Goal: Task Accomplishment & Management: Manage account settings

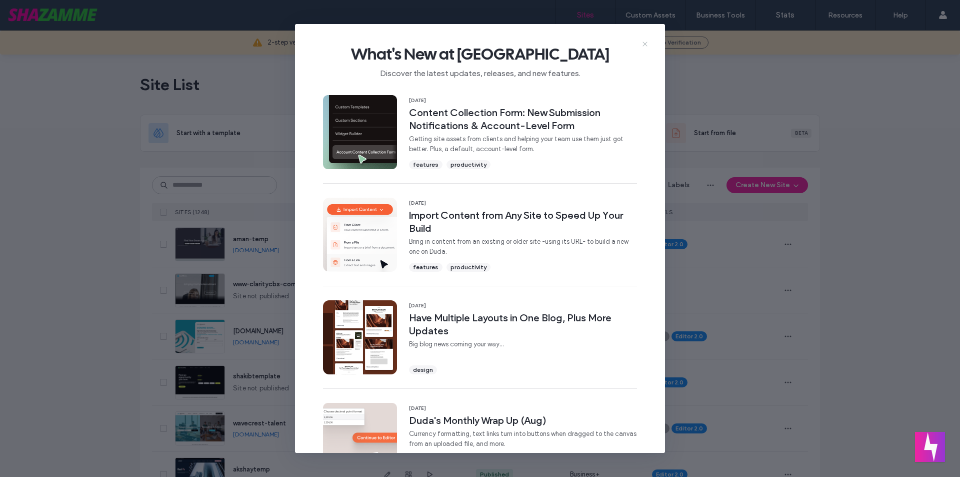
click at [643, 46] on icon at bounding box center [645, 44] width 8 height 8
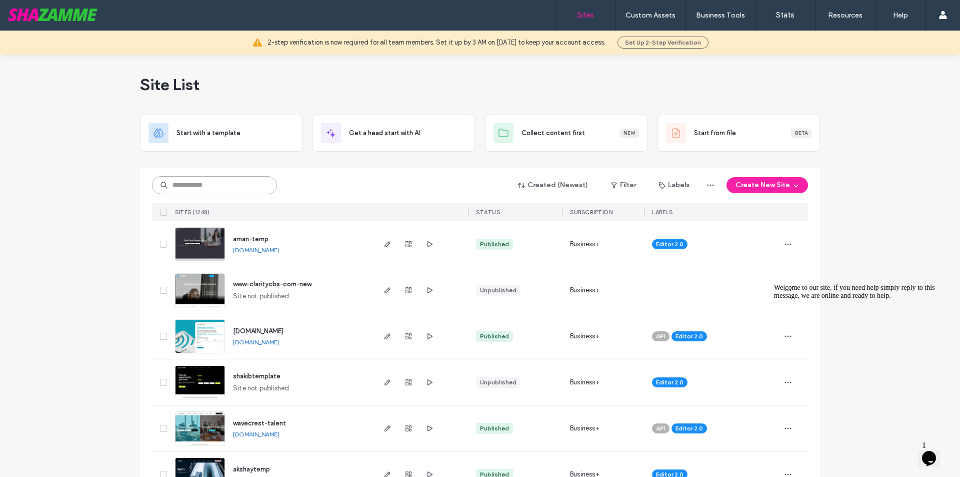
click at [243, 185] on input at bounding box center [214, 185] width 125 height 18
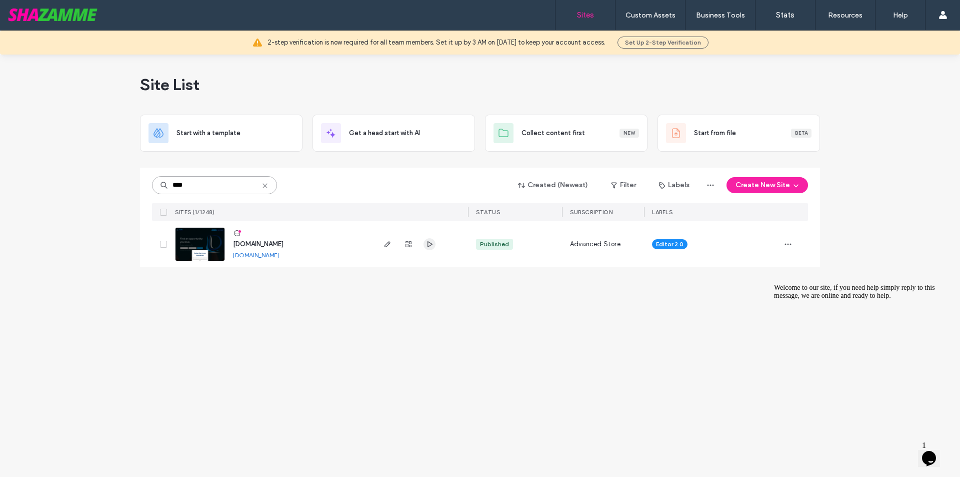
type input "****"
click at [428, 245] on use "button" at bounding box center [430, 244] width 5 height 6
click at [382, 246] on span "button" at bounding box center [388, 244] width 12 height 12
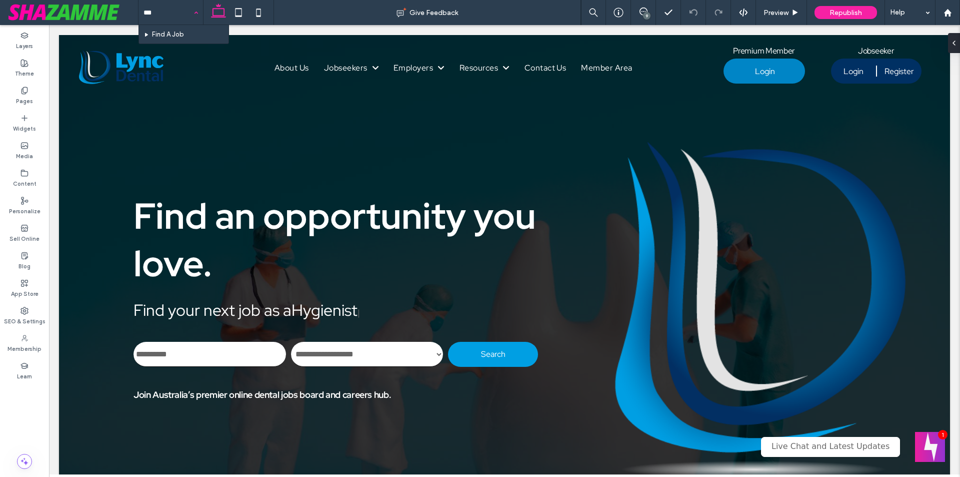
type input "****"
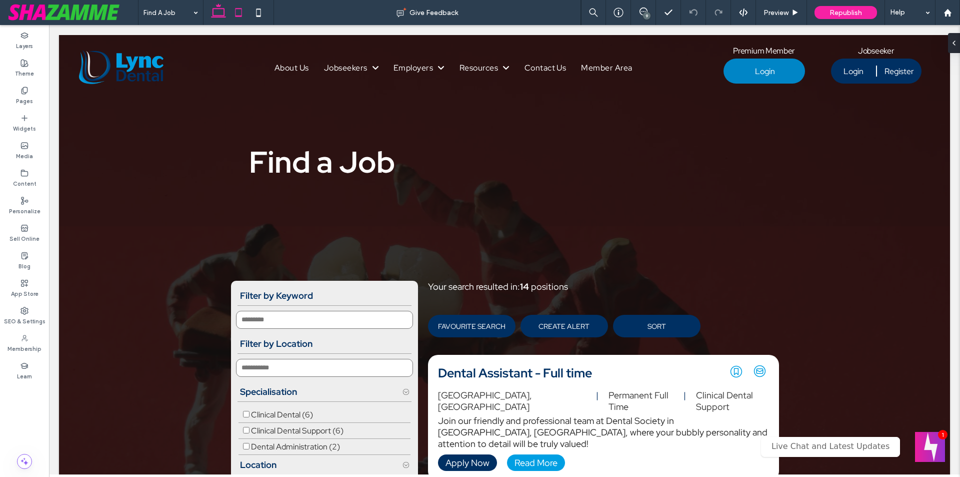
click at [240, 12] on icon at bounding box center [239, 13] width 20 height 20
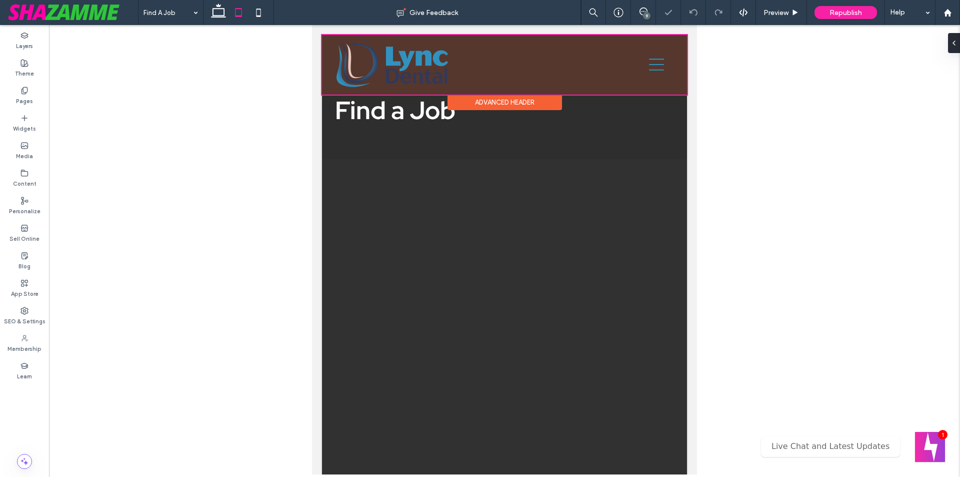
click at [648, 71] on div at bounding box center [504, 65] width 365 height 60
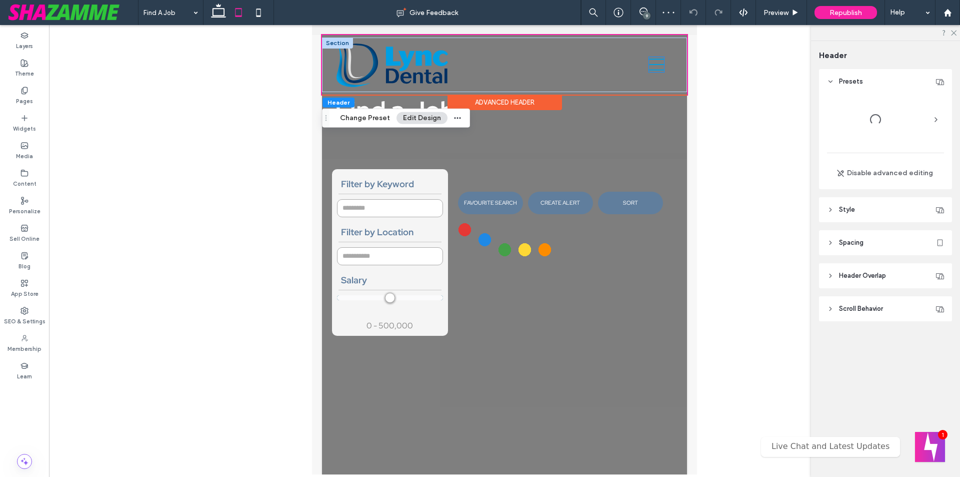
click at [649, 71] on icon at bounding box center [656, 64] width 15 height 15
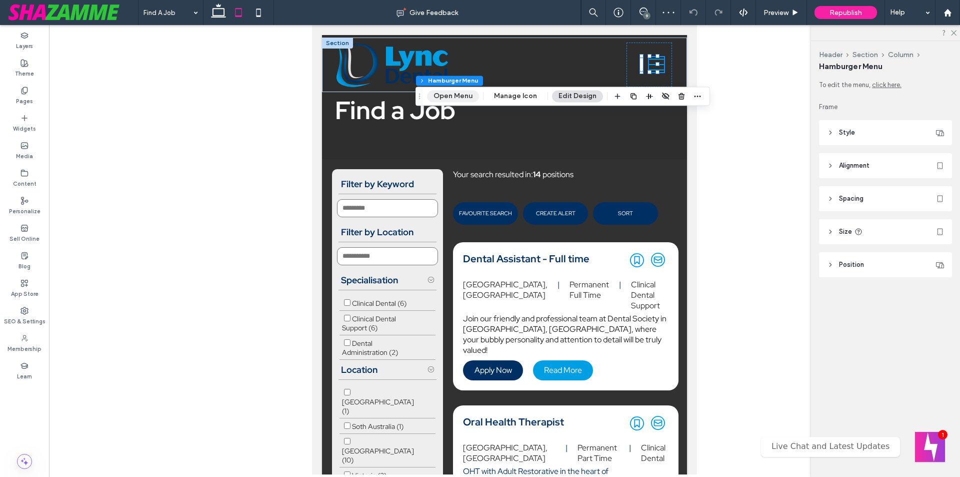
click at [462, 93] on button "Open Menu" at bounding box center [453, 96] width 52 height 12
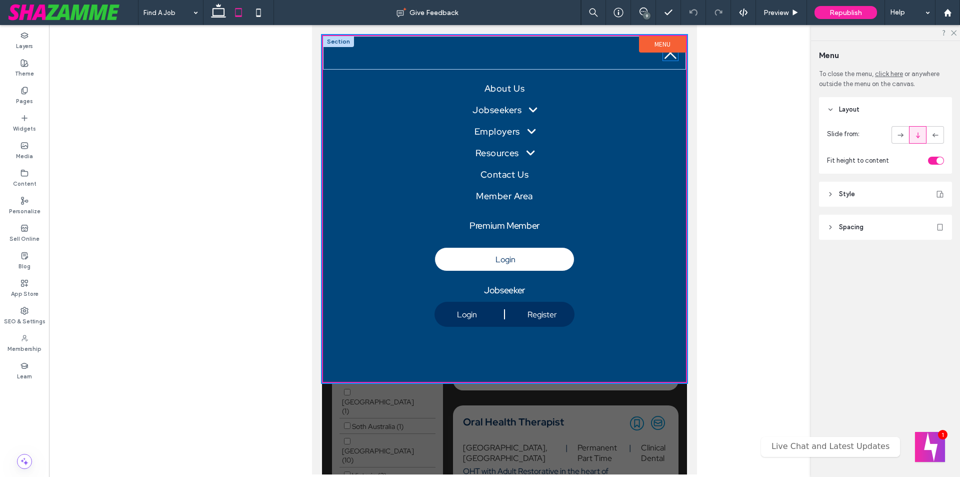
click at [674, 58] on icon at bounding box center [670, 53] width 15 height 15
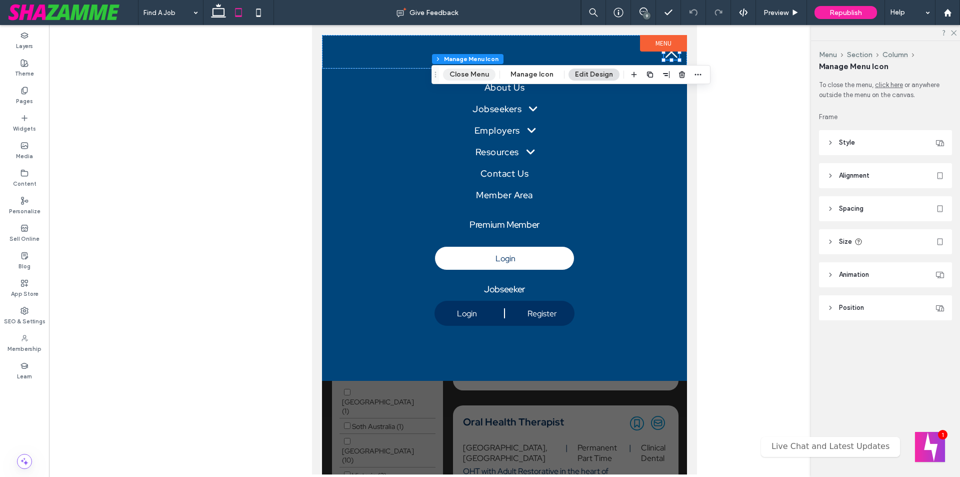
click at [481, 77] on button "Close Menu" at bounding box center [469, 75] width 53 height 12
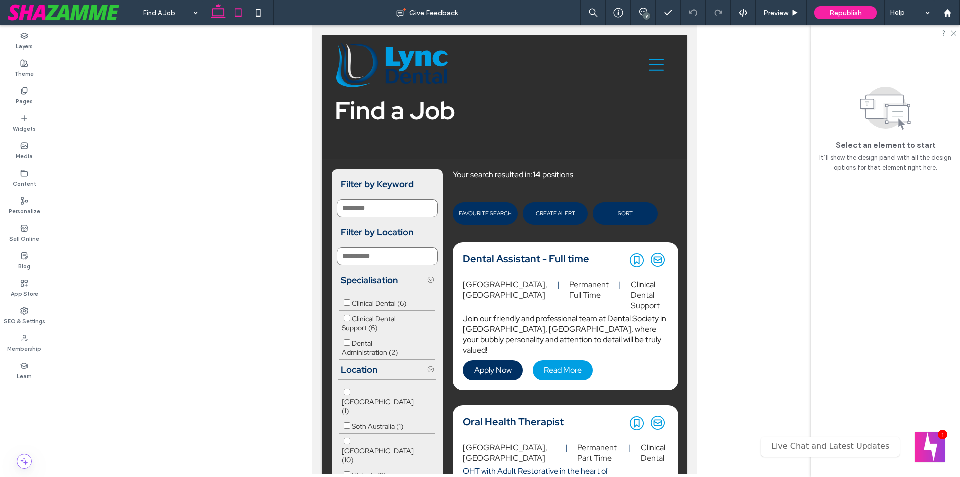
click at [225, 15] on icon at bounding box center [219, 13] width 20 height 20
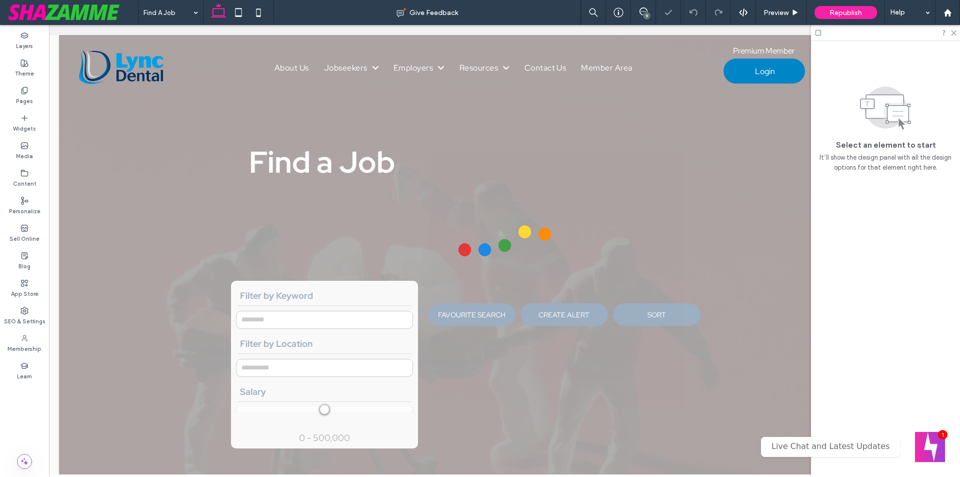
type input "**********"
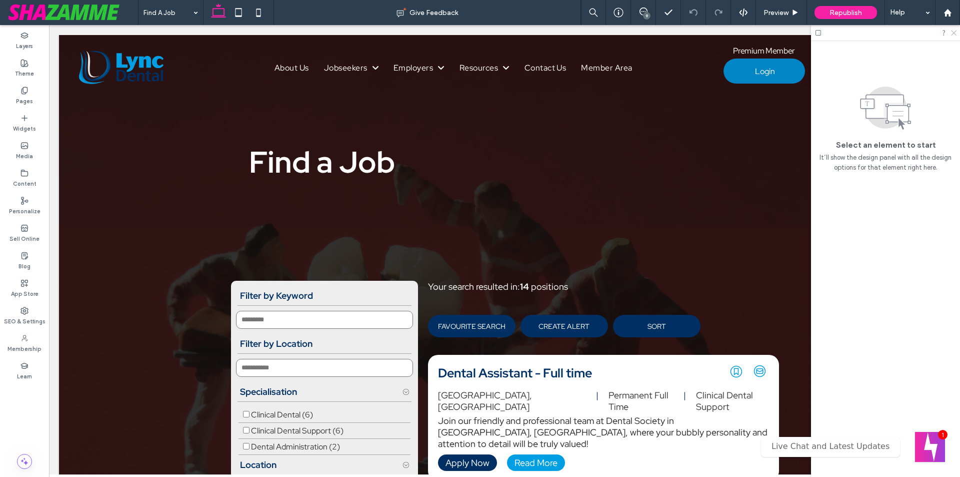
click at [953, 34] on use at bounding box center [954, 34] width 6 height 6
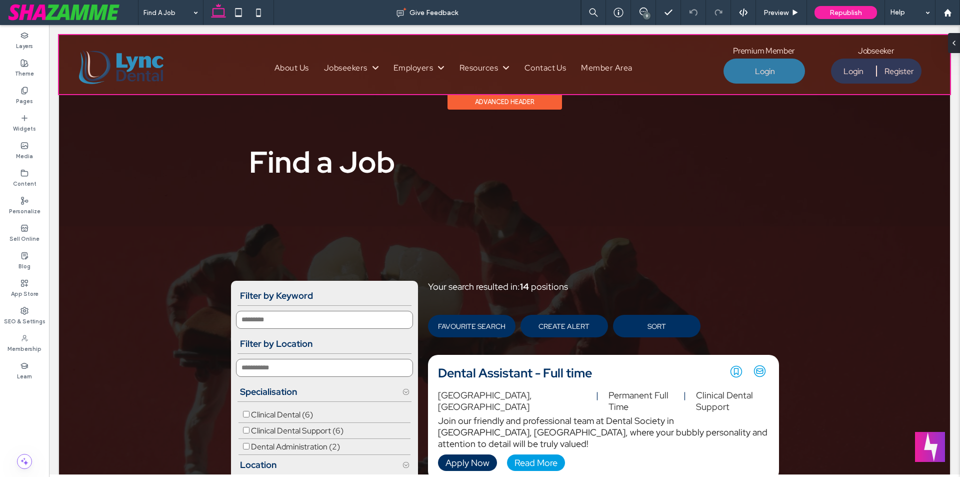
click at [819, 71] on div at bounding box center [504, 64] width 891 height 59
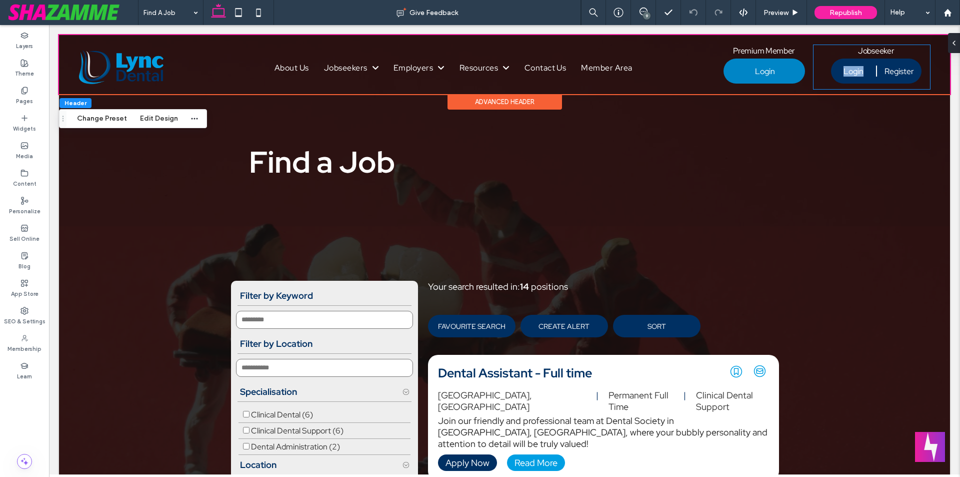
click at [819, 71] on div "A white background with a few lines on it Jobseeker Login Register User Dashboa…" at bounding box center [872, 67] width 117 height 44
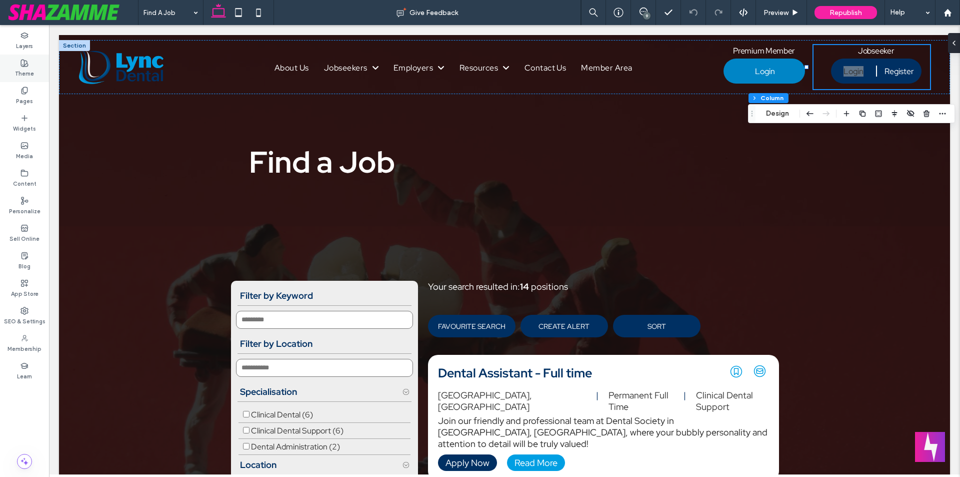
click at [27, 70] on label "Theme" at bounding box center [24, 72] width 19 height 11
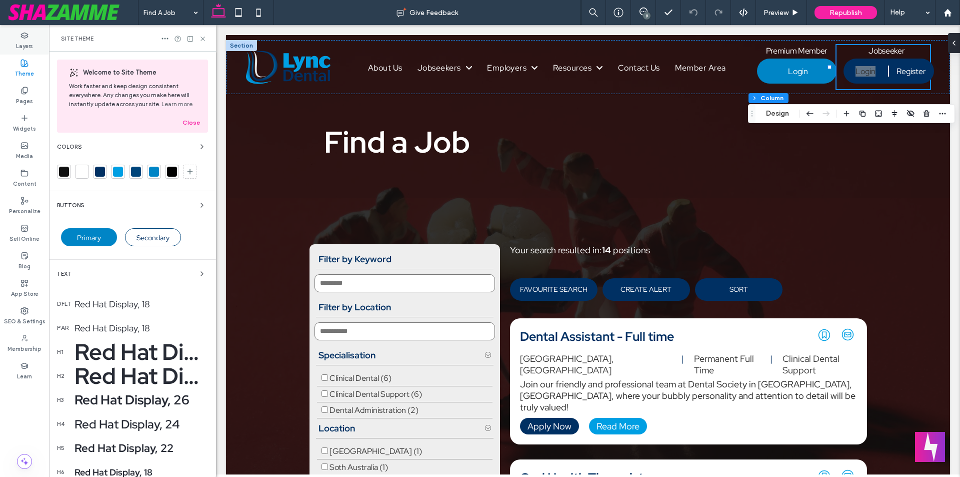
click at [35, 46] on div "Layers" at bounding box center [24, 41] width 49 height 28
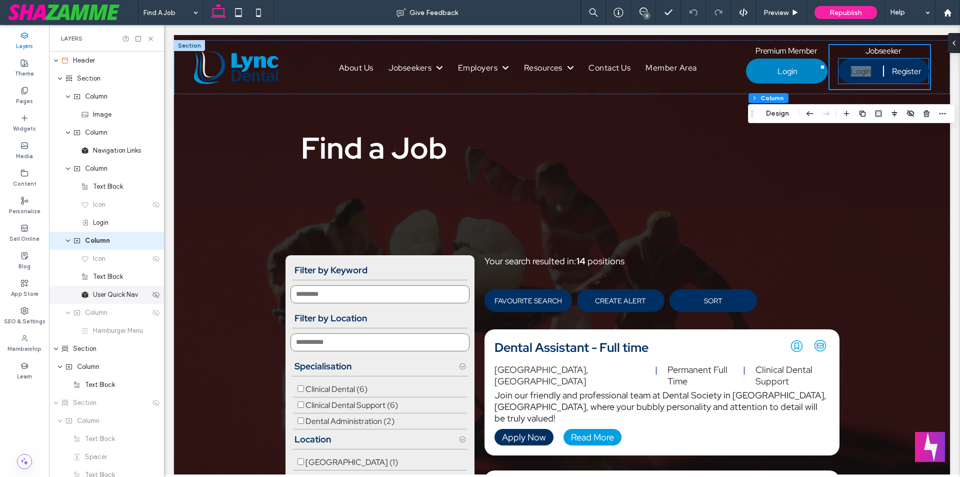
click at [106, 292] on span "User Quick Nav" at bounding box center [115, 295] width 45 height 10
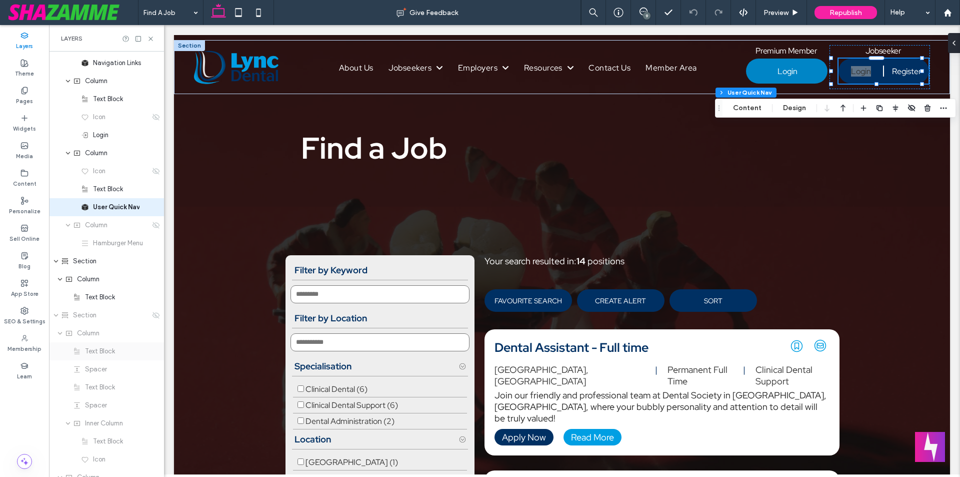
scroll to position [81, 0]
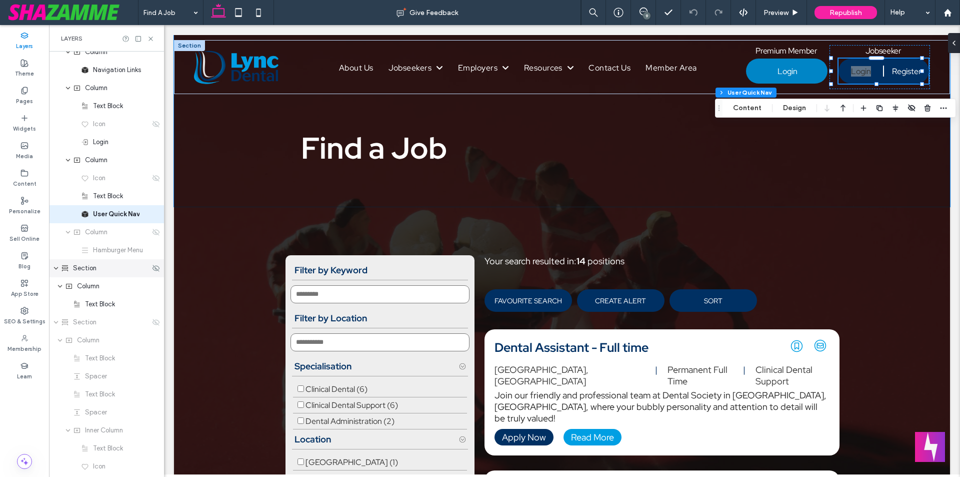
click at [57, 268] on use "expand Section" at bounding box center [56, 268] width 4 height 3
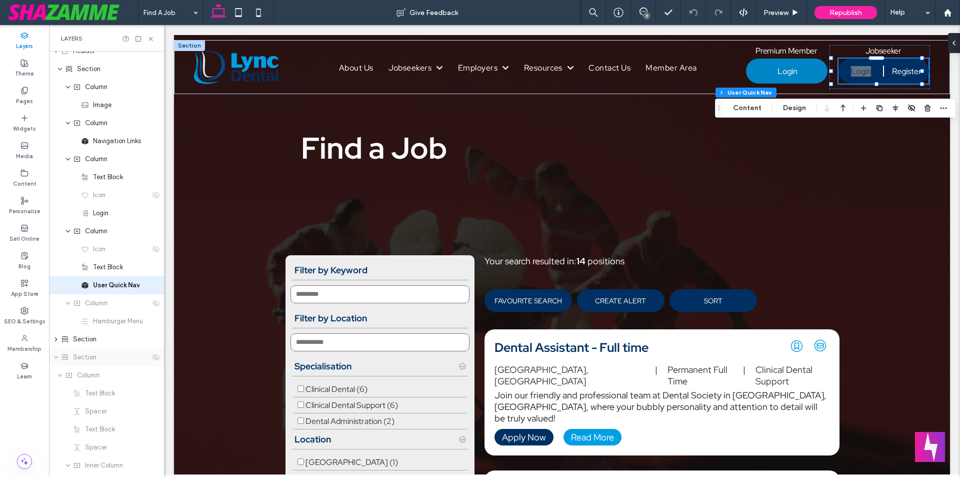
scroll to position [0, 0]
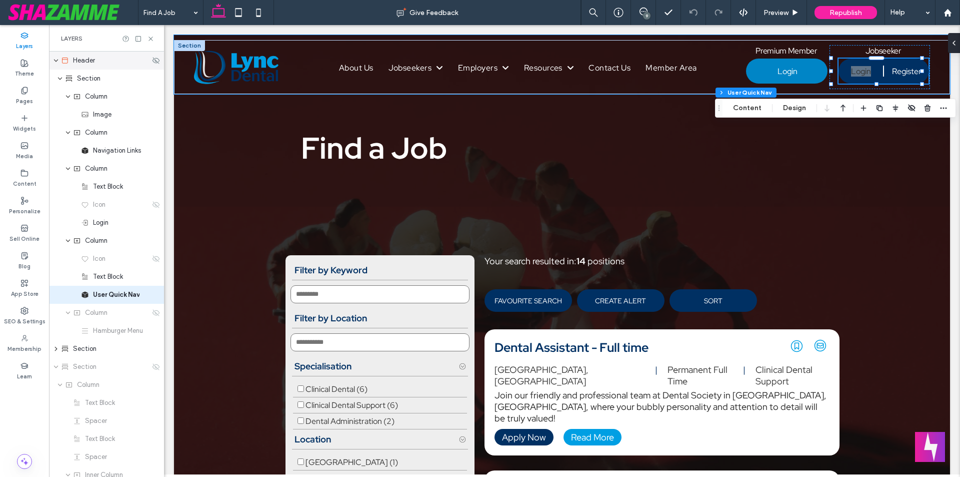
click at [58, 60] on use "expand Header" at bounding box center [56, 61] width 4 height 3
click at [58, 60] on icon "expand Header" at bounding box center [56, 61] width 8 height 6
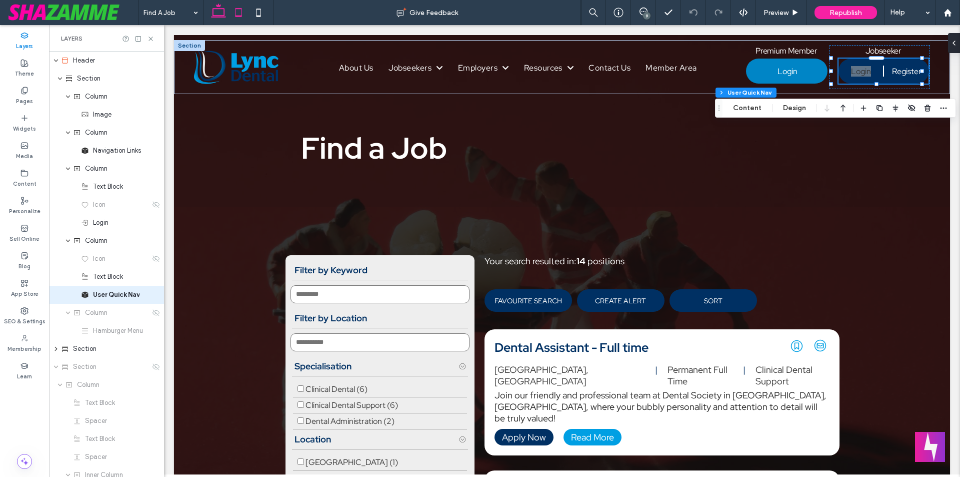
click at [239, 16] on use at bounding box center [239, 12] width 7 height 9
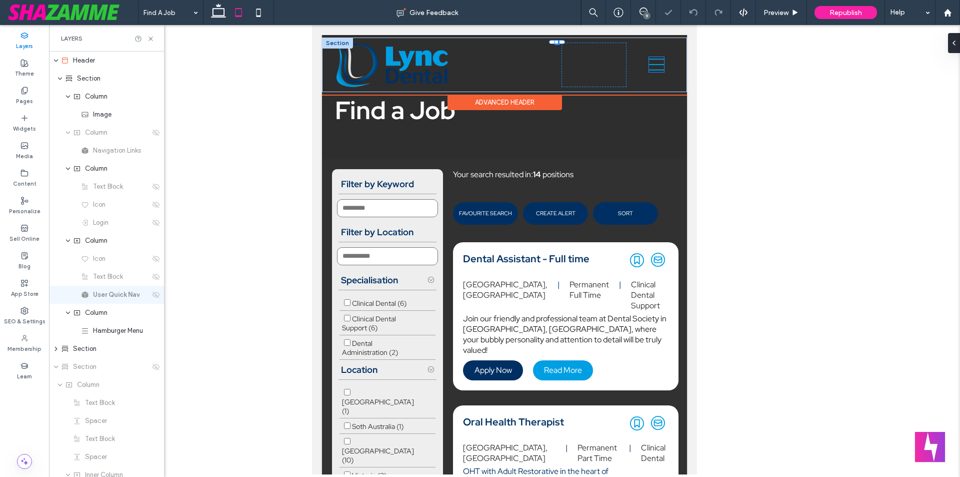
click at [649, 68] on icon at bounding box center [656, 64] width 15 height 15
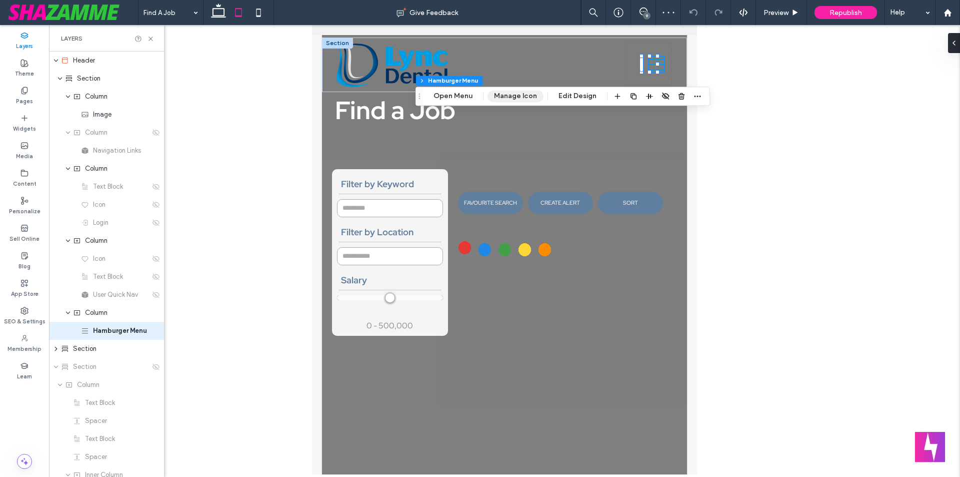
type input "**********"
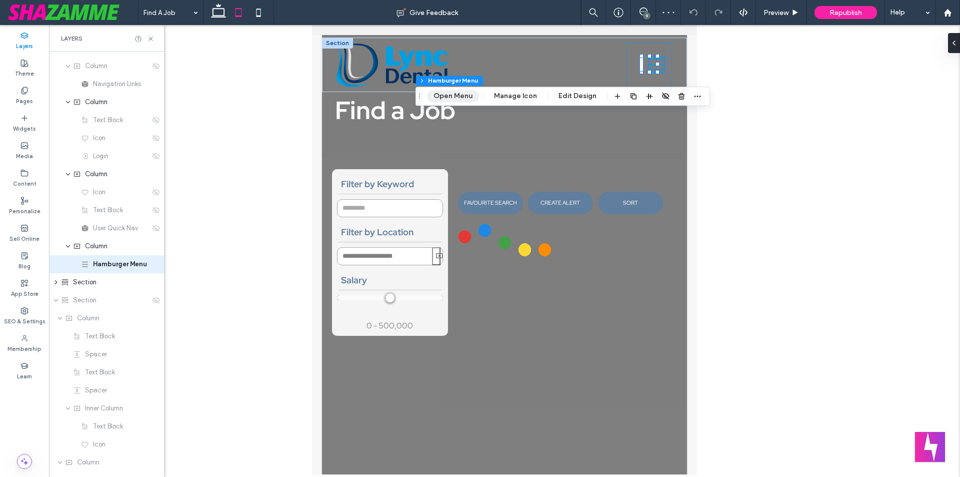
click at [460, 99] on button "Open Menu" at bounding box center [453, 96] width 52 height 12
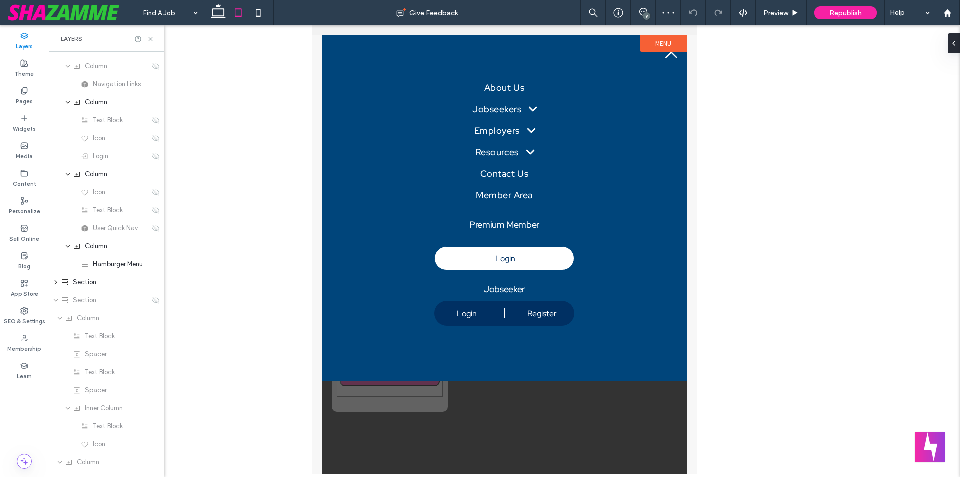
scroll to position [0, 0]
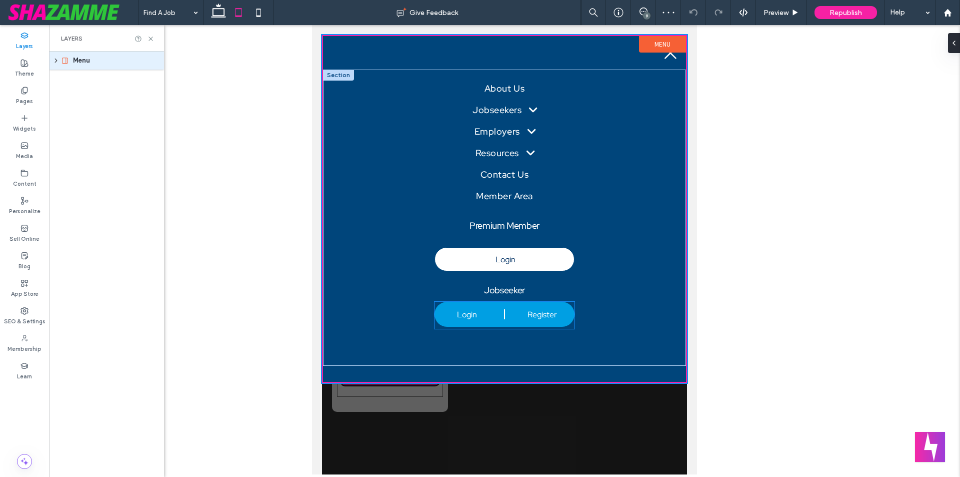
click at [536, 310] on span "Register" at bounding box center [543, 314] width 30 height 11
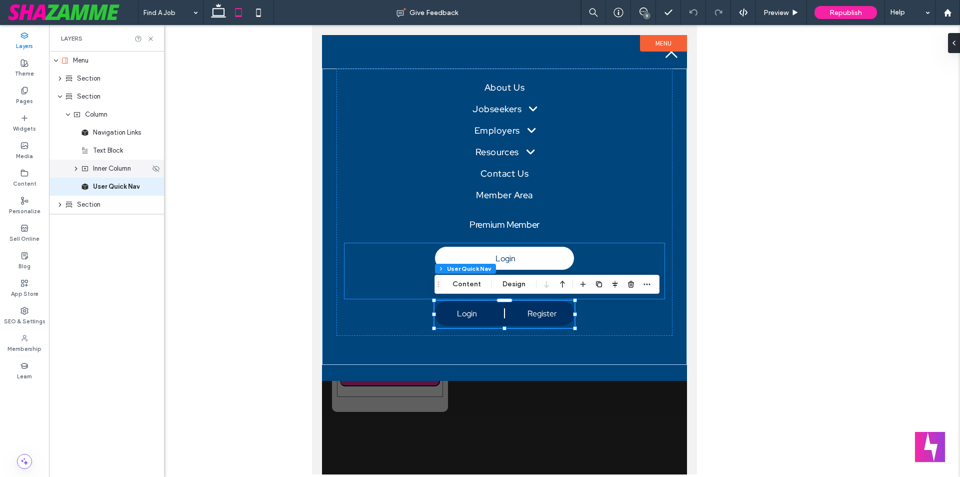
click at [77, 170] on icon "expand Inner Column" at bounding box center [76, 169] width 8 height 6
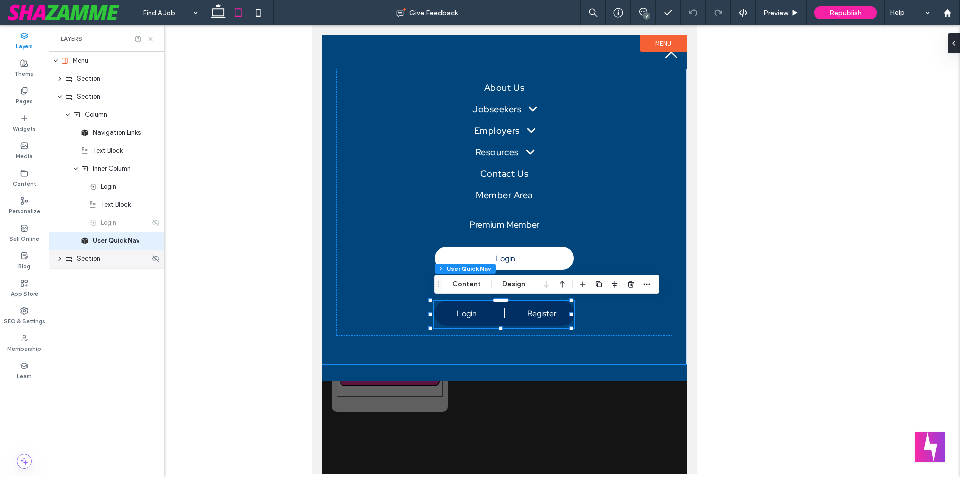
click at [60, 257] on use "expand Section" at bounding box center [60, 259] width 3 height 4
click at [60, 257] on icon "expand Section" at bounding box center [60, 259] width 6 height 8
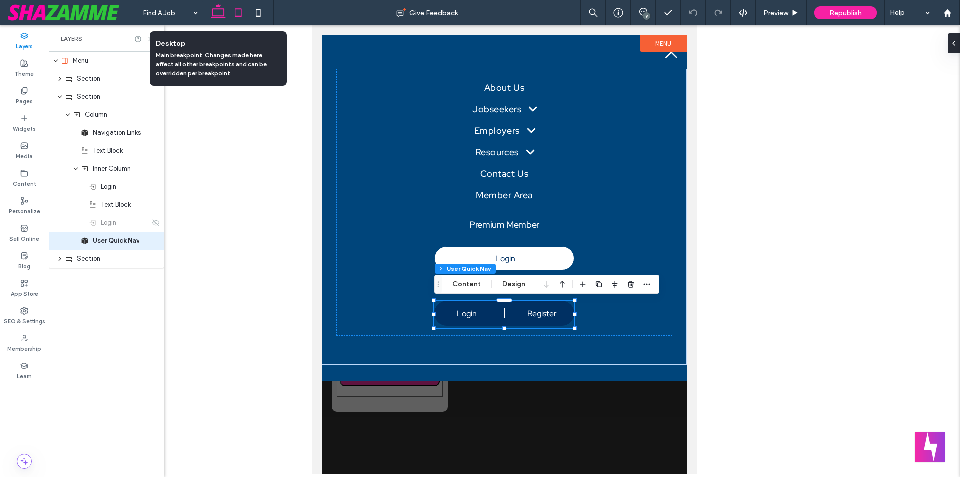
click at [219, 13] on icon at bounding box center [219, 13] width 20 height 20
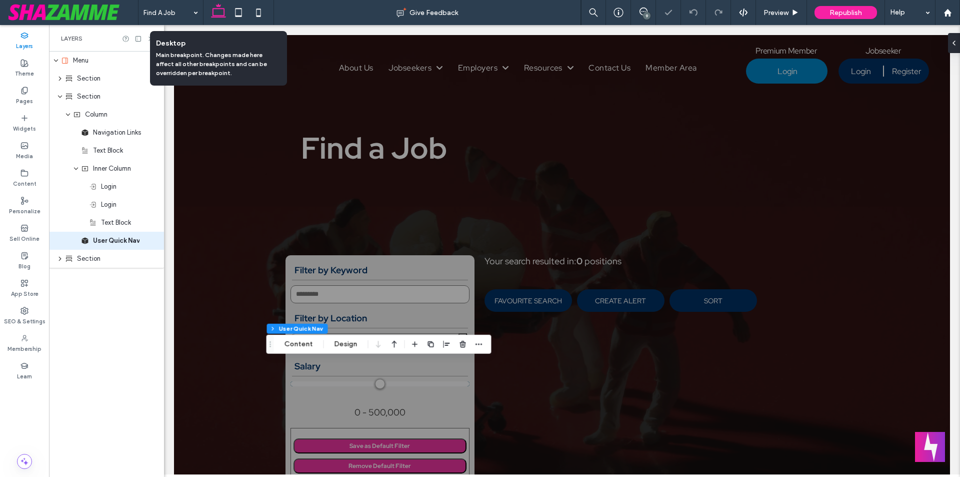
type input "***"
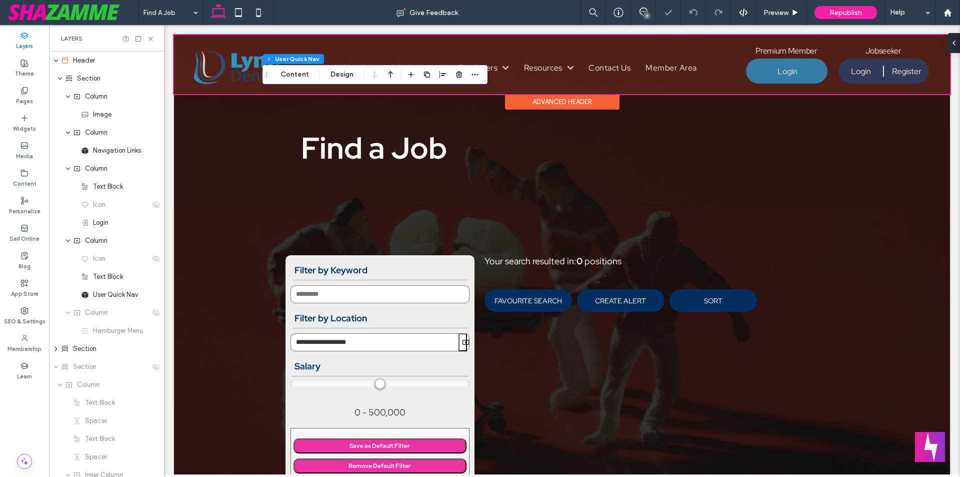
click at [854, 79] on div at bounding box center [562, 64] width 776 height 59
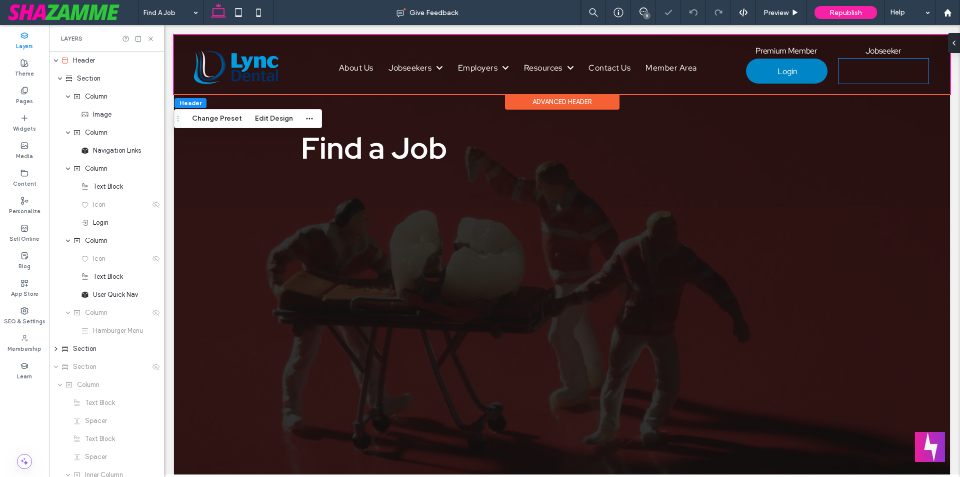
click at [854, 79] on div "Login Register User Dashboard Client Portal Signout" at bounding box center [884, 71] width 90 height 25
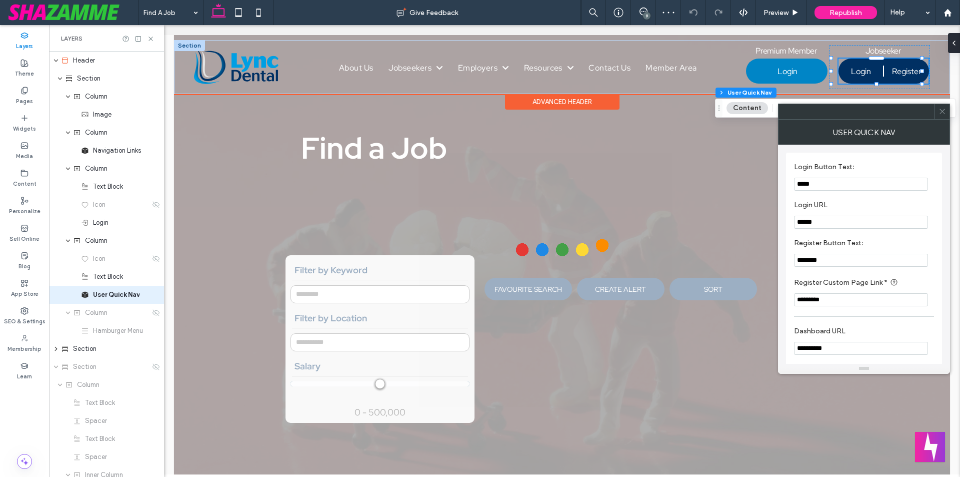
type input "**********"
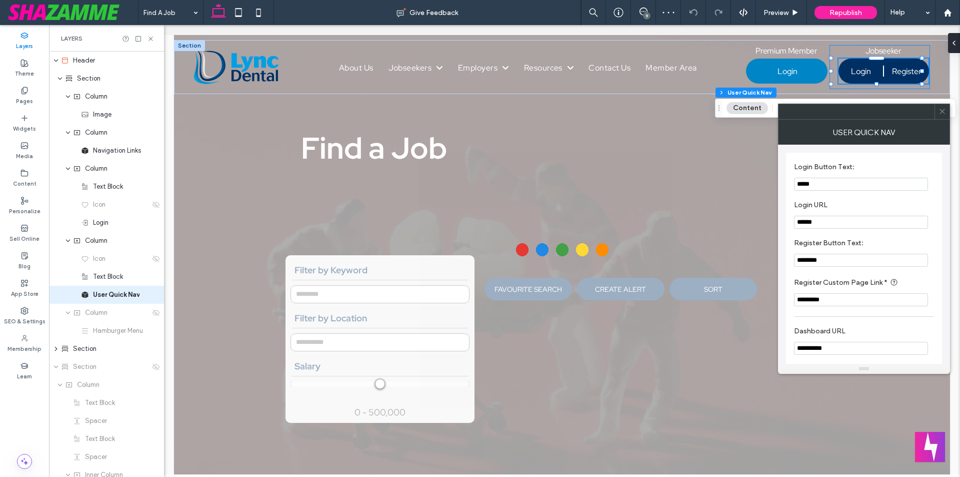
scroll to position [31, 0]
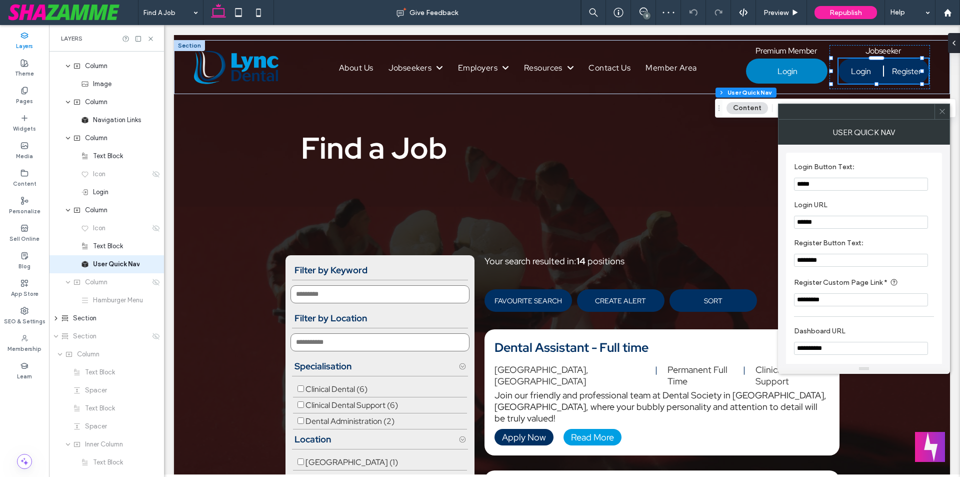
click at [944, 112] on icon at bounding box center [943, 112] width 8 height 8
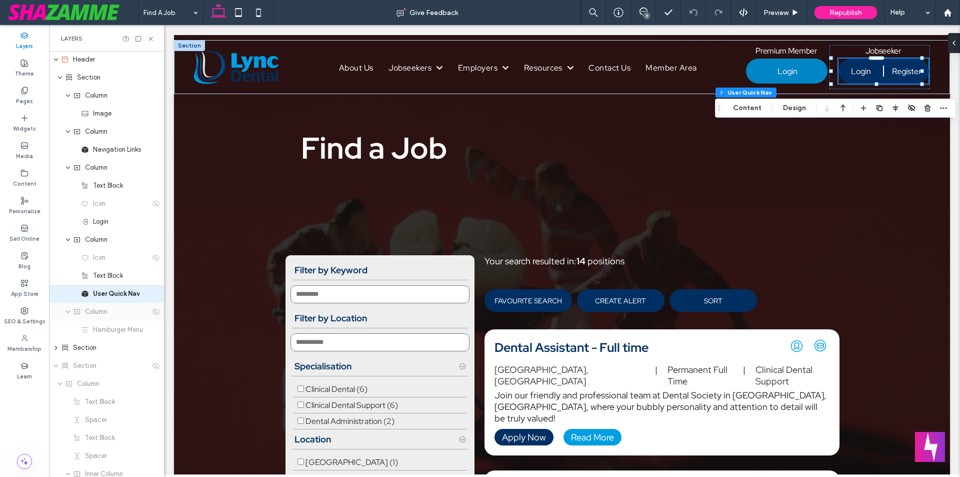
scroll to position [0, 0]
click at [241, 11] on icon at bounding box center [239, 13] width 20 height 20
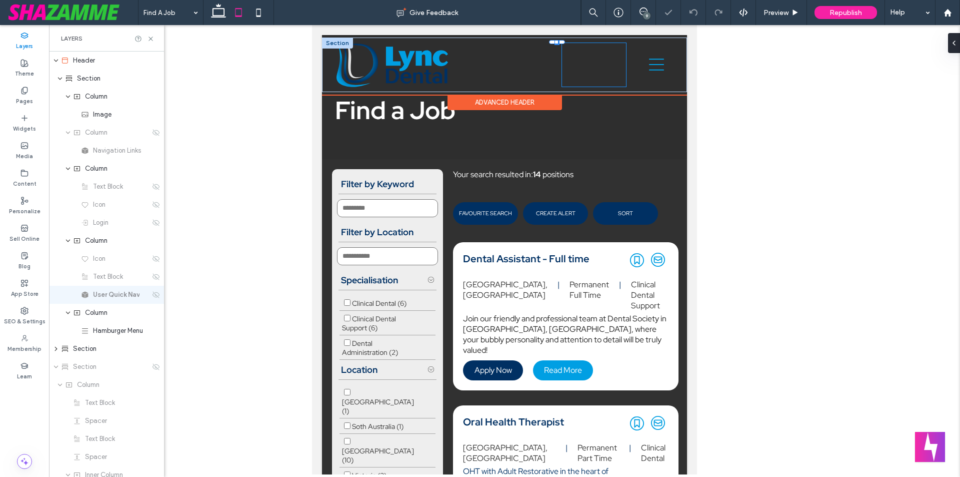
click at [583, 64] on div "A white background with a few lines on it Jobseeker Login Register User Dashboa…" at bounding box center [594, 65] width 65 height 45
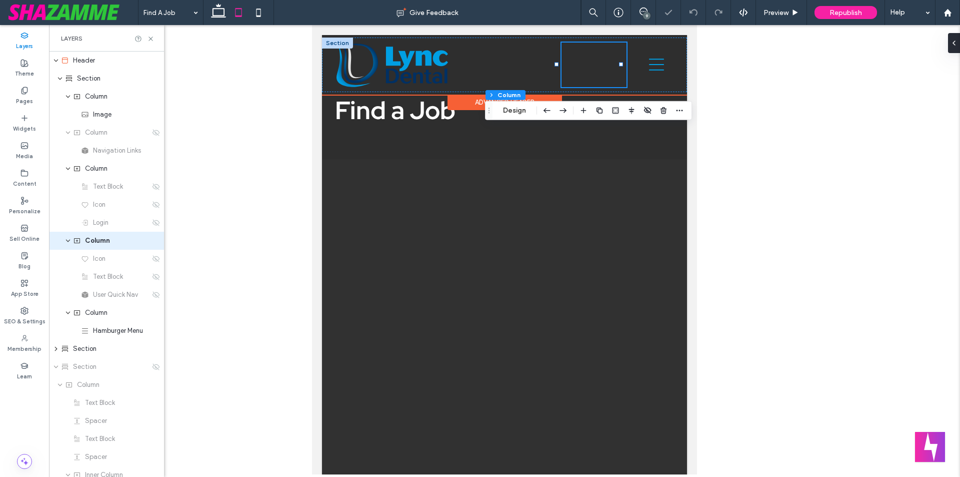
click at [583, 64] on div "A white background with a few lines on it Jobseeker Login Register User Dashboa…" at bounding box center [594, 65] width 65 height 45
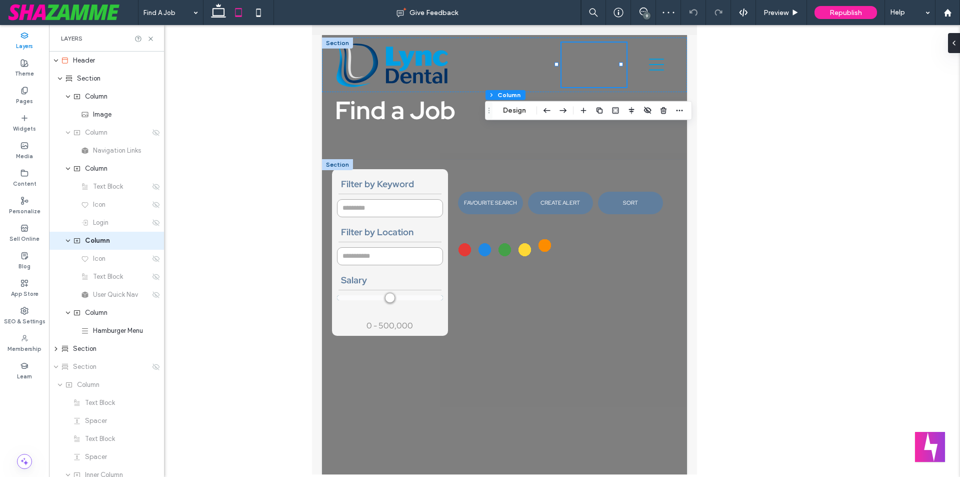
type input "**********"
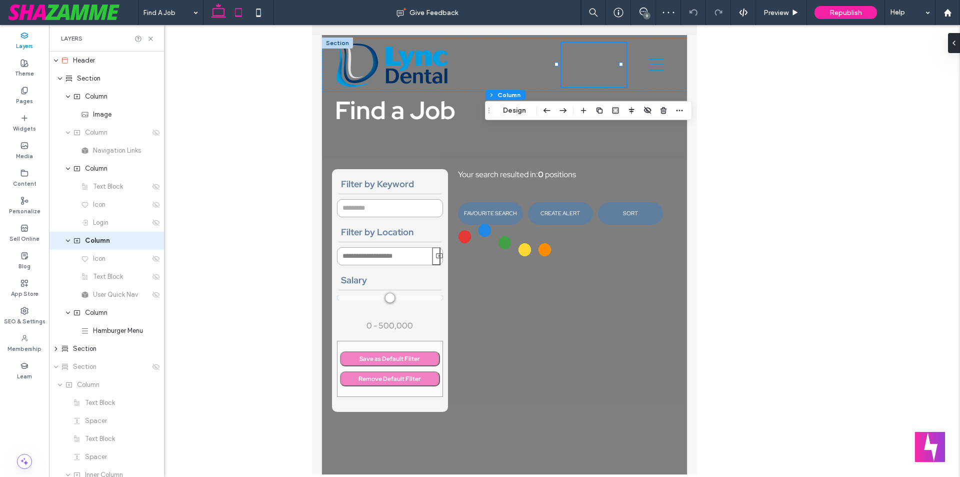
click at [222, 10] on icon at bounding box center [219, 13] width 20 height 20
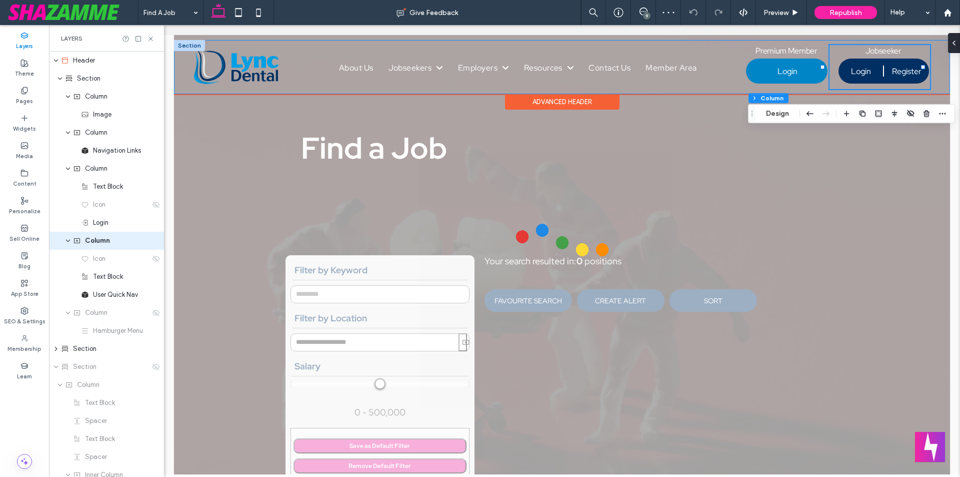
type input "**"
type input "*****"
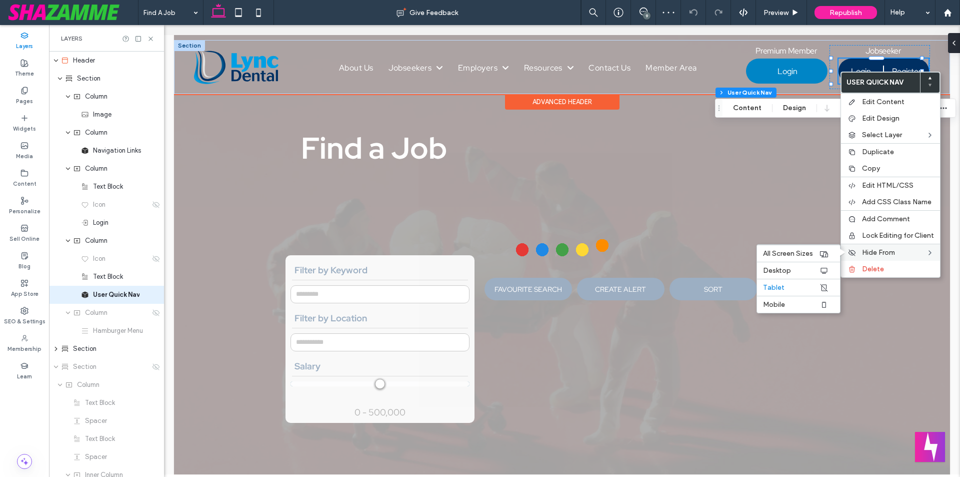
type input "**********"
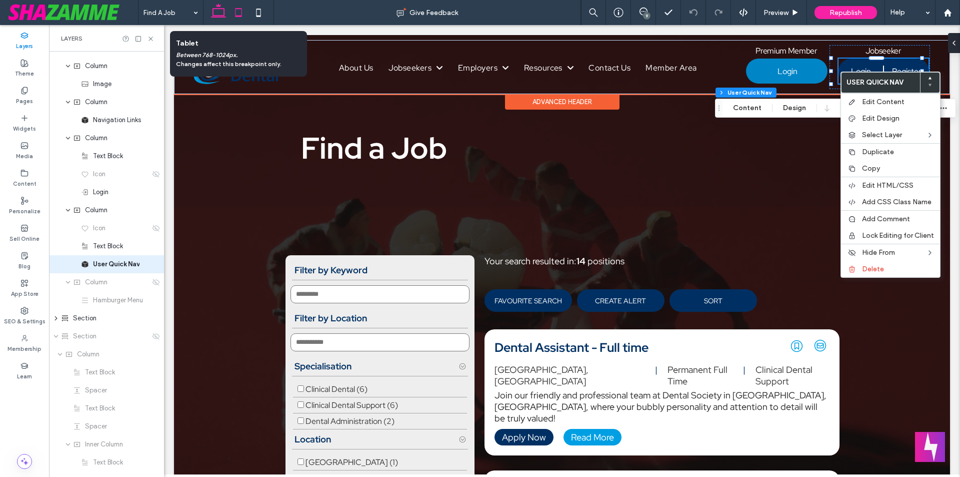
click at [241, 14] on icon at bounding box center [239, 13] width 20 height 20
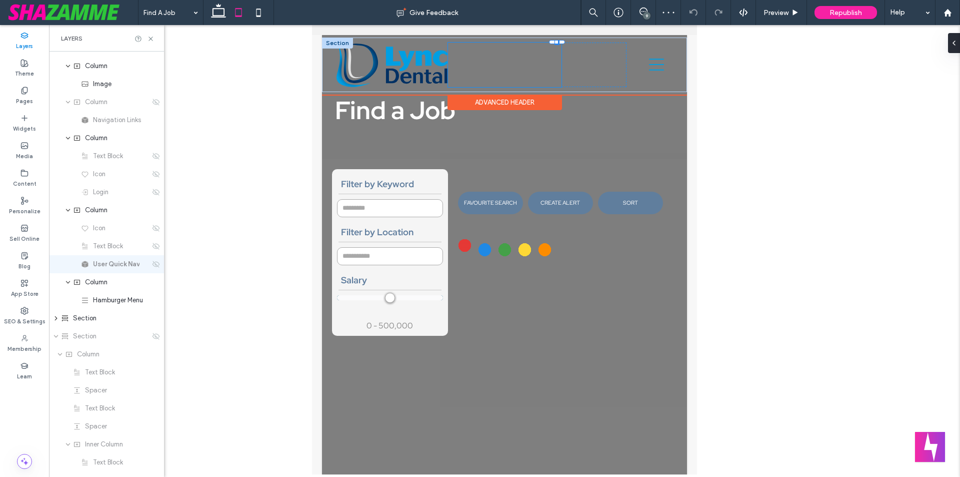
type input "**********"
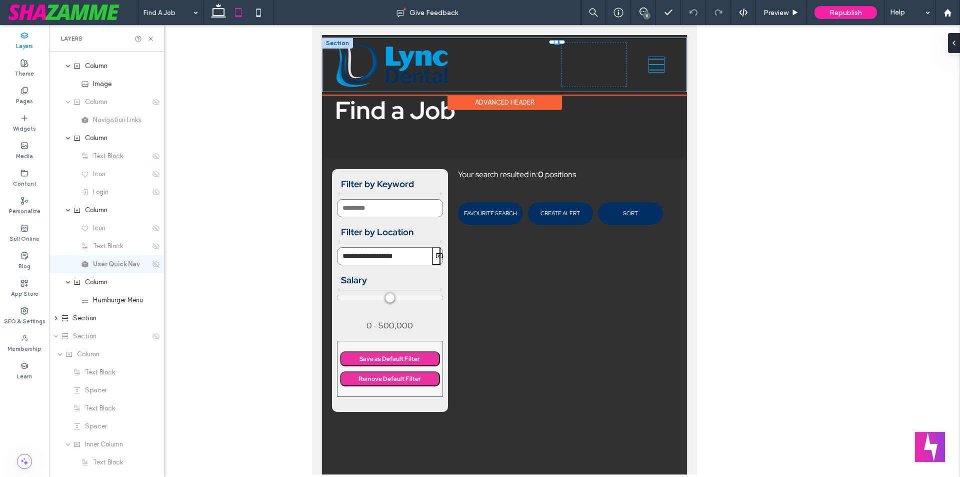
click at [649, 65] on icon at bounding box center [656, 65] width 15 height 12
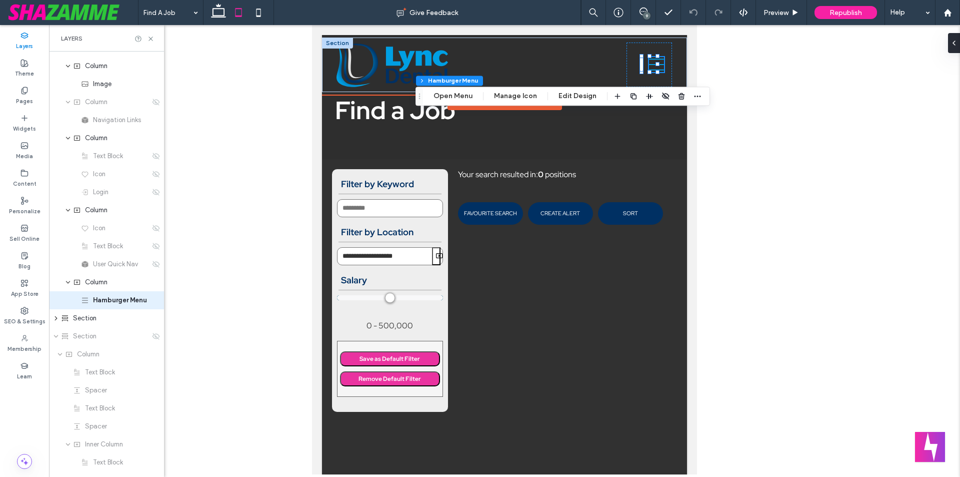
scroll to position [67, 0]
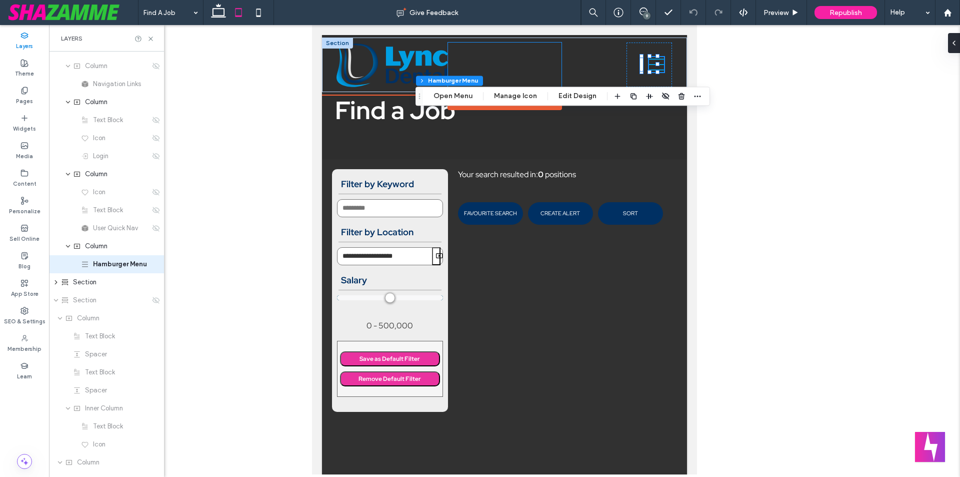
click at [528, 72] on div "Premium Member A white background with a few lines on it Login John Doe My Acco…" at bounding box center [505, 65] width 114 height 45
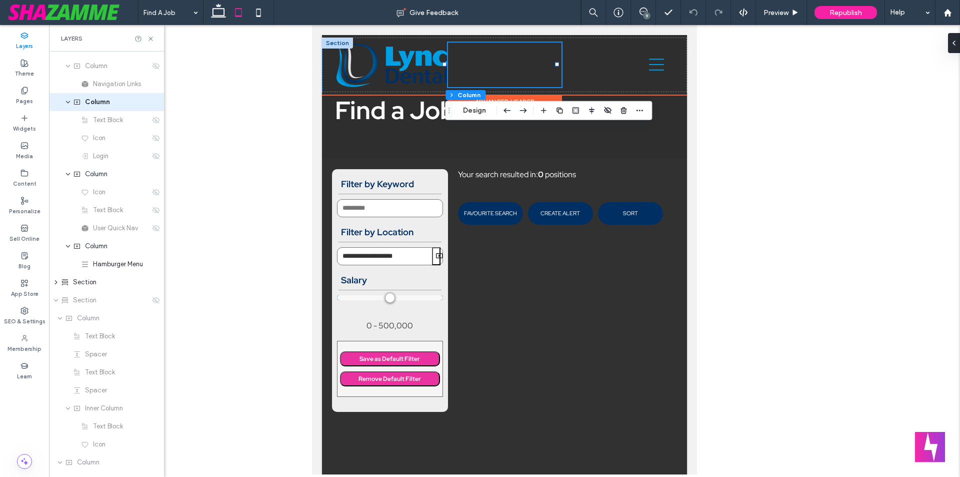
scroll to position [0, 0]
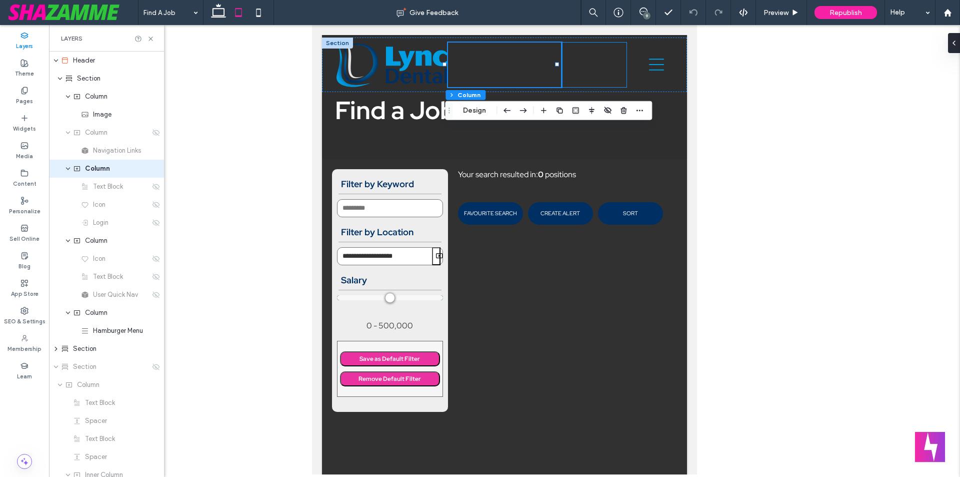
click at [573, 68] on div "A white background with a few lines on it Jobseeker Login Register User Dashboa…" at bounding box center [594, 65] width 65 height 45
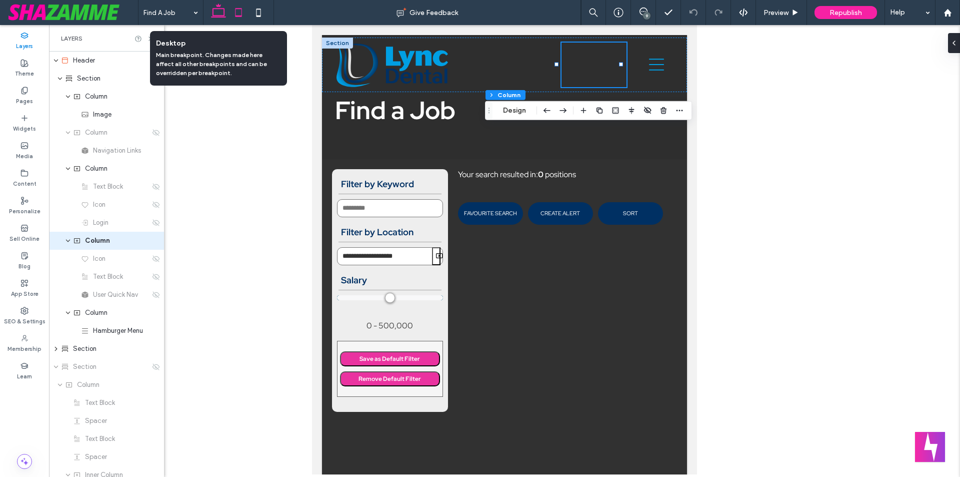
drag, startPoint x: 218, startPoint y: 14, endPoint x: 577, endPoint y: 248, distance: 428.4
click at [218, 14] on icon at bounding box center [219, 13] width 20 height 20
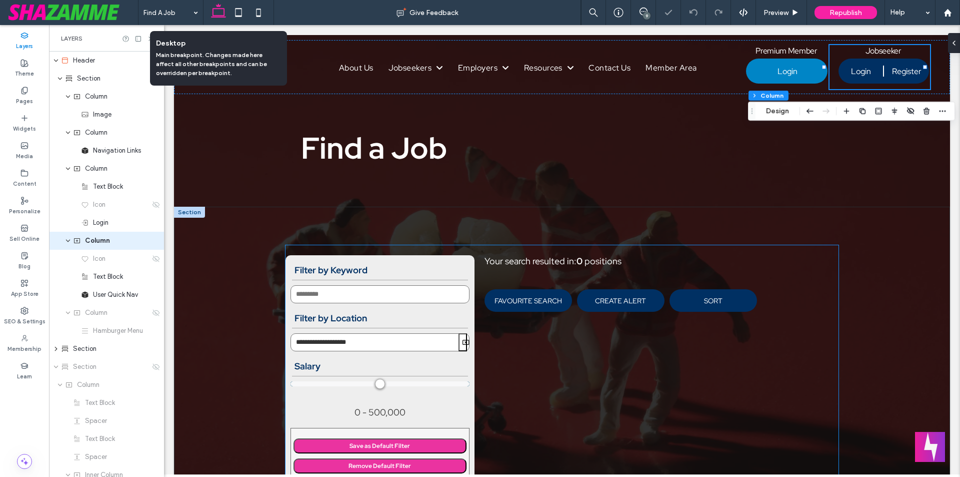
type input "**"
type input "*****"
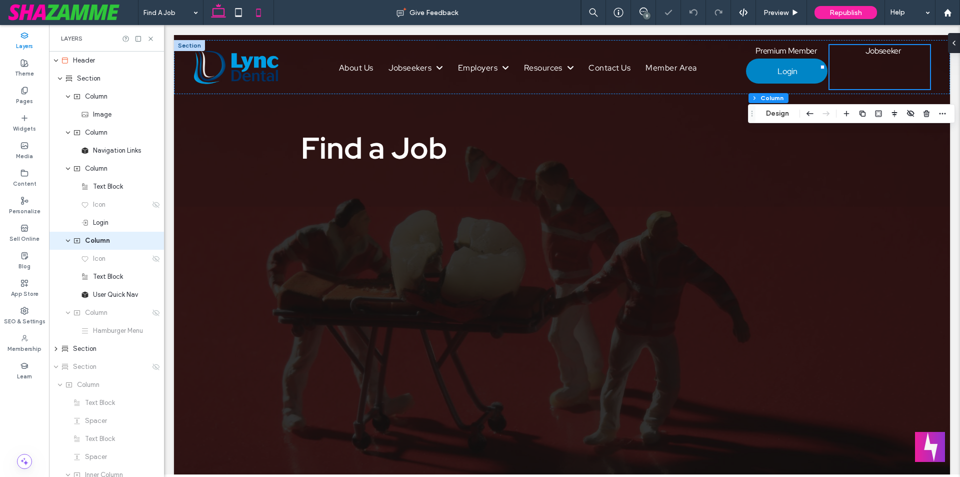
click at [258, 7] on icon at bounding box center [259, 13] width 20 height 20
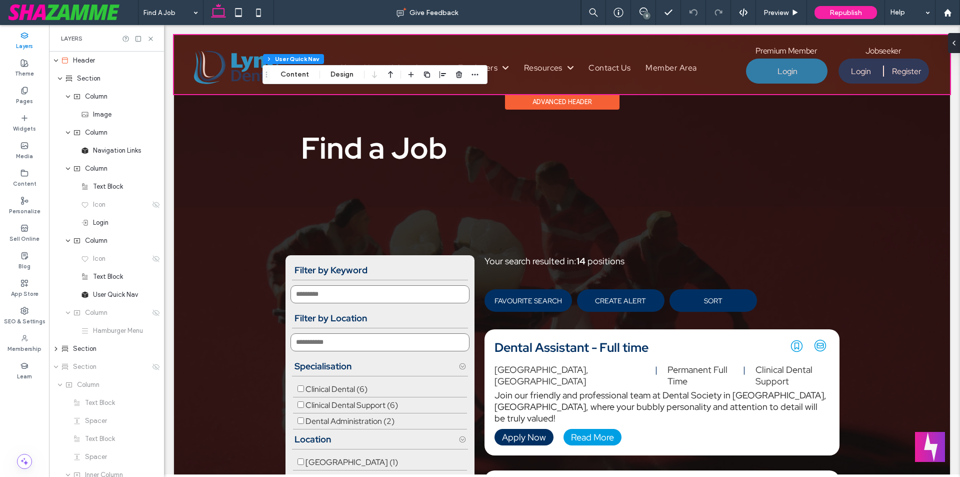
click at [870, 75] on div at bounding box center [562, 64] width 776 height 59
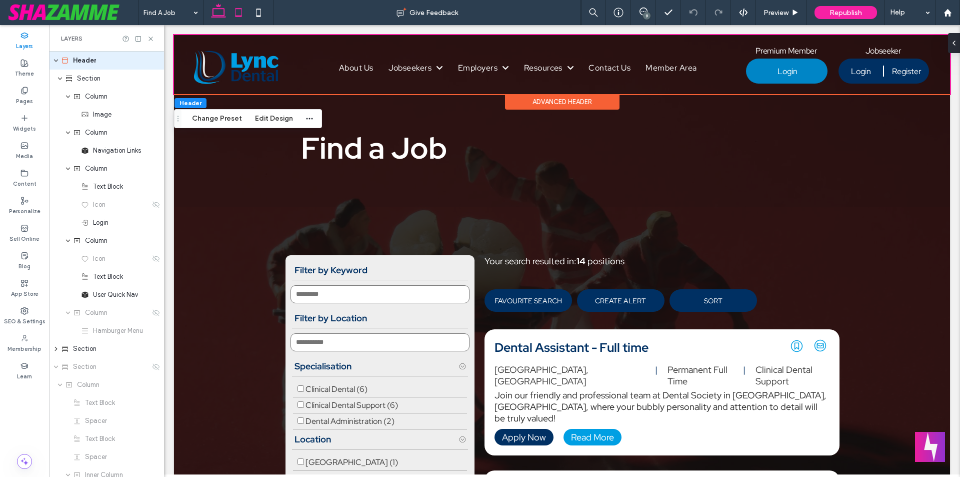
click at [242, 14] on icon at bounding box center [239, 13] width 20 height 20
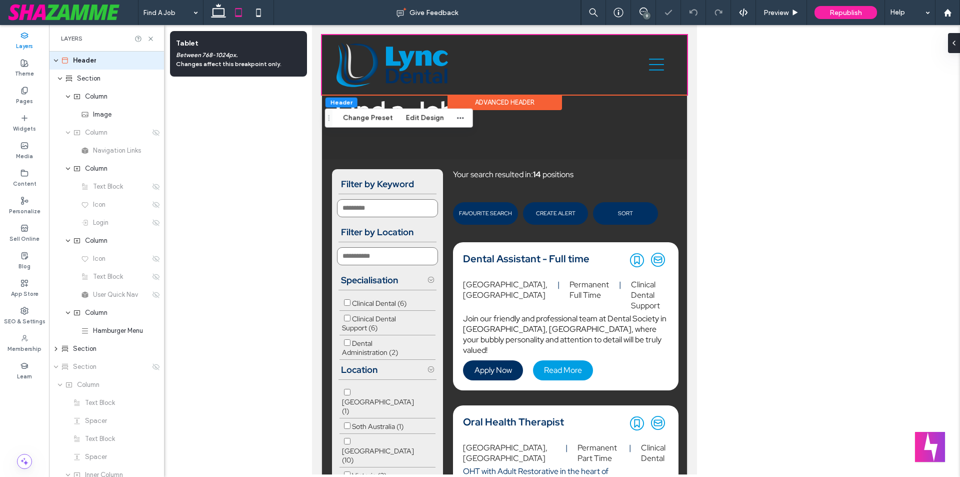
type input "*"
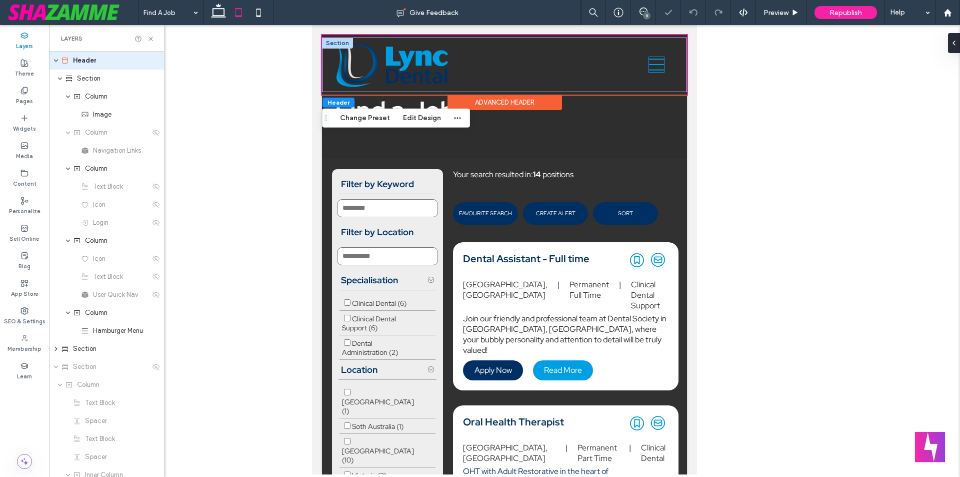
click at [649, 66] on icon at bounding box center [656, 64] width 15 height 15
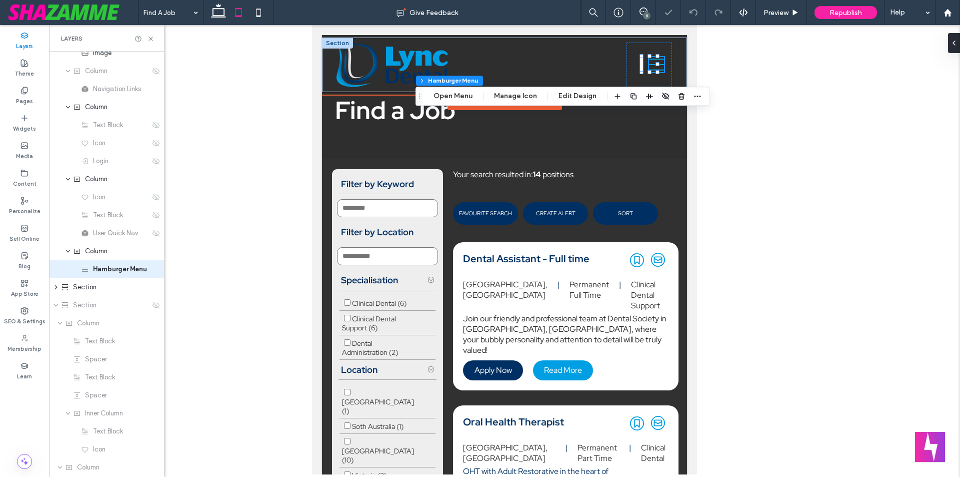
scroll to position [67, 0]
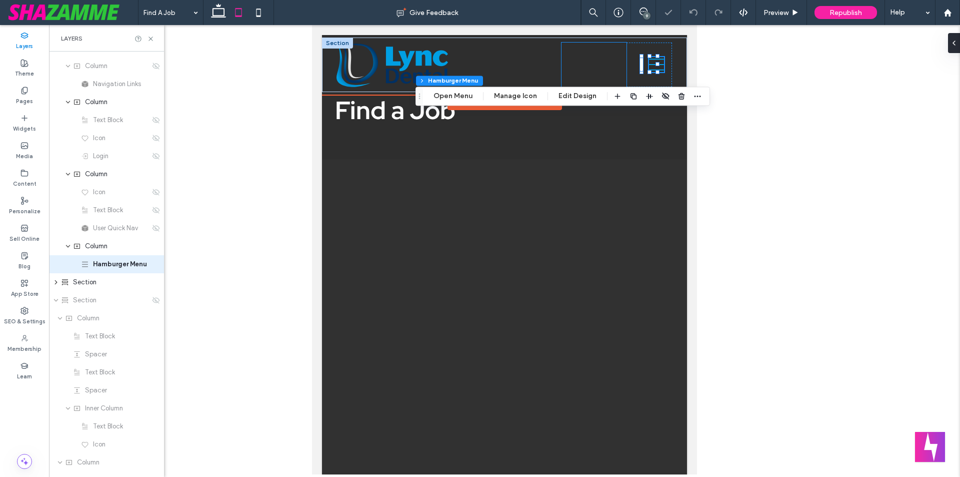
click at [582, 67] on div "A white background with a few lines on it Jobseeker Login Register User Dashboa…" at bounding box center [594, 65] width 65 height 45
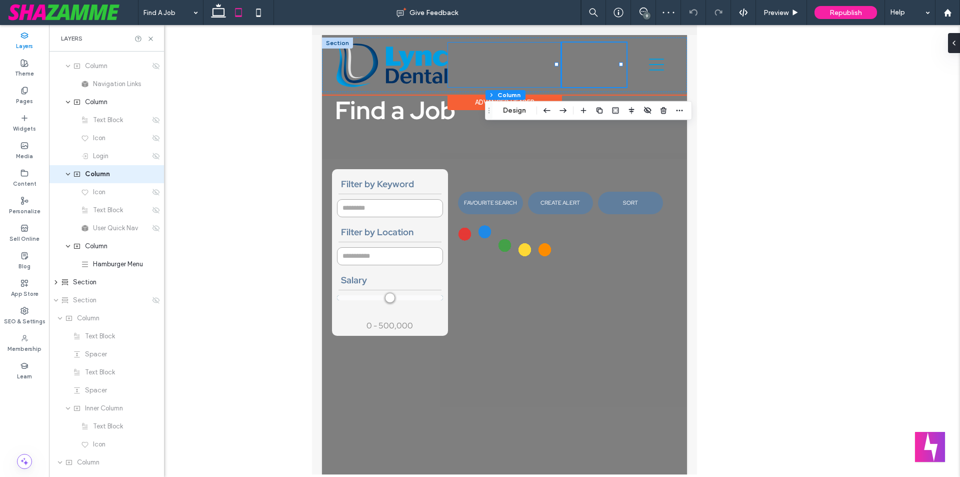
type input "**********"
click at [510, 67] on div "Premium Member A white background with a few lines on it Login John Doe My Acco…" at bounding box center [505, 65] width 114 height 45
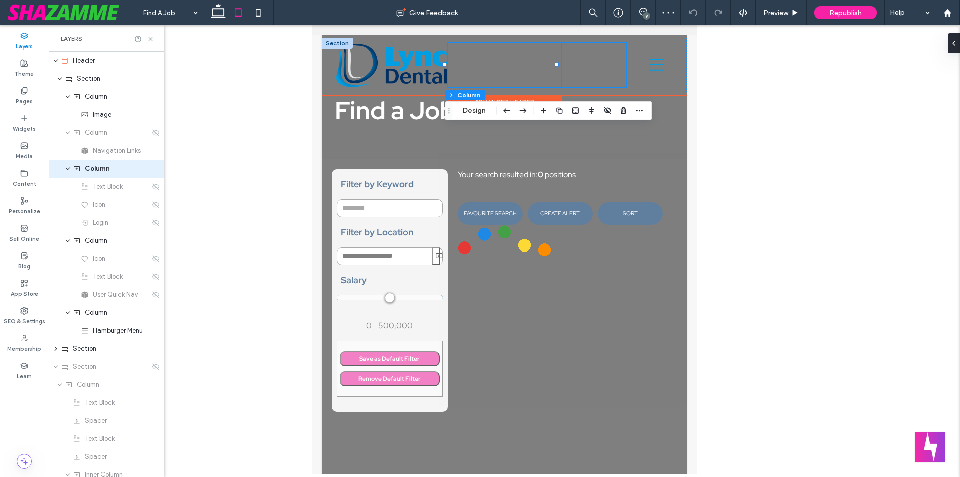
click at [573, 67] on div "A white background with a few lines on it Jobseeker Login Register User Dashboa…" at bounding box center [594, 65] width 65 height 45
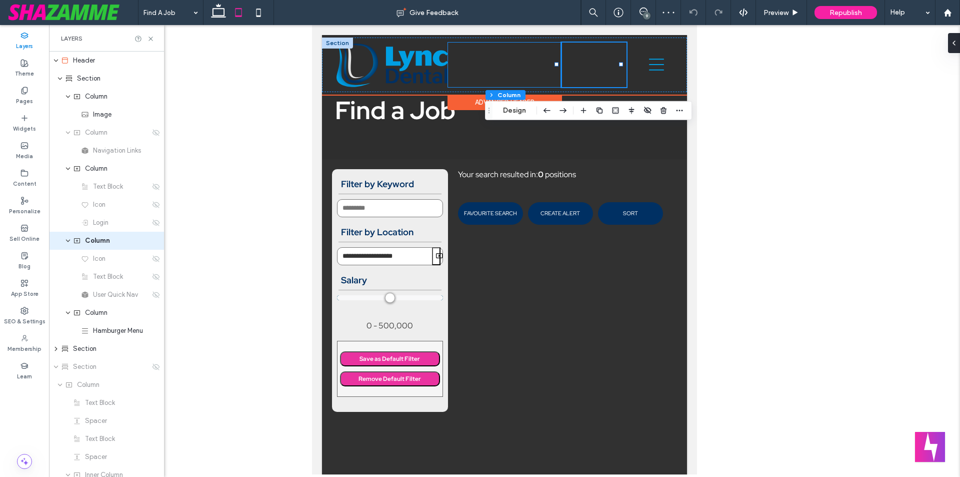
click at [522, 67] on div "Premium Member A white background with a few lines on it Login [PERSON_NAME] My…" at bounding box center [505, 65] width 114 height 45
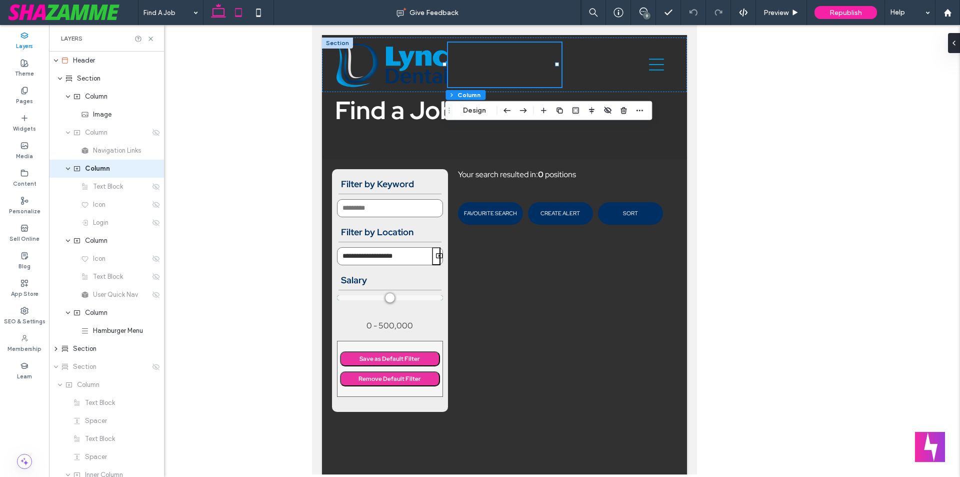
click at [218, 10] on icon at bounding box center [219, 13] width 20 height 20
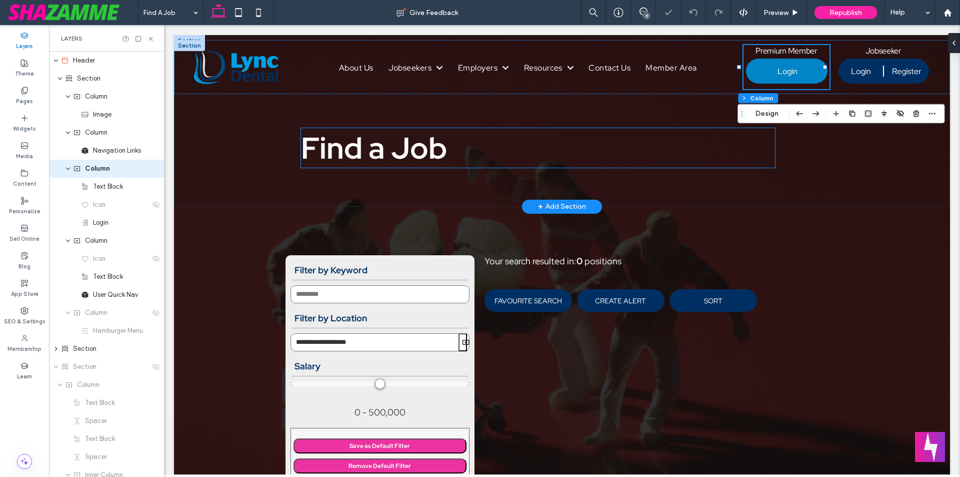
type input "**"
type input "*****"
click at [152, 39] on use at bounding box center [151, 39] width 4 height 4
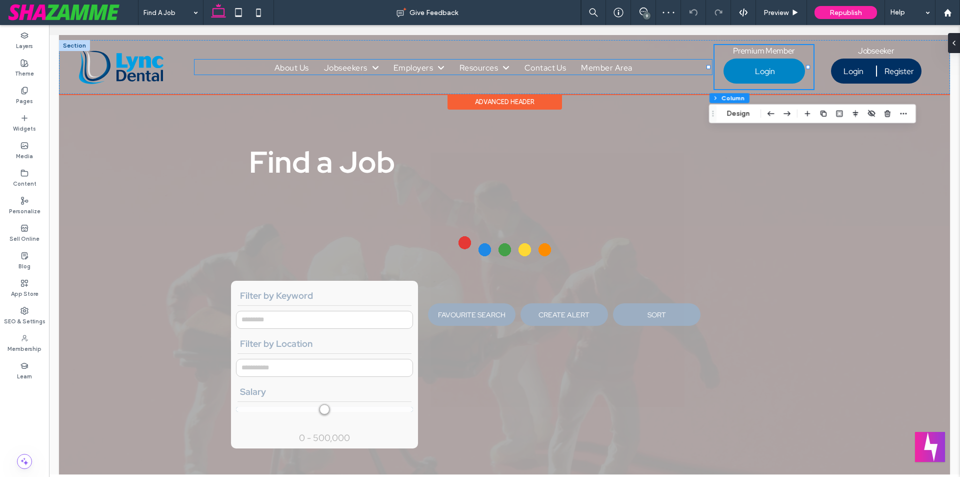
type input "**********"
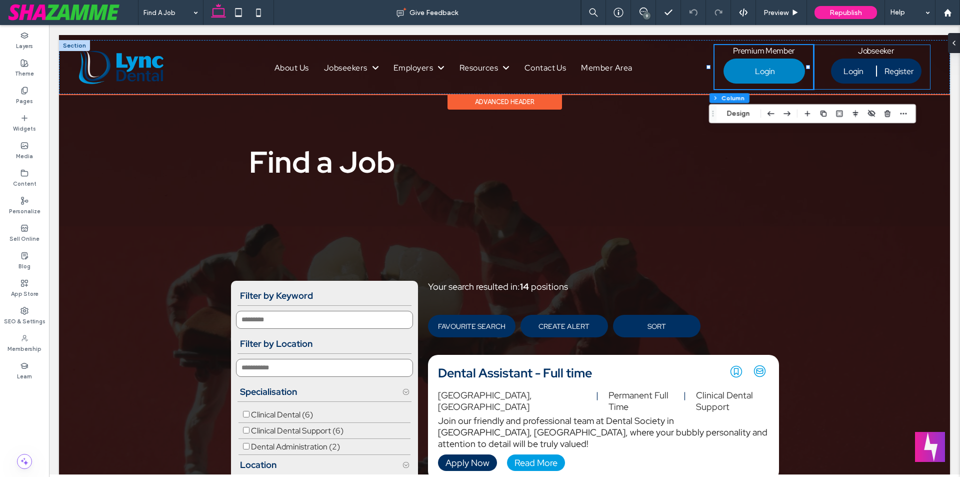
click at [821, 62] on div "A white background with a few lines on it Jobseeker Login Register User Dashboa…" at bounding box center [872, 67] width 117 height 44
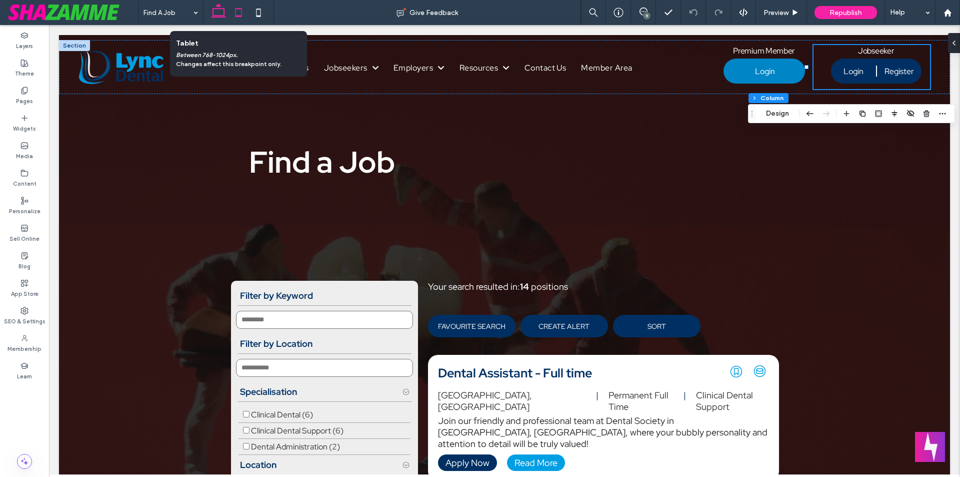
click at [239, 18] on icon at bounding box center [239, 13] width 20 height 20
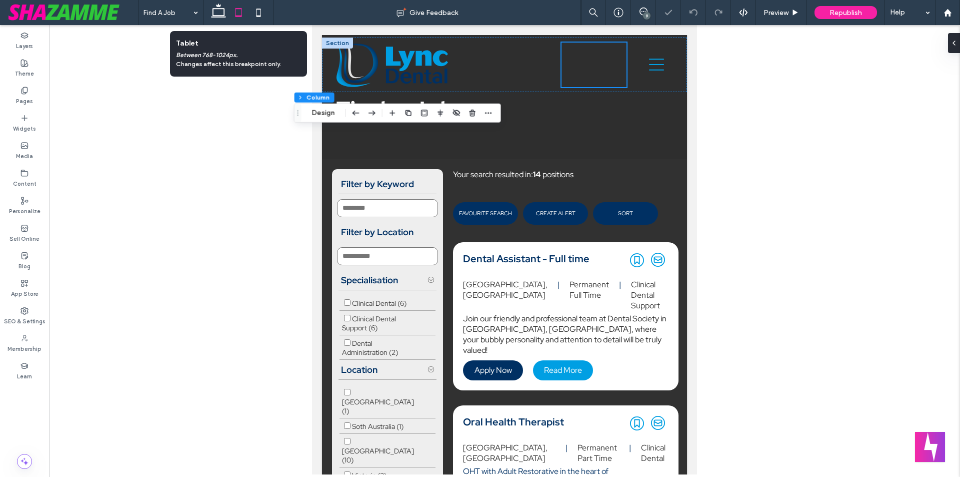
type input "**"
type input "*****"
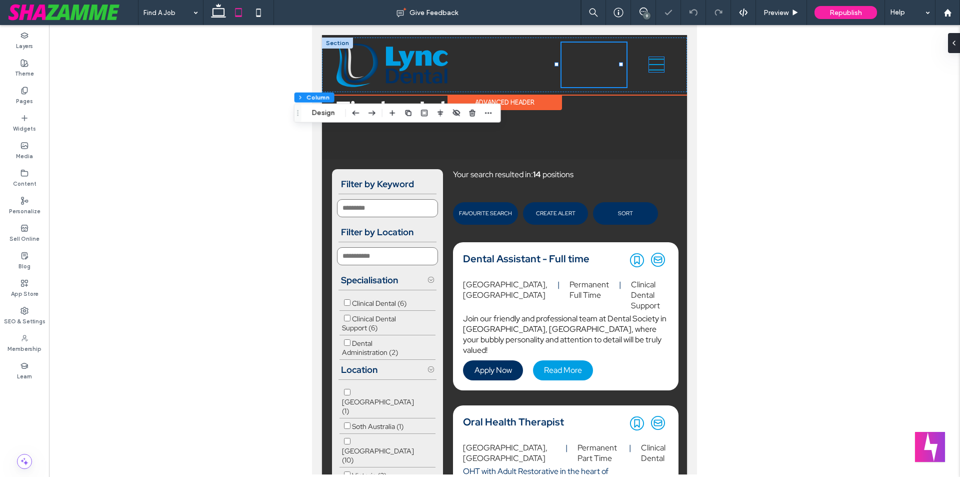
click at [649, 71] on icon at bounding box center [656, 64] width 15 height 15
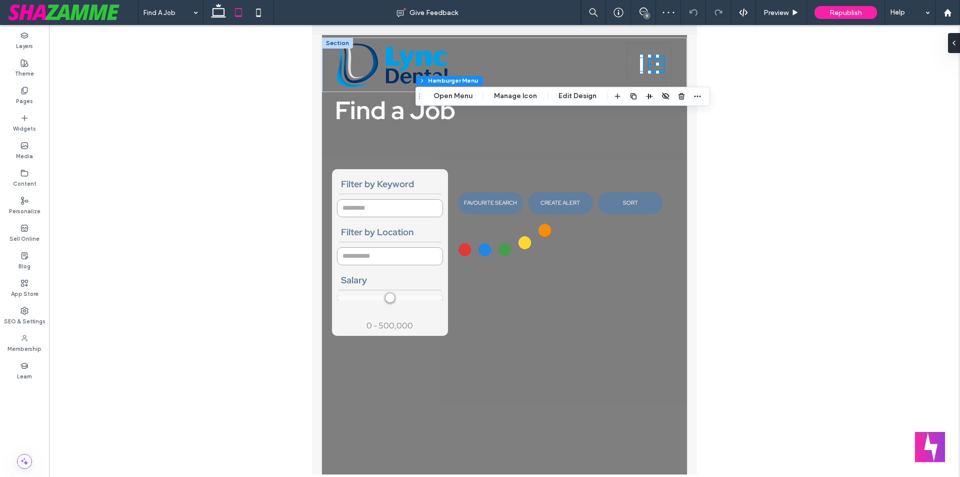
type input "**********"
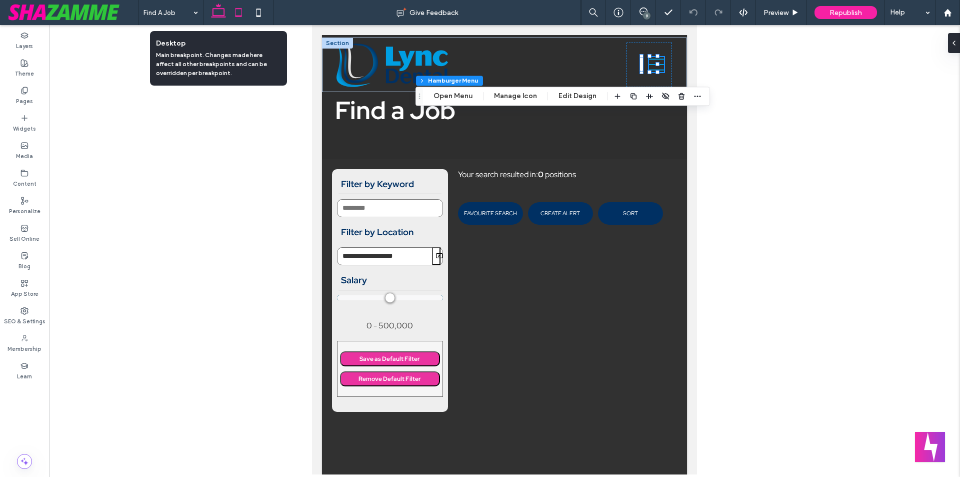
click at [217, 16] on use at bounding box center [218, 11] width 15 height 14
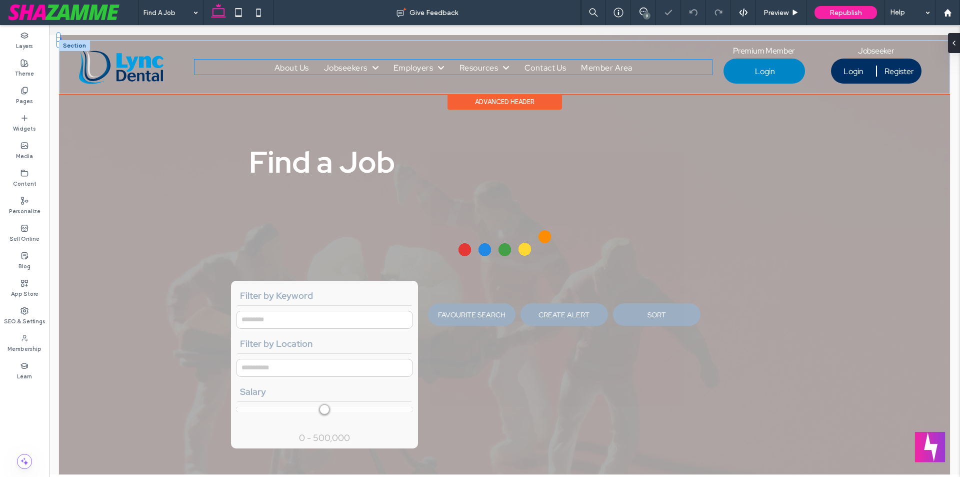
type input "**********"
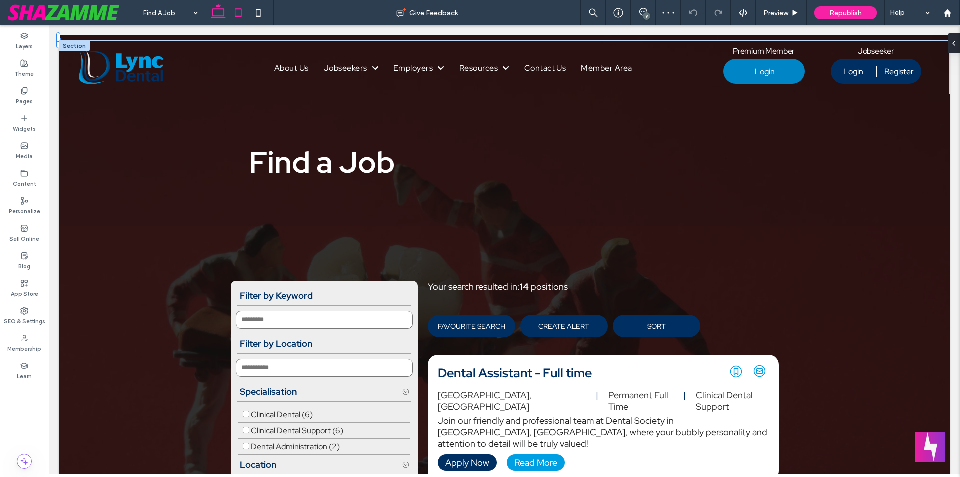
click at [241, 12] on icon at bounding box center [239, 13] width 20 height 20
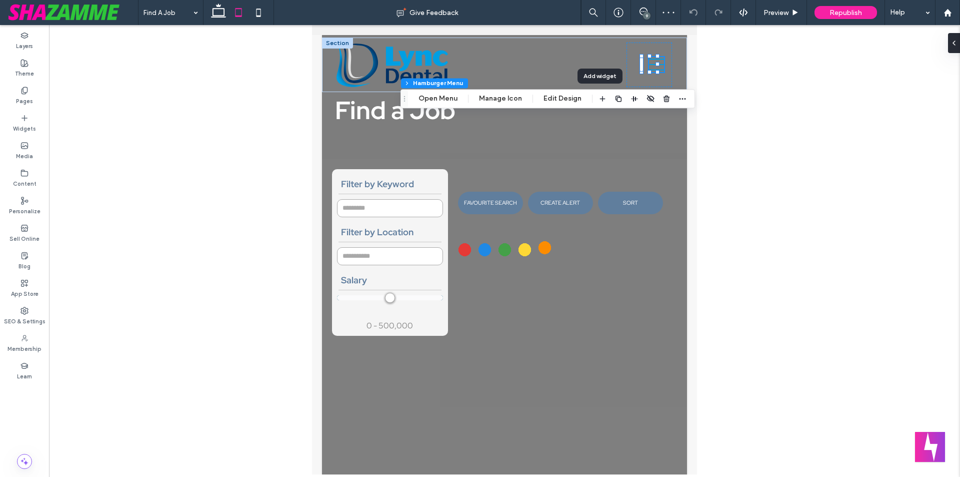
type input "**********"
click at [730, 160] on div at bounding box center [504, 249] width 911 height 449
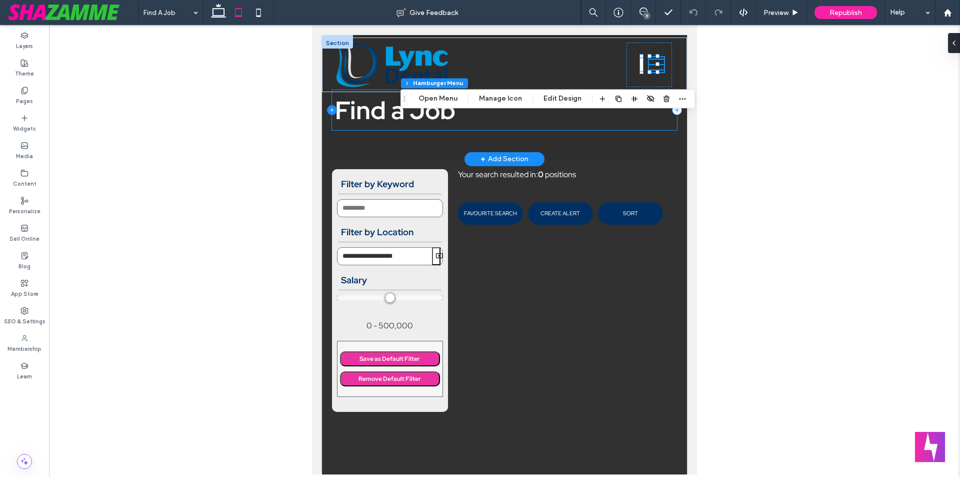
click at [327, 108] on icon at bounding box center [332, 110] width 10 height 10
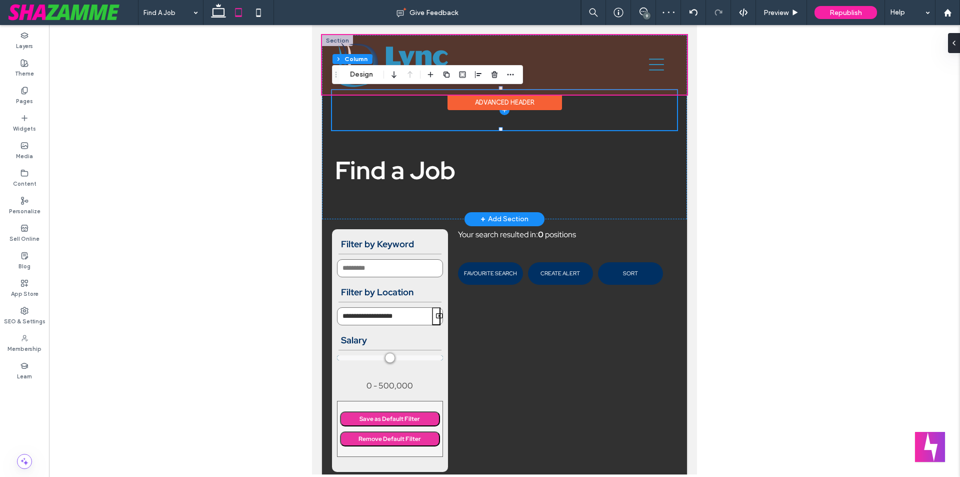
click at [572, 64] on div at bounding box center [504, 65] width 365 height 60
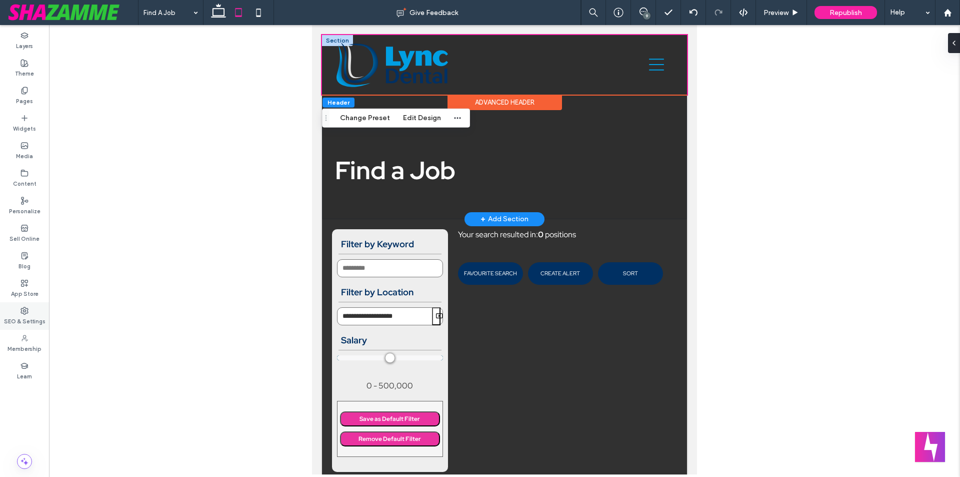
click at [33, 320] on label "SEO & Settings" at bounding box center [25, 320] width 42 height 11
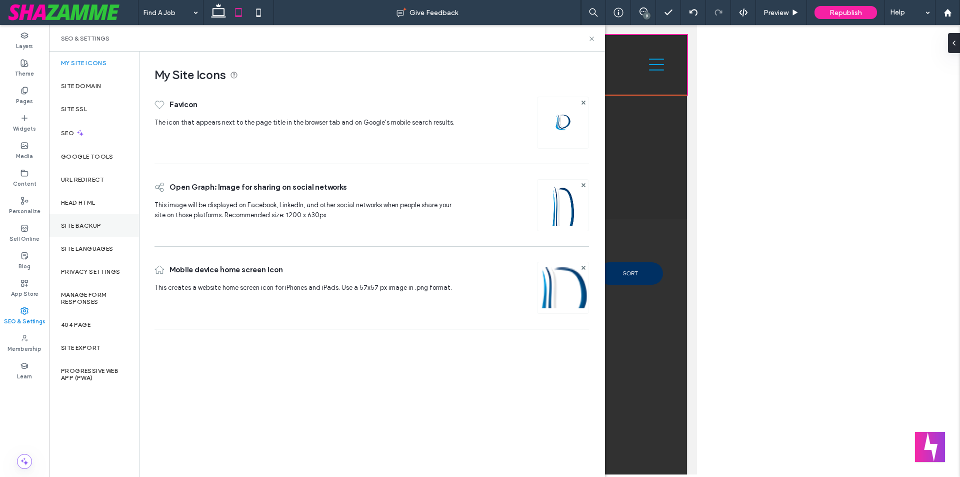
click at [79, 228] on label "Site Backup" at bounding box center [81, 225] width 40 height 7
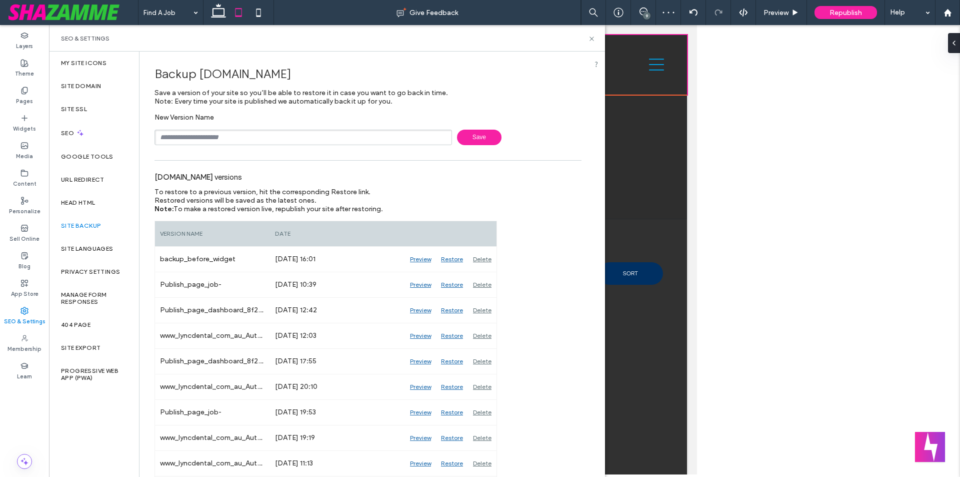
click at [217, 137] on input "text" at bounding box center [304, 138] width 298 height 16
type input "**********"
drag, startPoint x: 184, startPoint y: 138, endPoint x: 207, endPoint y: 138, distance: 23.5
click at [207, 138] on input "**********" at bounding box center [304, 138] width 298 height 16
click at [209, 138] on input "**********" at bounding box center [304, 138] width 298 height 16
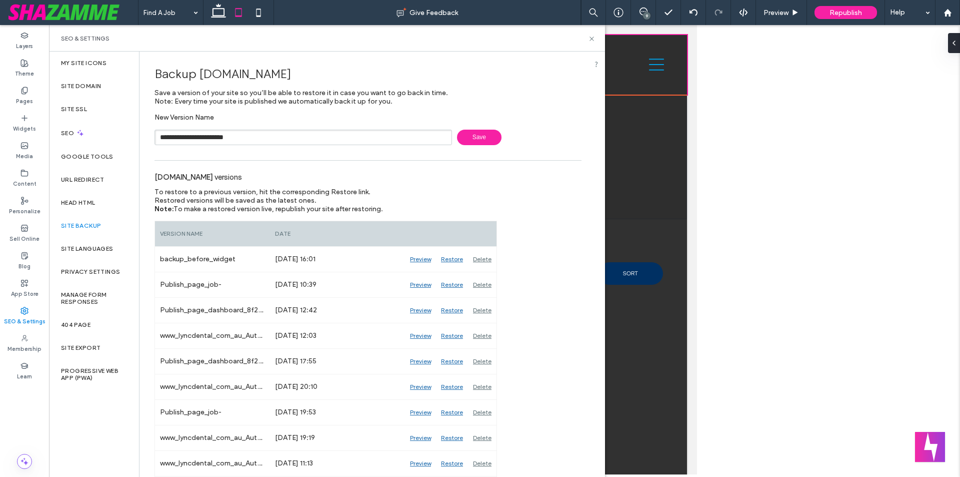
drag, startPoint x: 209, startPoint y: 138, endPoint x: 266, endPoint y: 138, distance: 56.5
click at [266, 138] on input "**********" at bounding box center [304, 138] width 298 height 16
drag, startPoint x: 271, startPoint y: 137, endPoint x: 209, endPoint y: 137, distance: 61.5
click at [209, 137] on input "**********" at bounding box center [304, 138] width 298 height 16
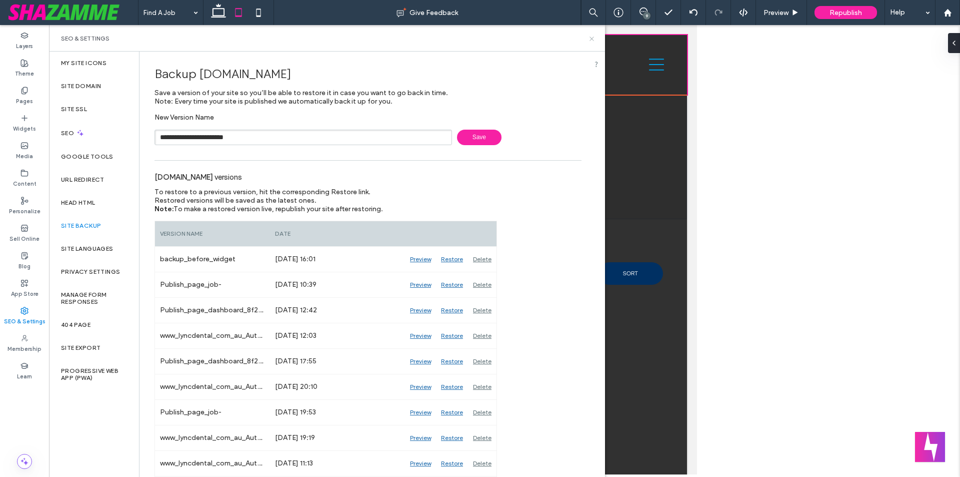
click at [593, 39] on icon at bounding box center [592, 39] width 8 height 8
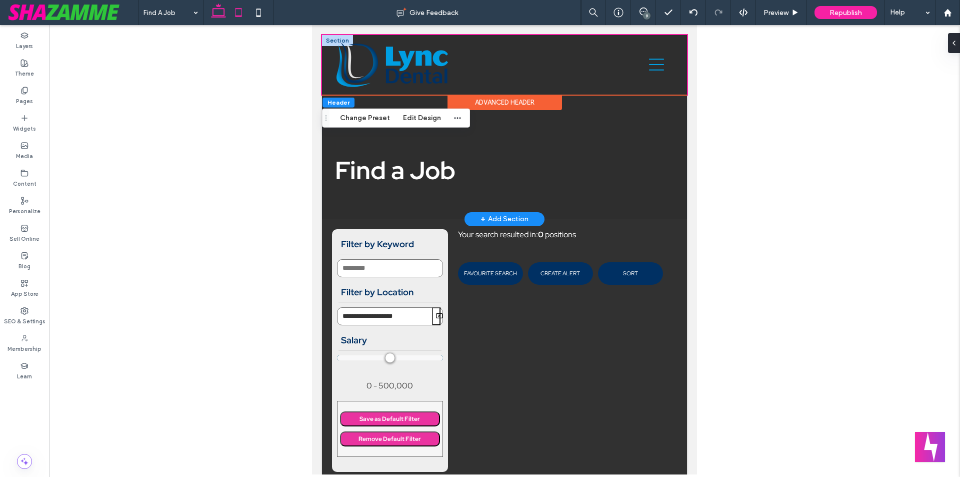
click at [215, 18] on icon at bounding box center [219, 13] width 20 height 20
type input "**"
type input "*"
type input "**"
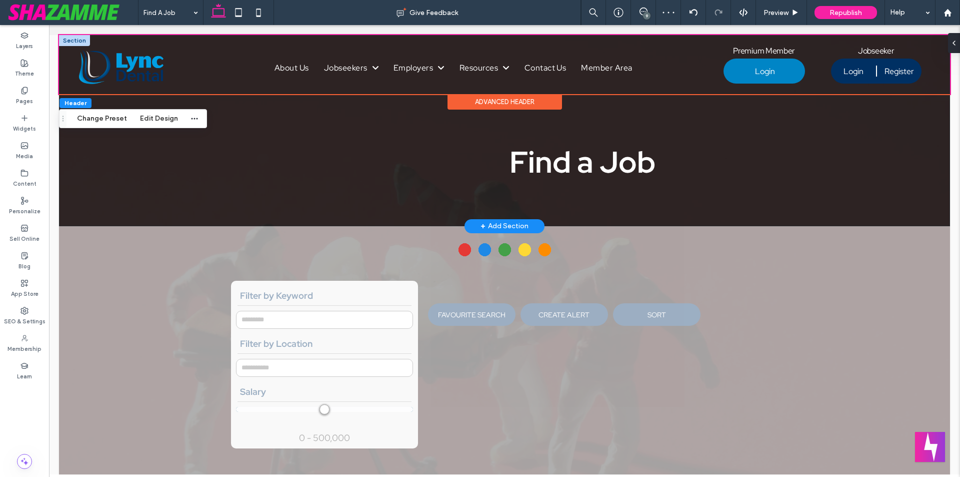
type input "**********"
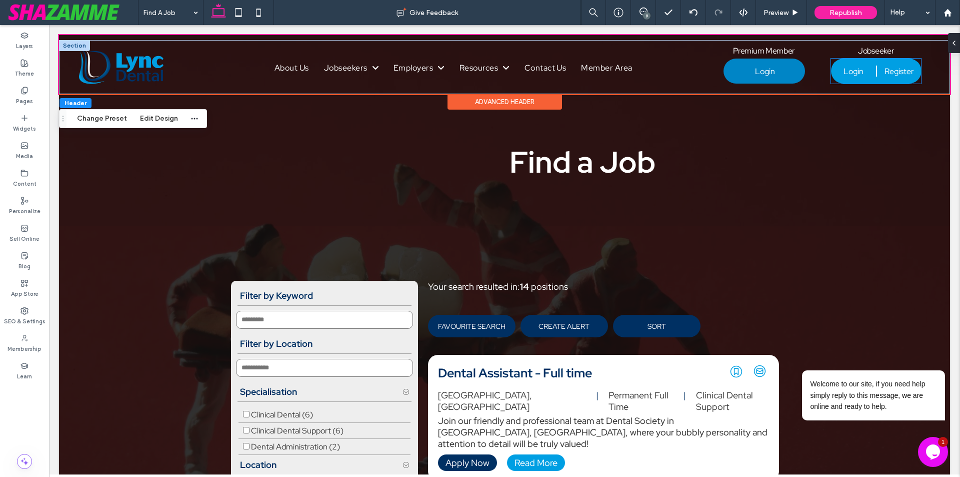
click at [844, 76] on span "Login" at bounding box center [854, 71] width 20 height 11
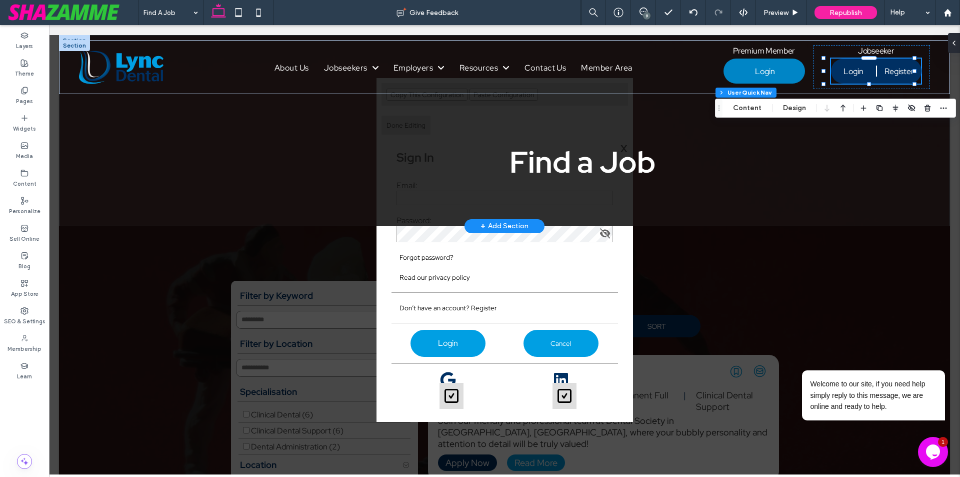
click at [621, 147] on span "X" at bounding box center [624, 148] width 7 height 13
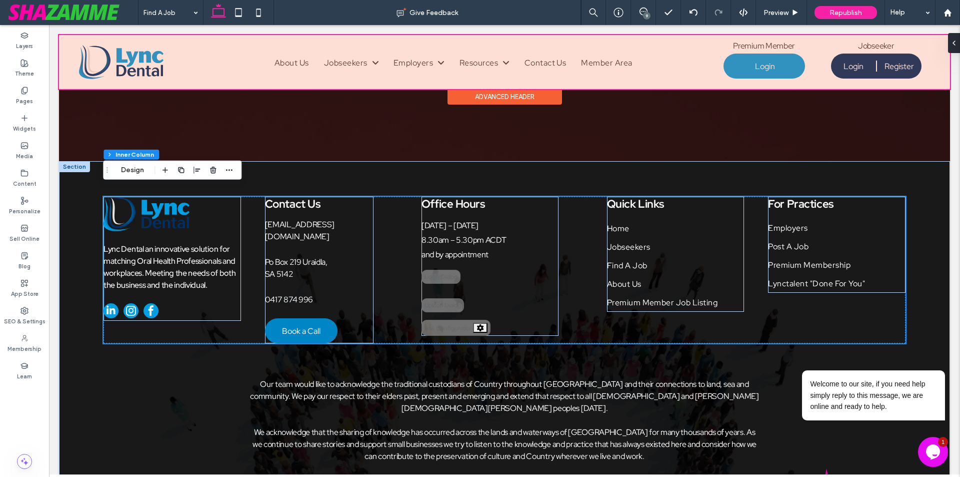
scroll to position [1904, 0]
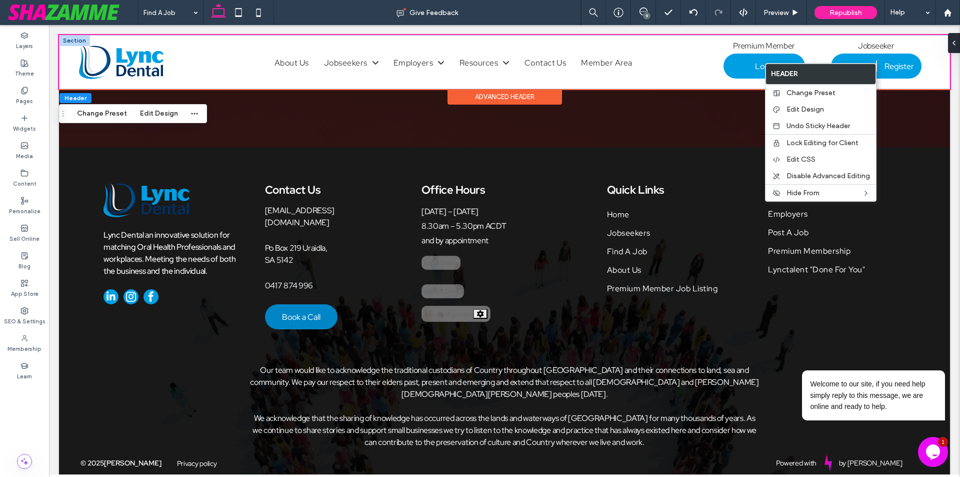
click at [885, 64] on span "Register" at bounding box center [900, 66] width 30 height 11
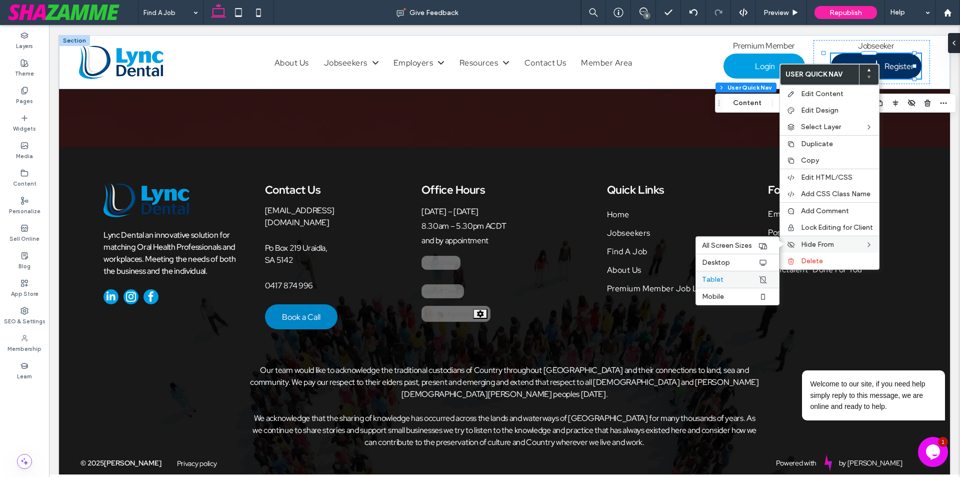
click at [750, 279] on label "Tablet" at bounding box center [730, 279] width 56 height 9
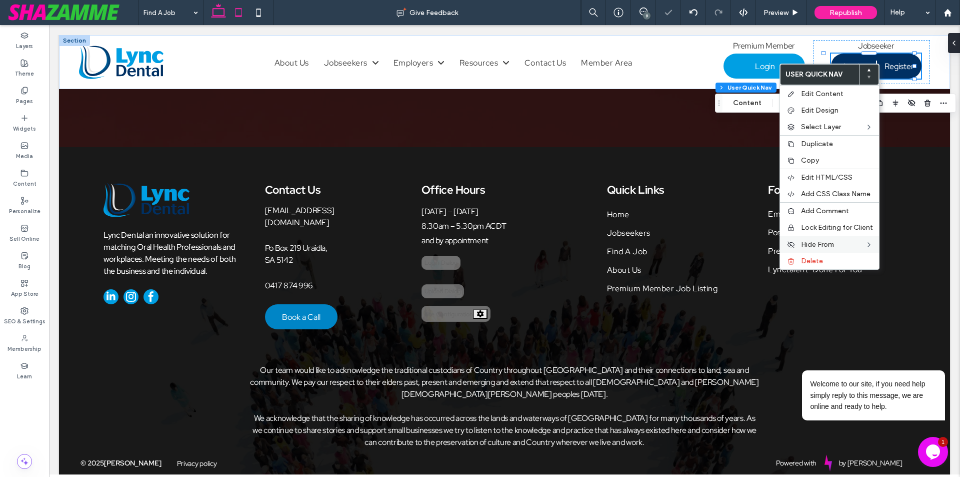
click at [236, 12] on use at bounding box center [239, 12] width 7 height 9
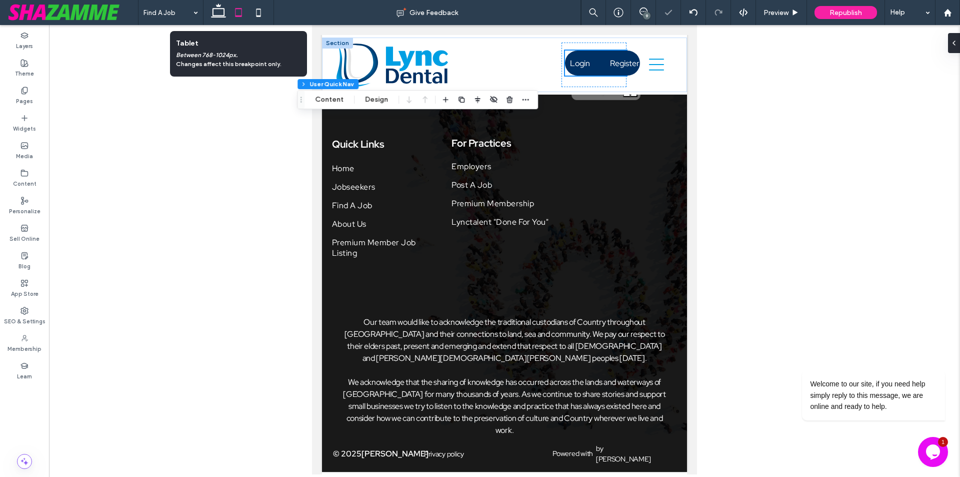
scroll to position [1154, 0]
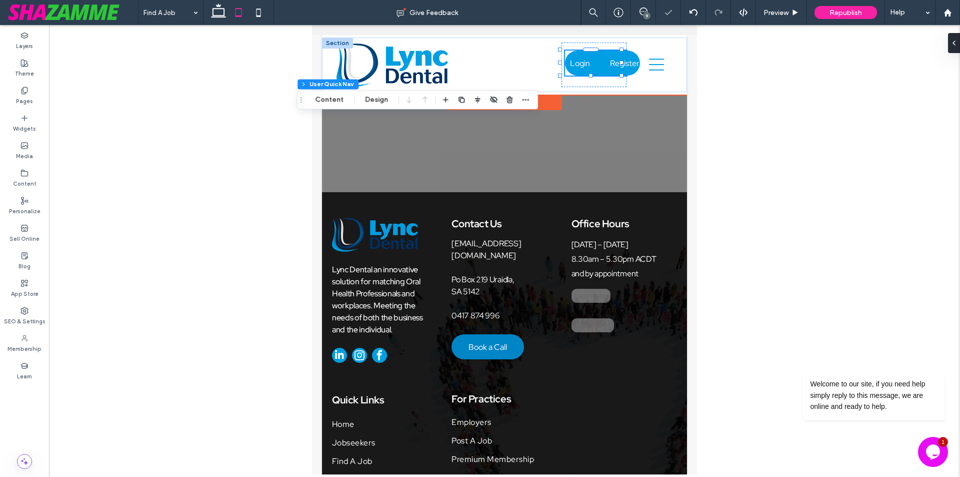
type input "**********"
click at [541, 67] on div "Premium Member A white background with a few lines on it Login [PERSON_NAME] My…" at bounding box center [505, 65] width 114 height 45
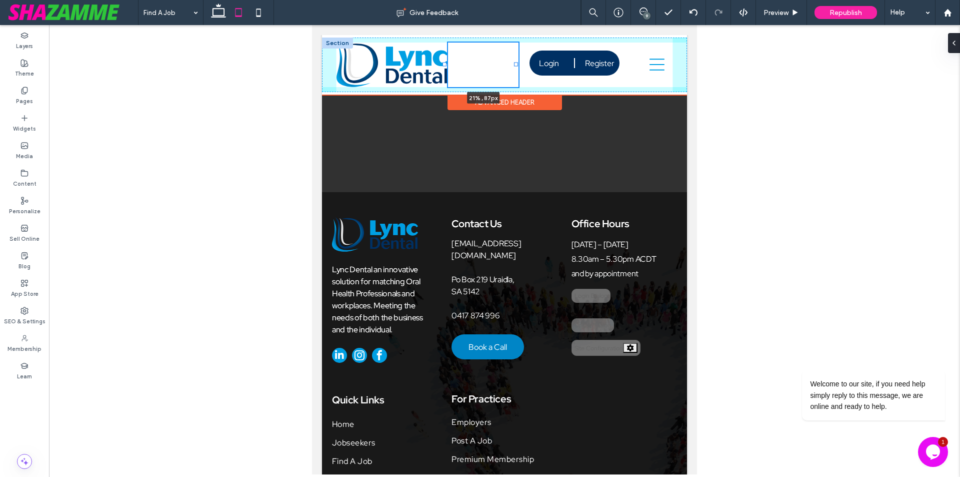
drag, startPoint x: 555, startPoint y: 65, endPoint x: 514, endPoint y: 61, distance: 41.2
click at [514, 61] on div "About Us Jobseekers Find a Job Specialisations Clinical Dental Jobs Clinical De…" at bounding box center [504, 65] width 365 height 55
type input "**"
type input "*****"
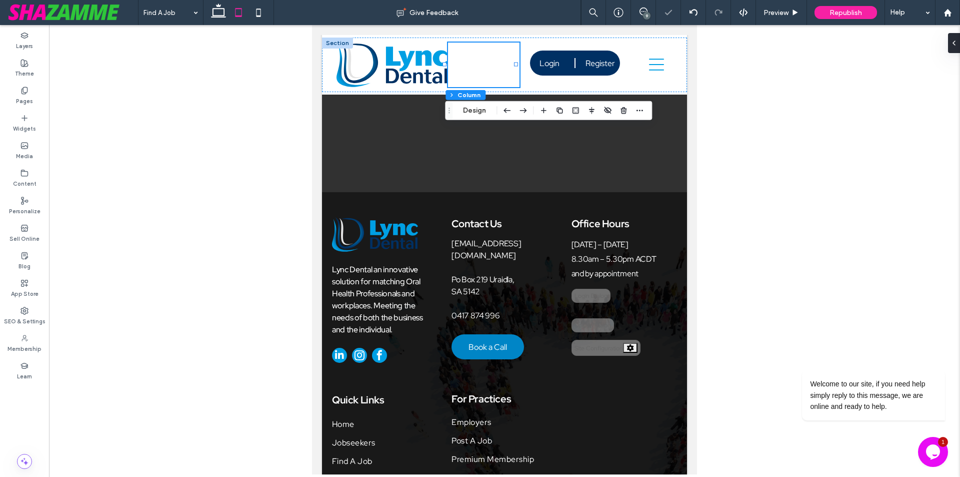
click at [754, 136] on div at bounding box center [504, 249] width 911 height 449
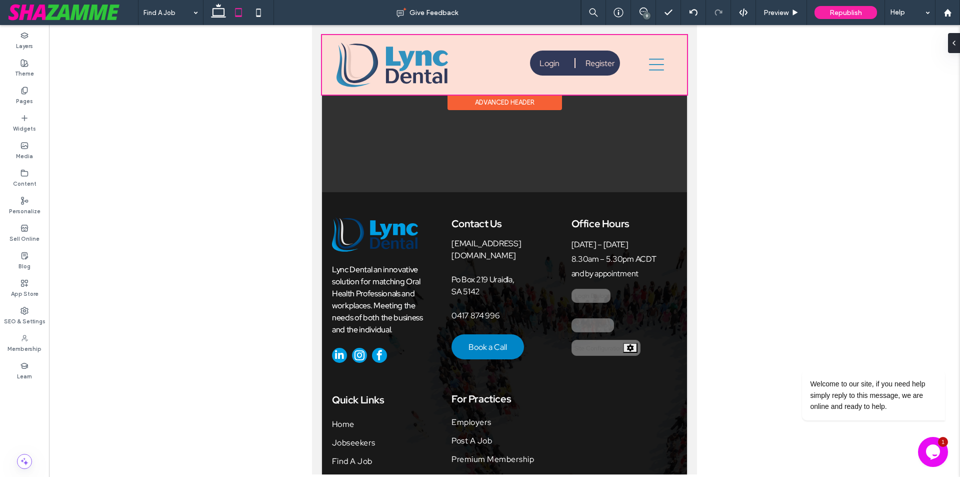
click at [541, 69] on div at bounding box center [504, 65] width 365 height 60
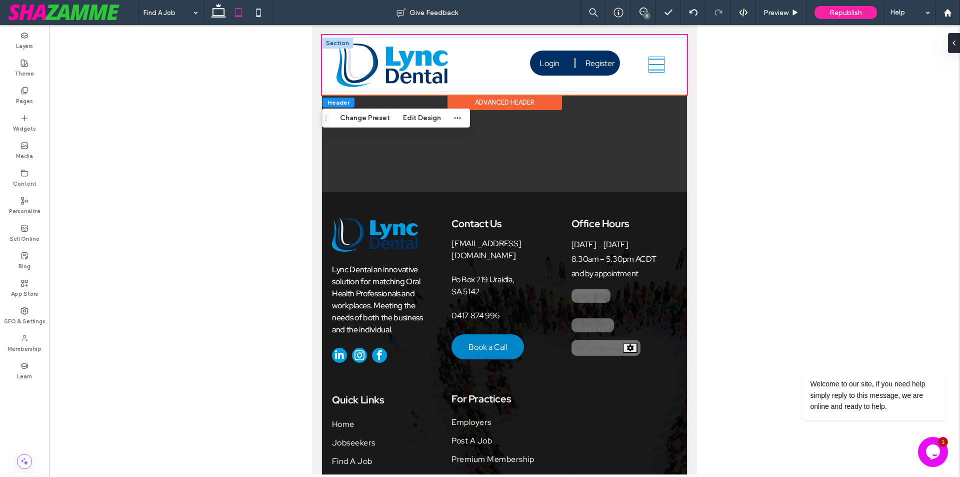
click at [650, 65] on icon at bounding box center [656, 65] width 15 height 12
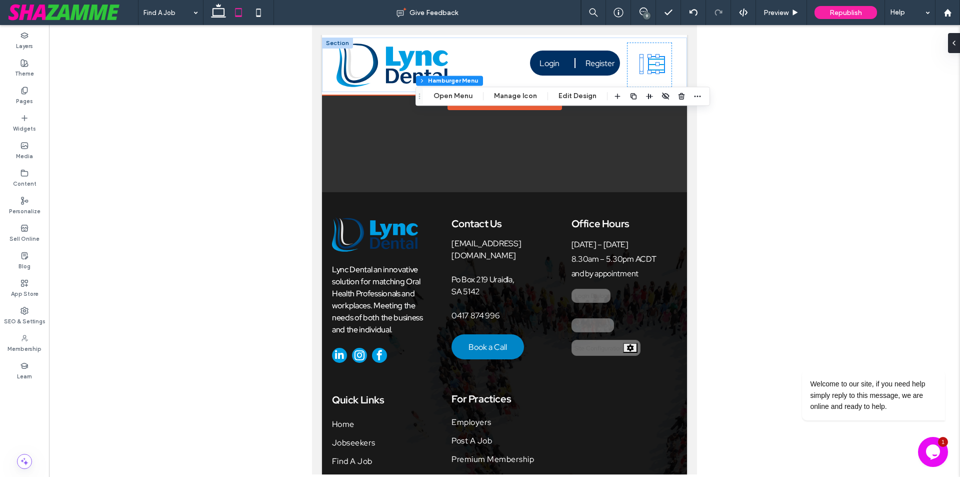
click at [650, 65] on icon at bounding box center [656, 65] width 15 height 12
click at [461, 96] on button "Open Menu" at bounding box center [453, 96] width 52 height 12
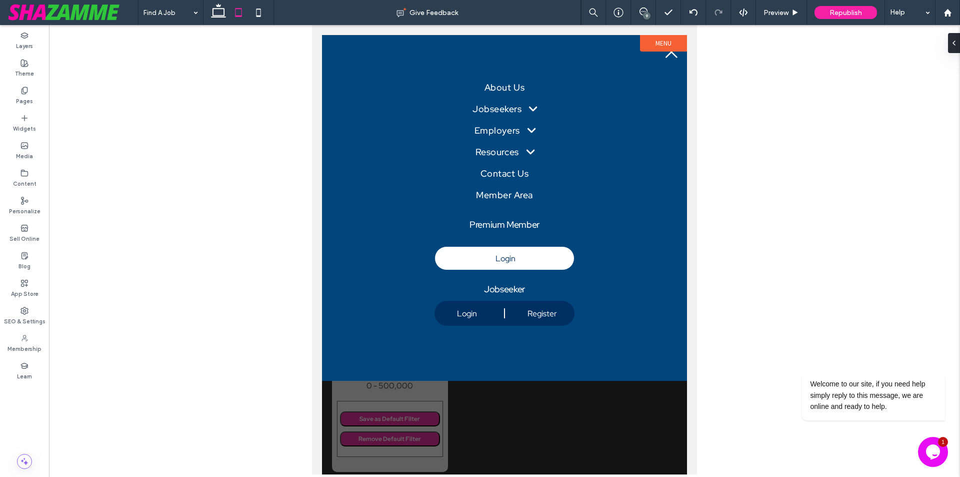
scroll to position [0, 0]
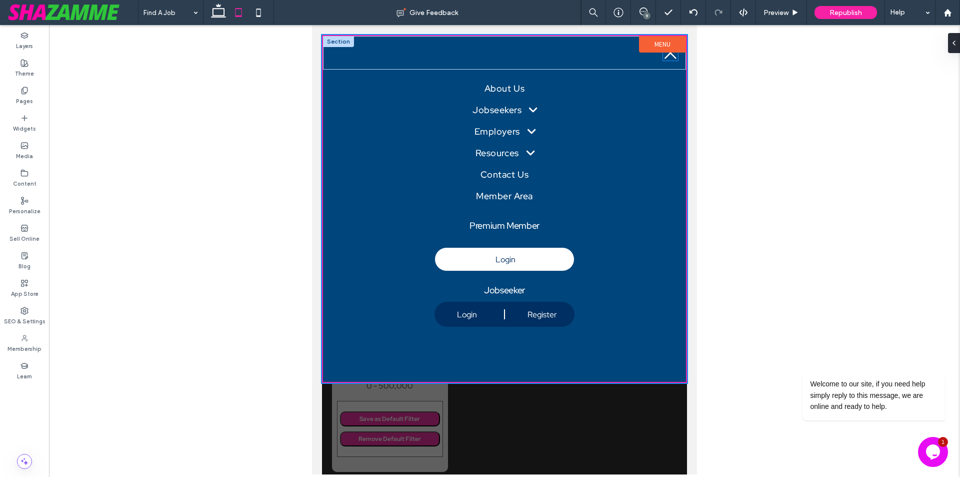
click at [671, 59] on icon at bounding box center [670, 53] width 15 height 15
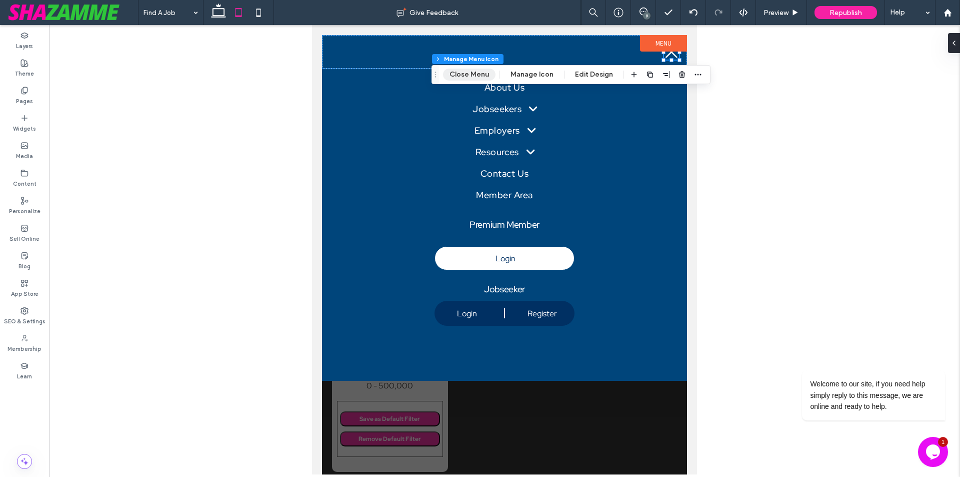
click at [461, 78] on button "Close Menu" at bounding box center [469, 75] width 53 height 12
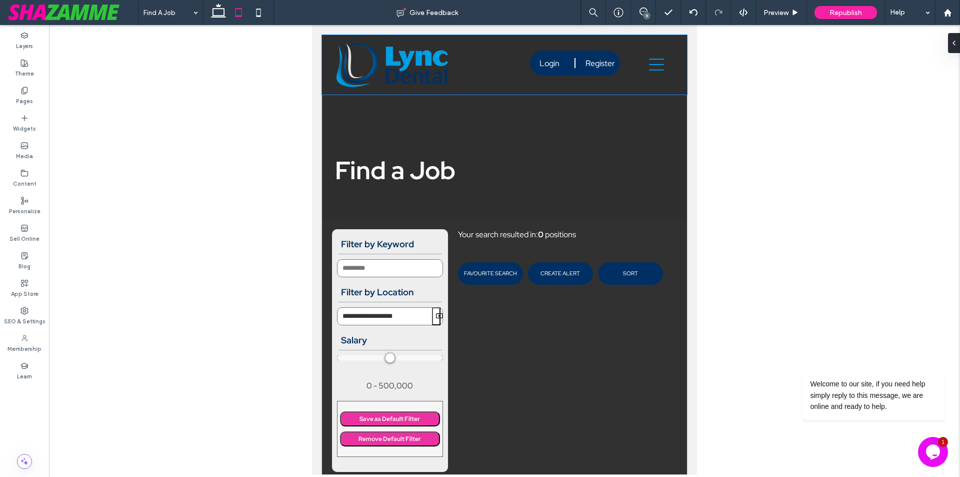
scroll to position [1154, 0]
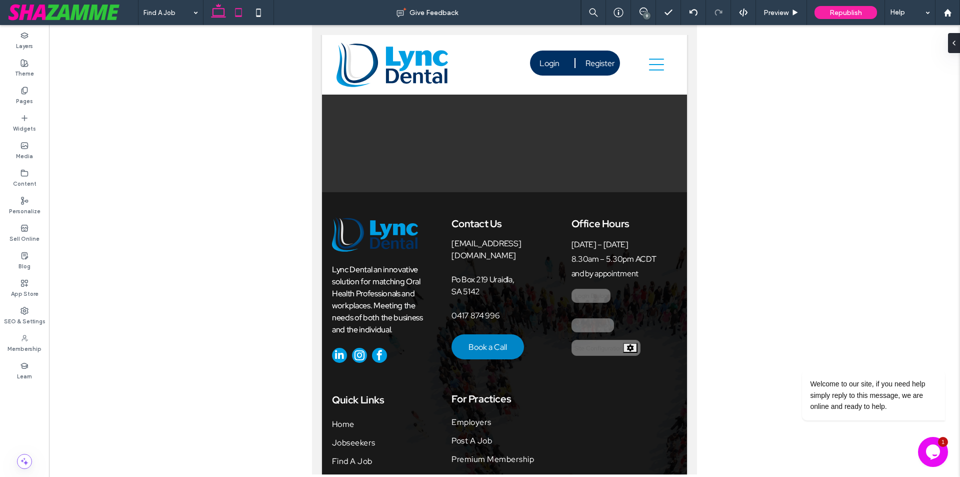
click at [213, 10] on icon at bounding box center [219, 13] width 20 height 20
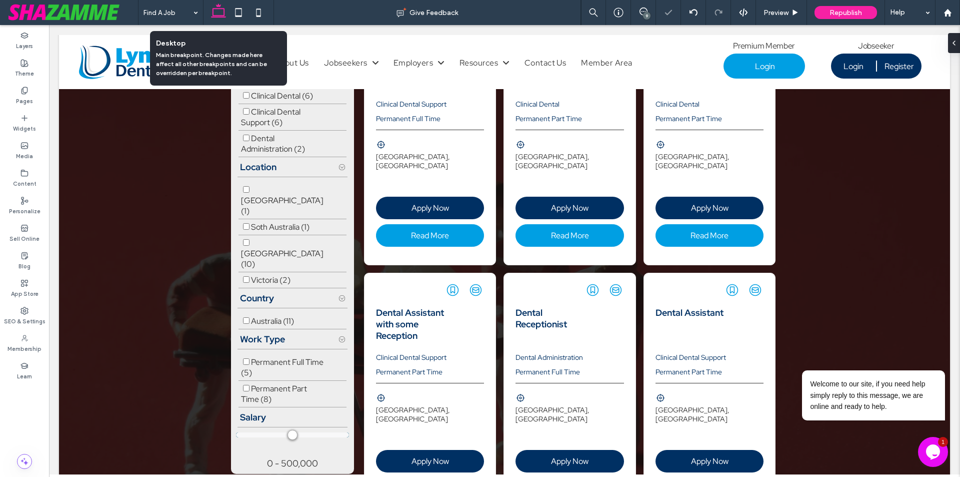
scroll to position [1908, 0]
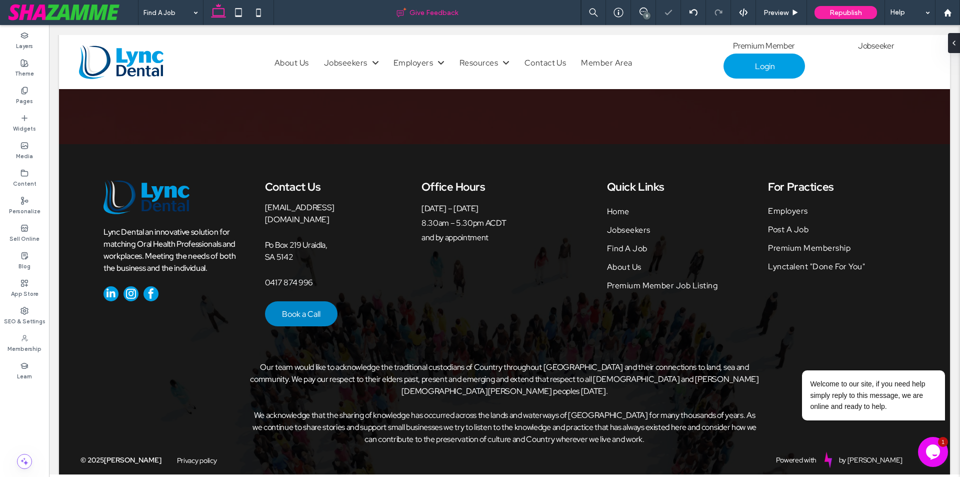
type input "**********"
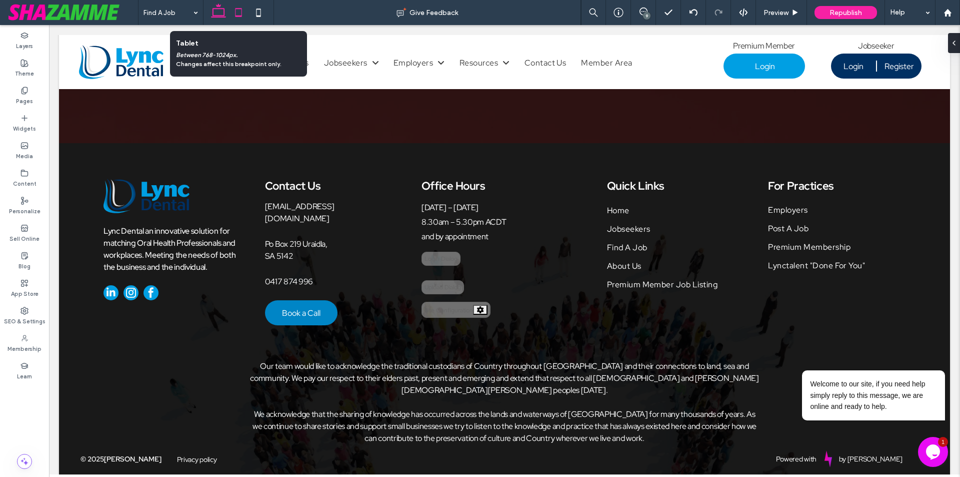
click at [239, 17] on use at bounding box center [239, 12] width 7 height 9
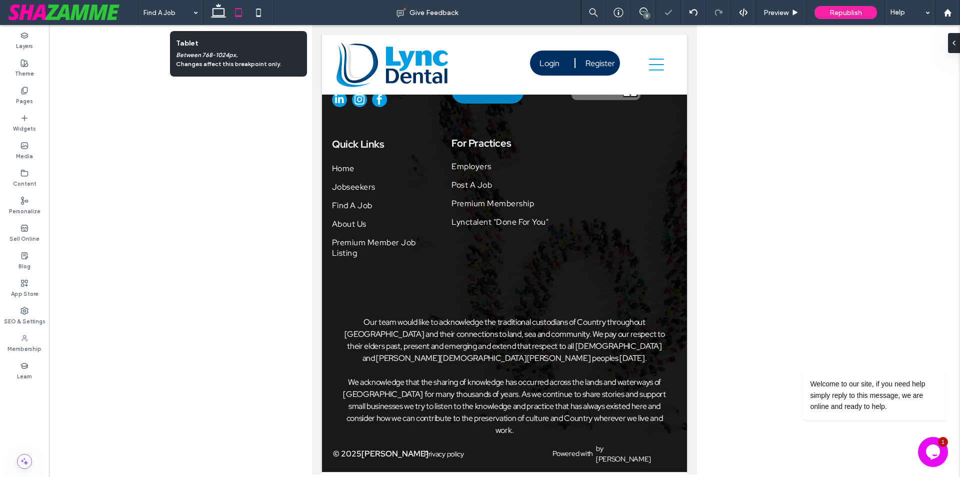
scroll to position [1154, 0]
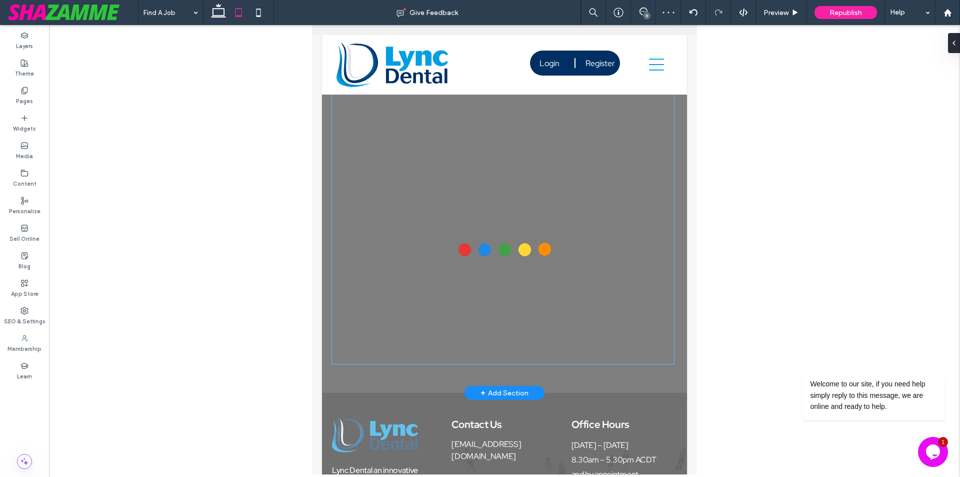
scroll to position [954, 0]
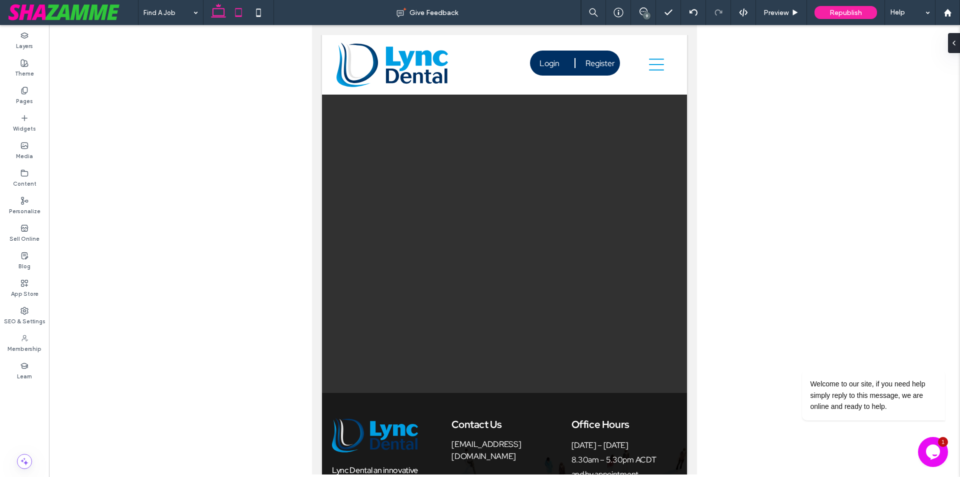
click at [223, 16] on use at bounding box center [218, 11] width 15 height 14
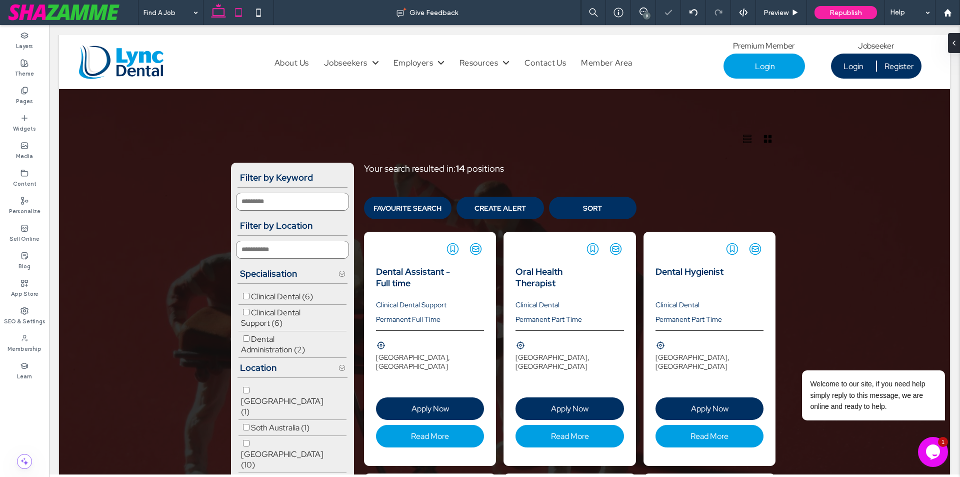
scroll to position [1908, 0]
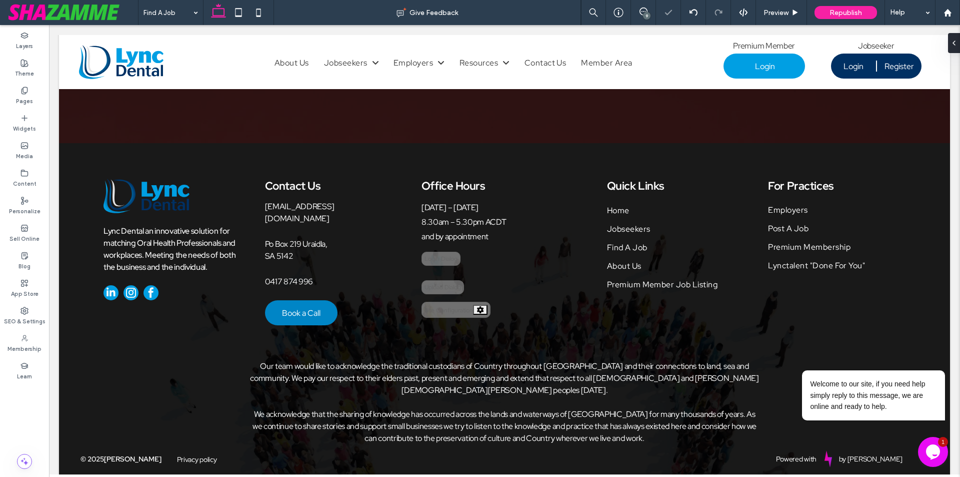
click at [238, 16] on use at bounding box center [239, 12] width 7 height 9
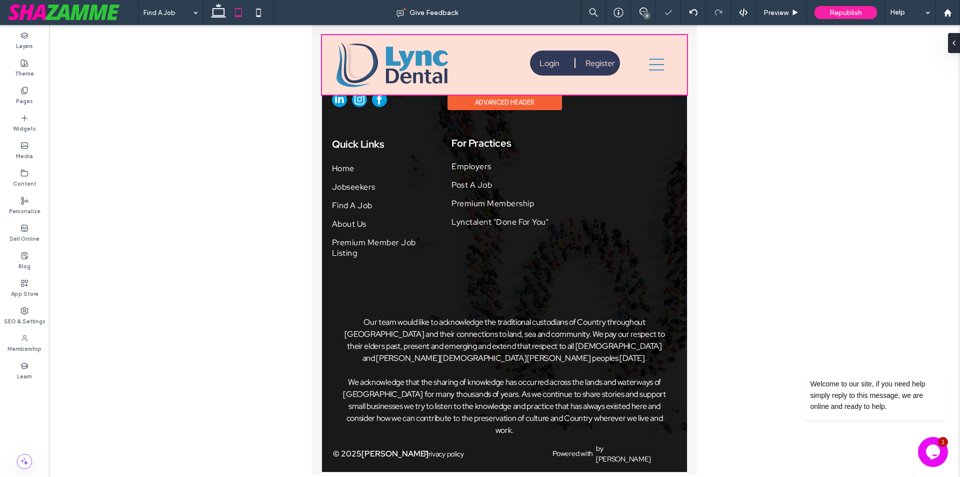
scroll to position [1256, 0]
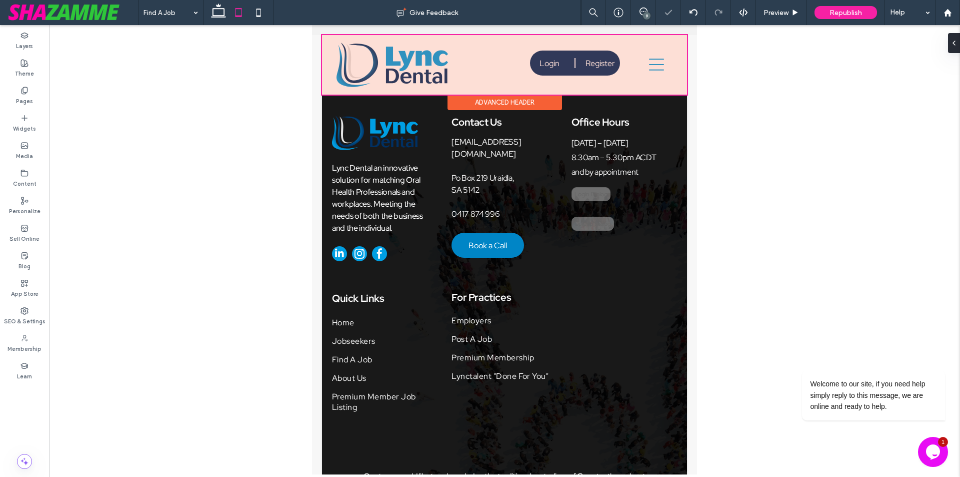
type input "**********"
click at [643, 64] on div at bounding box center [504, 65] width 365 height 60
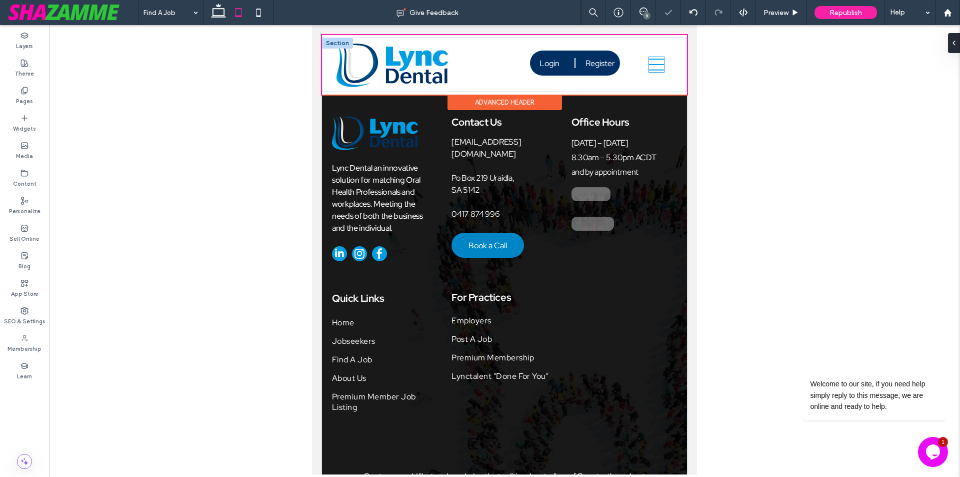
type input "**********"
click at [649, 65] on icon at bounding box center [656, 64] width 15 height 15
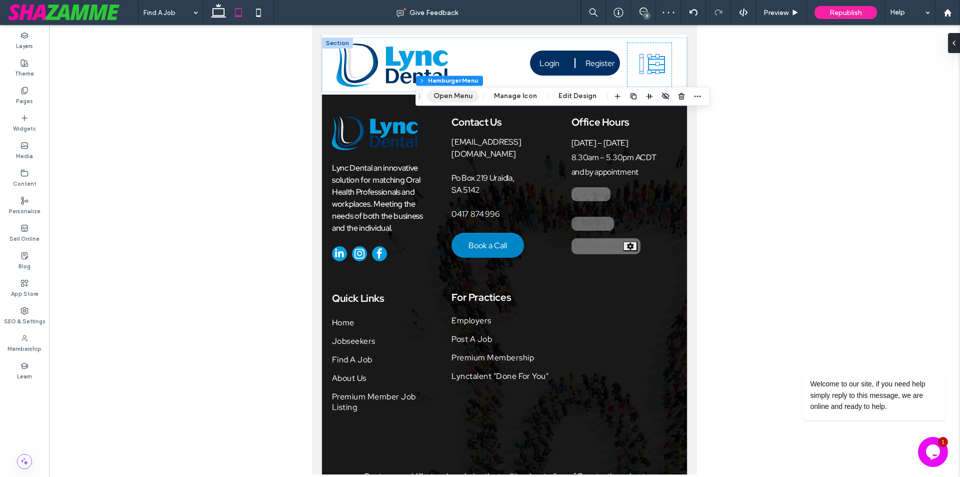
click at [454, 97] on button "Open Menu" at bounding box center [453, 96] width 52 height 12
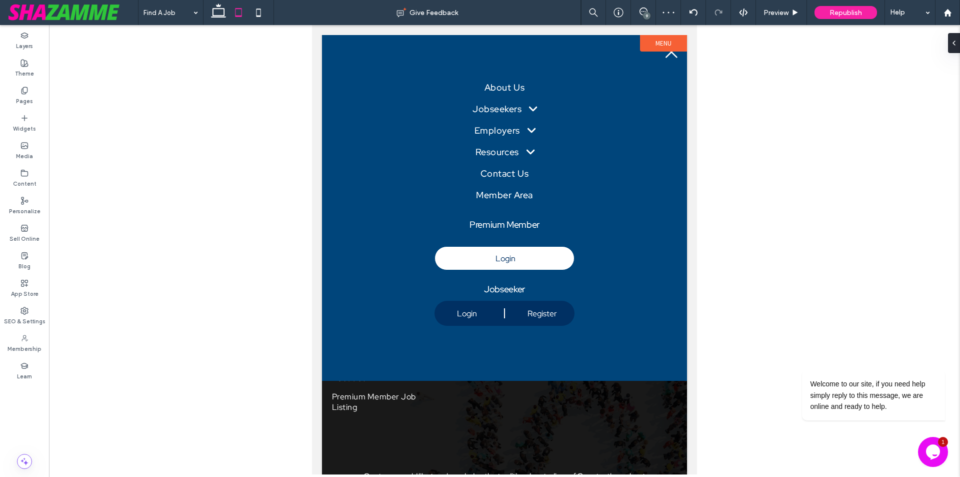
scroll to position [0, 0]
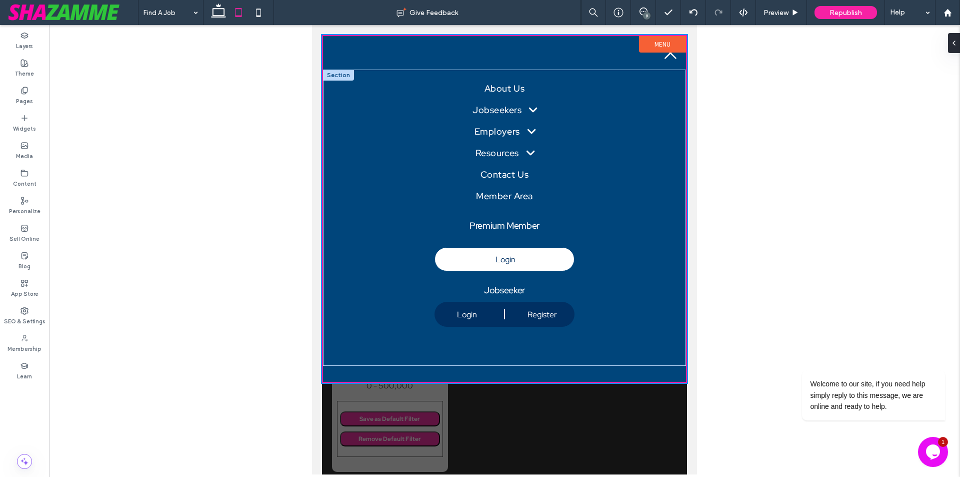
click at [337, 76] on div at bounding box center [338, 75] width 31 height 11
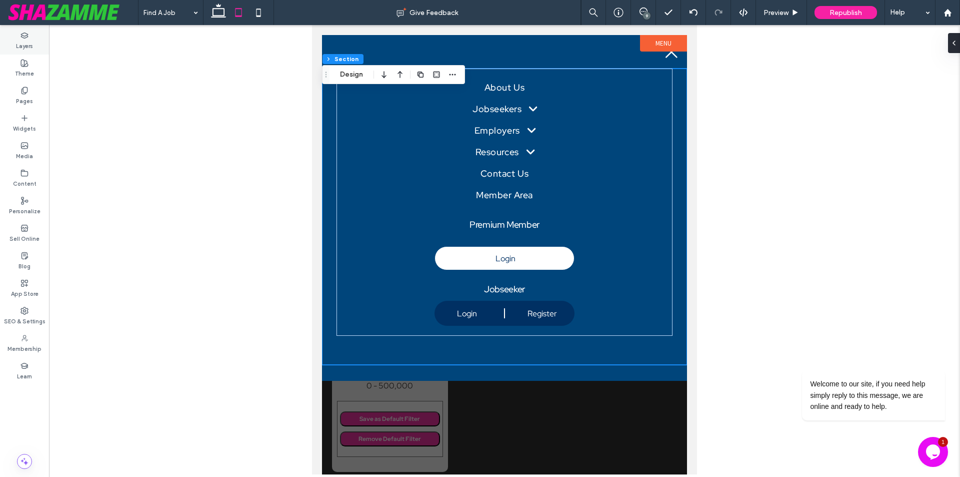
click at [23, 34] on use at bounding box center [24, 36] width 7 height 6
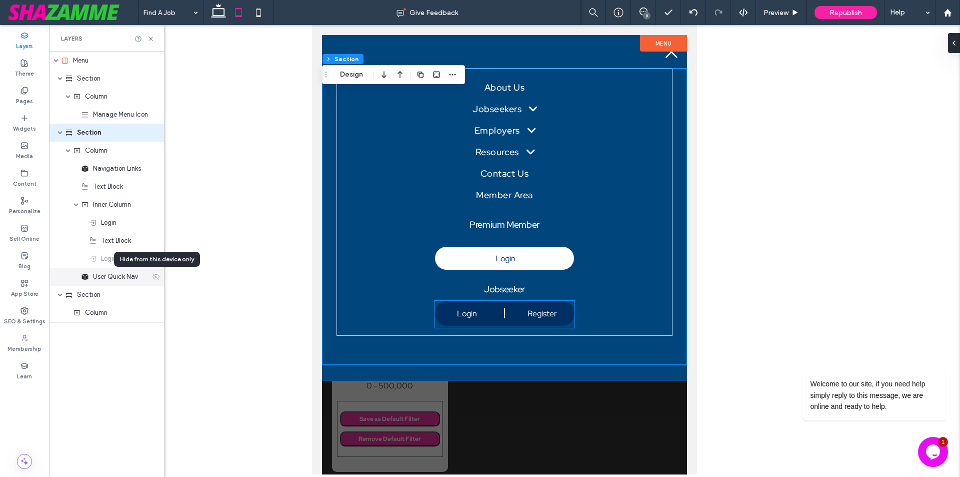
click at [155, 278] on icon at bounding box center [156, 277] width 8 height 8
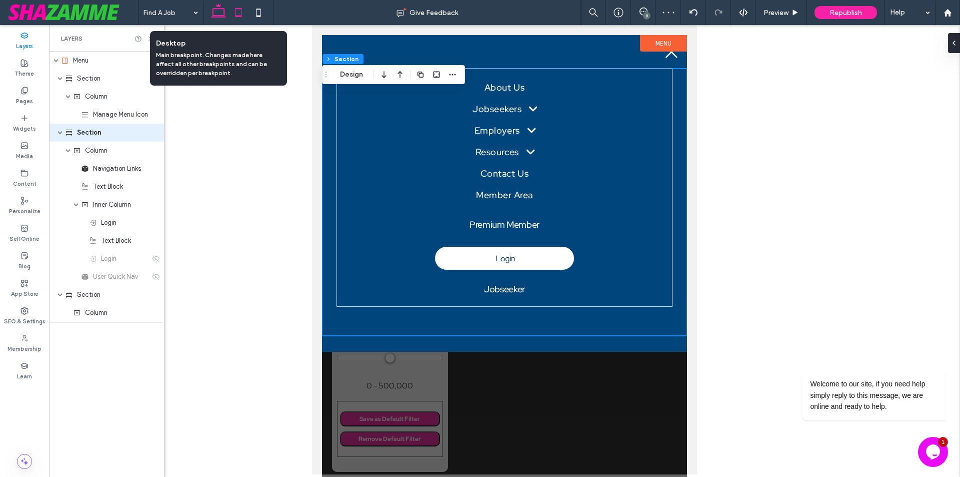
click at [223, 16] on use at bounding box center [218, 11] width 15 height 14
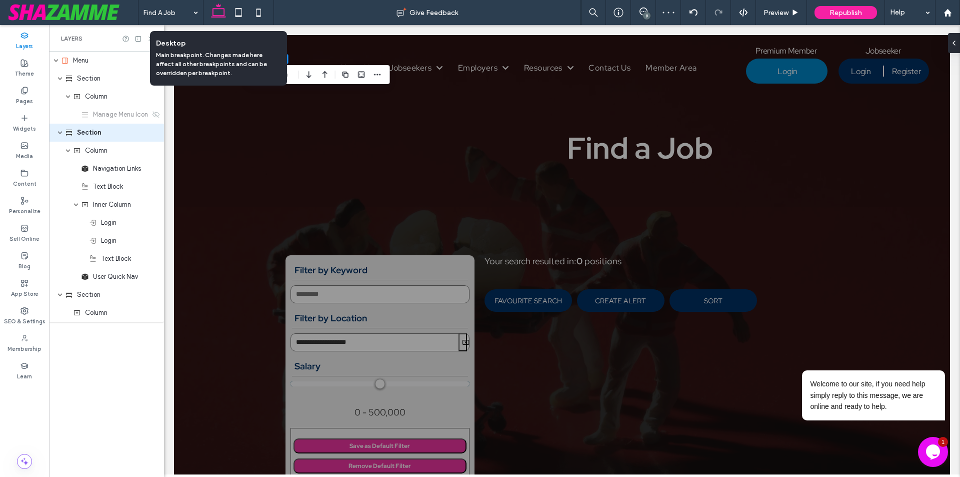
type input "*"
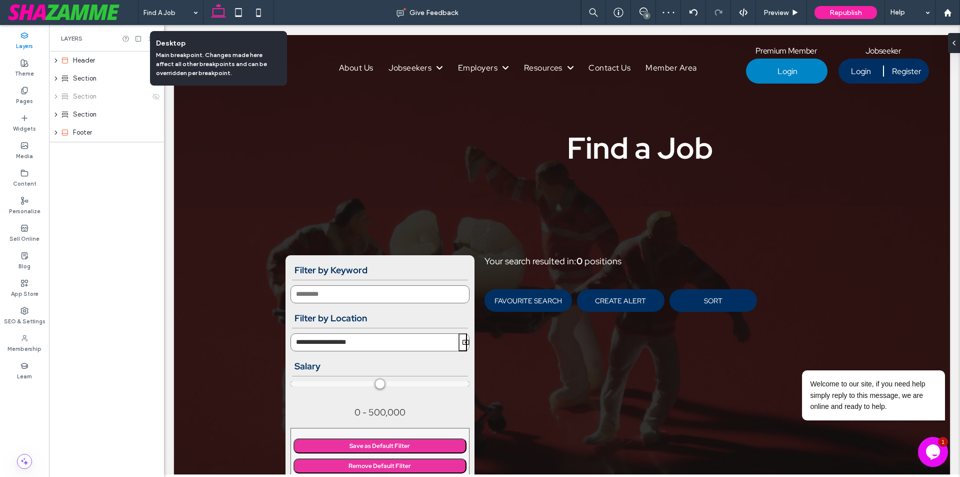
type input "***"
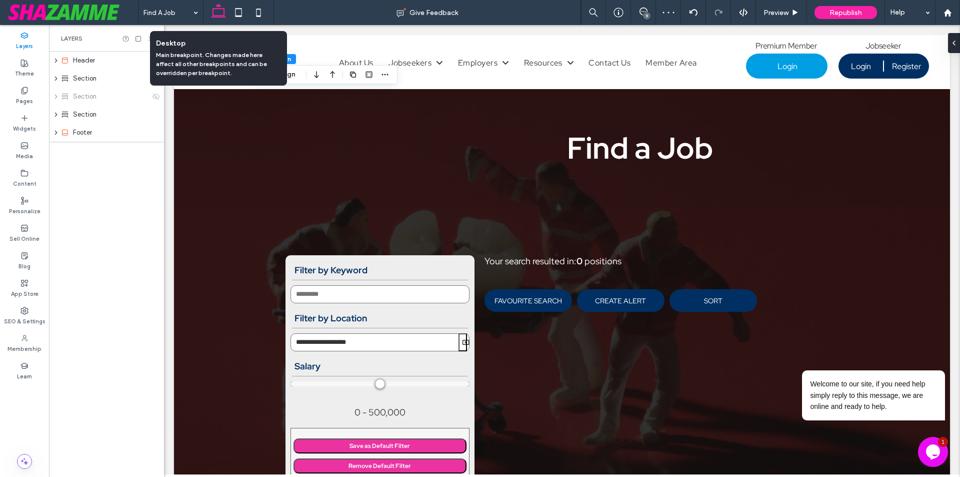
scroll to position [1251, 0]
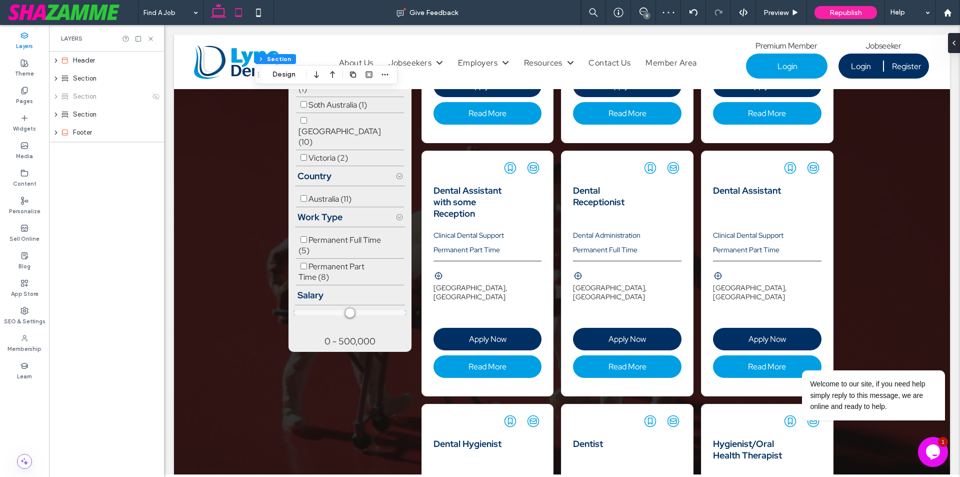
click at [238, 13] on icon at bounding box center [239, 13] width 20 height 20
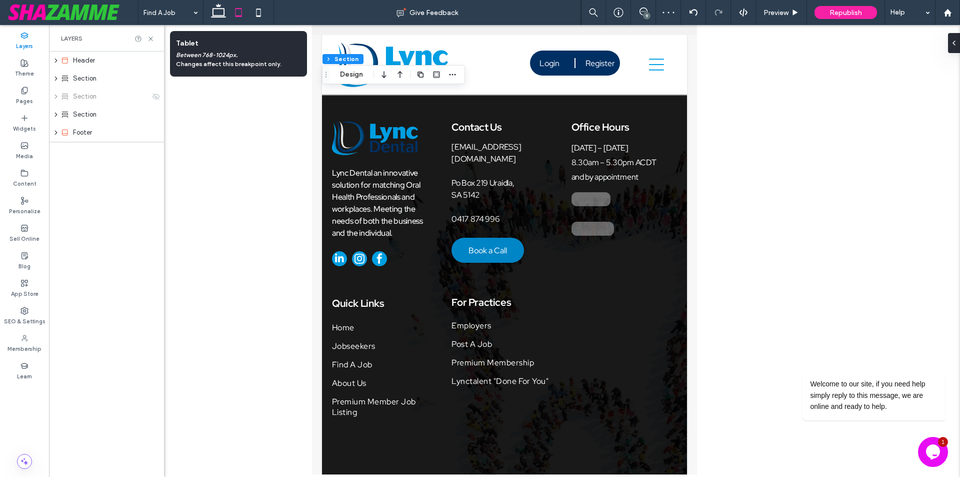
scroll to position [129, 0]
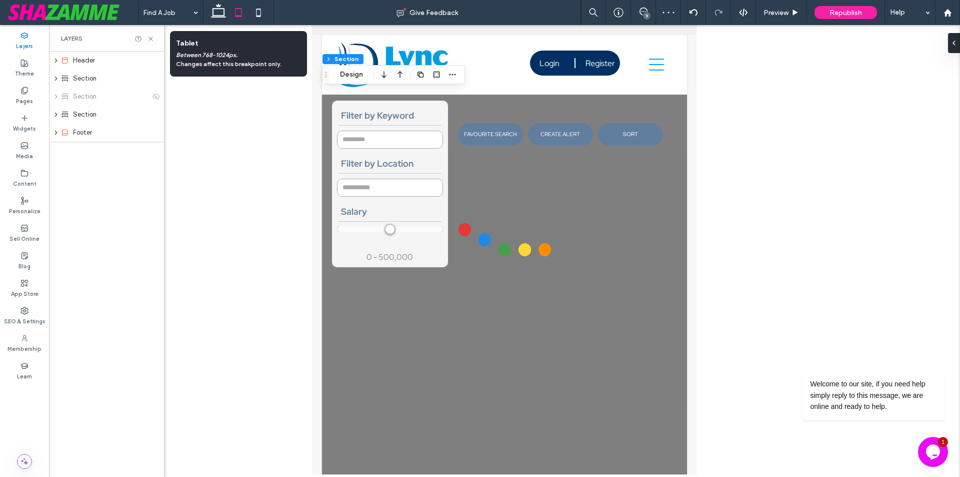
type input "*"
type input "***"
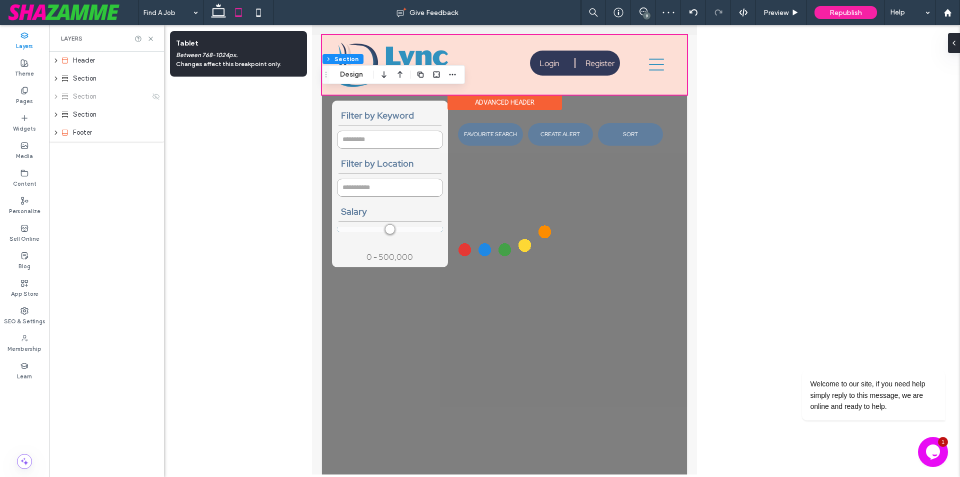
type input "**********"
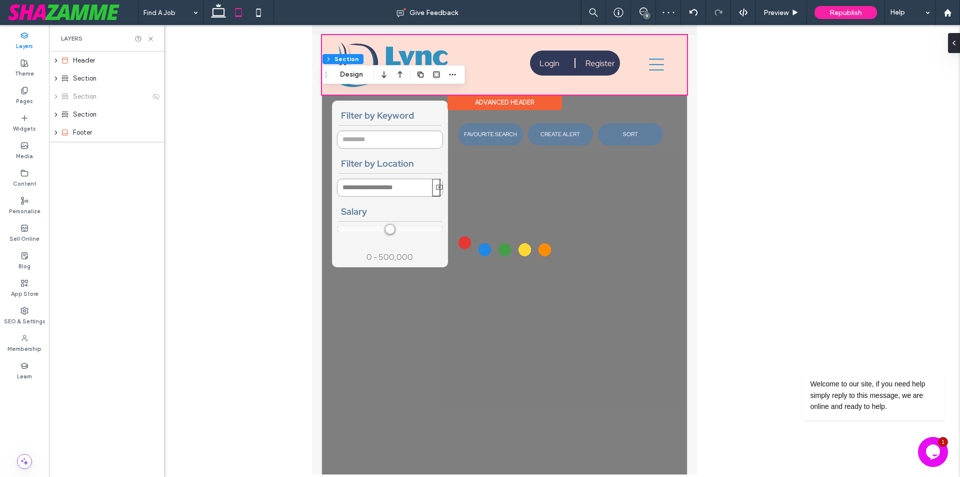
click at [576, 57] on div at bounding box center [504, 65] width 365 height 60
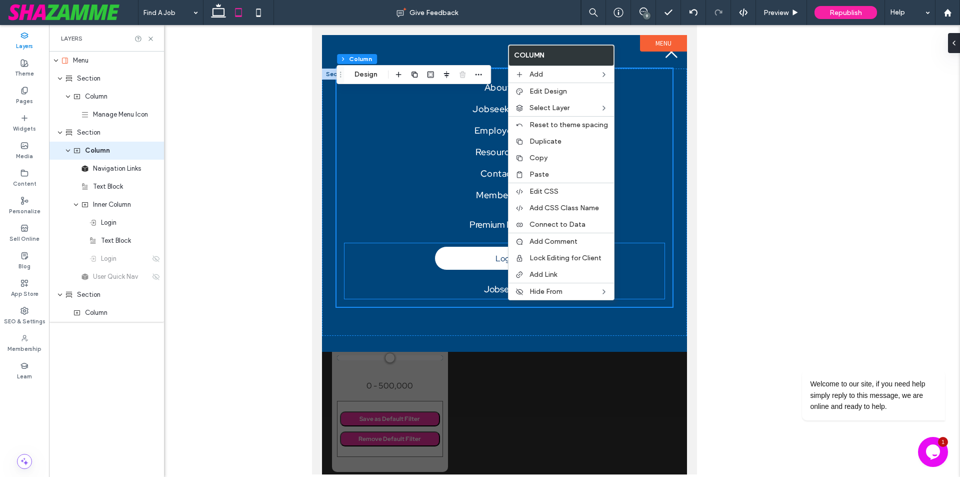
click at [488, 293] on span "Jobseeker" at bounding box center [504, 289] width 41 height 12
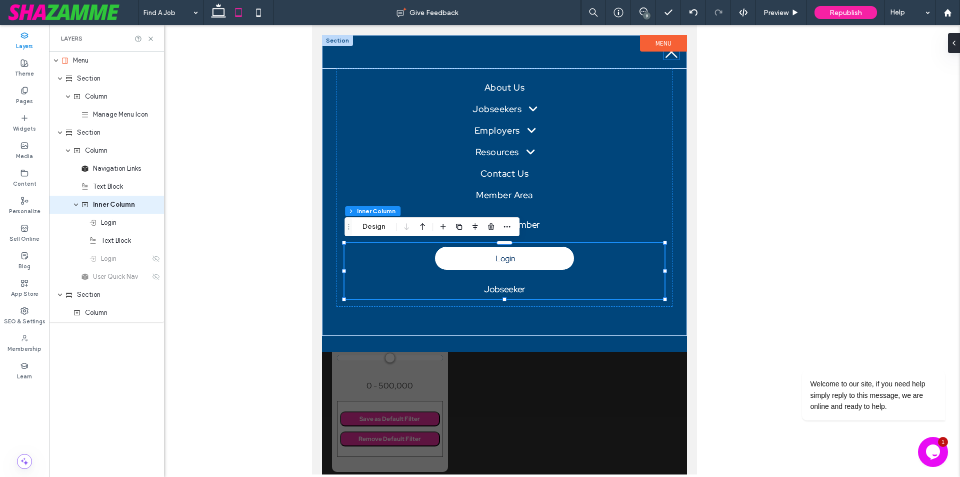
click at [669, 60] on link at bounding box center [671, 52] width 15 height 15
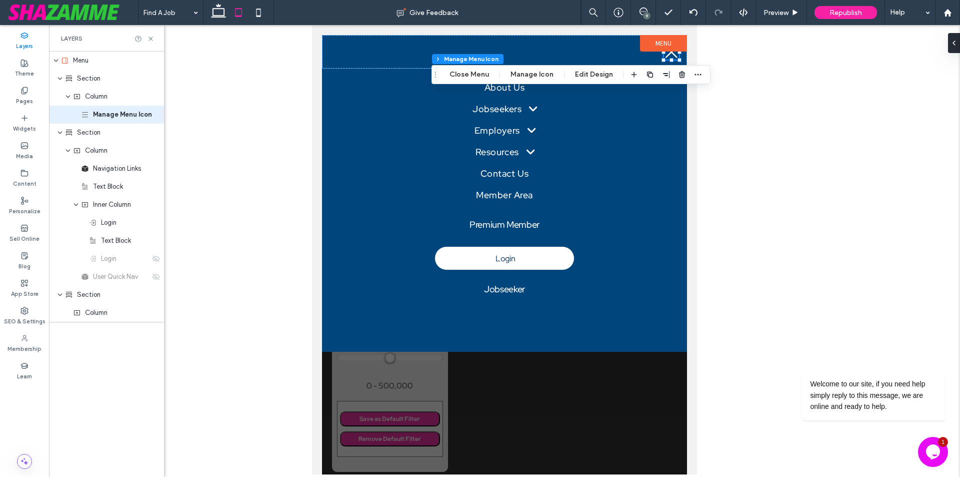
click at [444, 83] on div "Menu Section Column Manage Menu Icon Close Menu Manage Icon Edit Design" at bounding box center [571, 74] width 279 height 19
click at [459, 74] on button "Close Menu" at bounding box center [469, 75] width 53 height 12
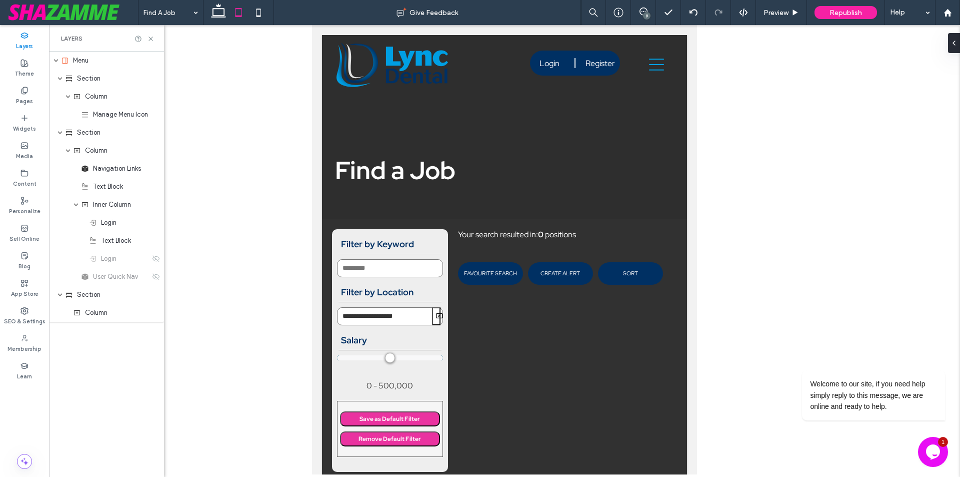
scroll to position [39, 0]
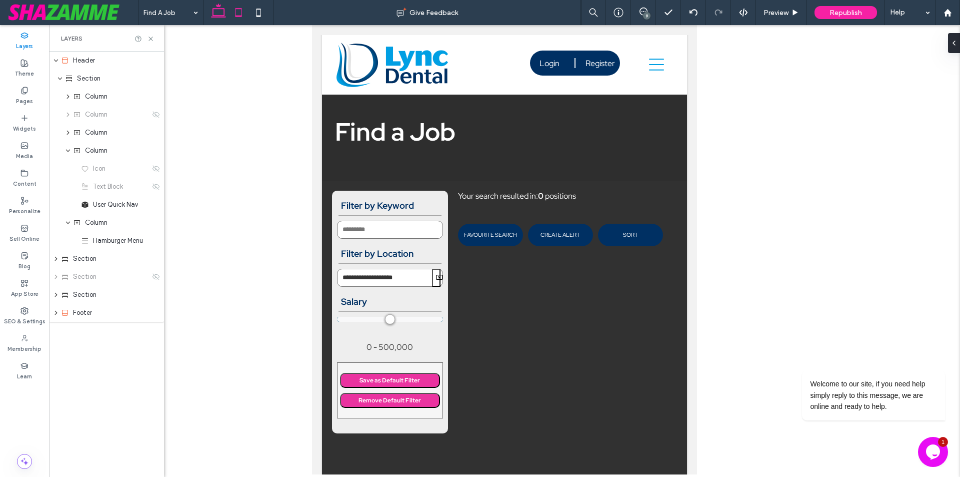
click at [220, 20] on icon at bounding box center [219, 13] width 20 height 20
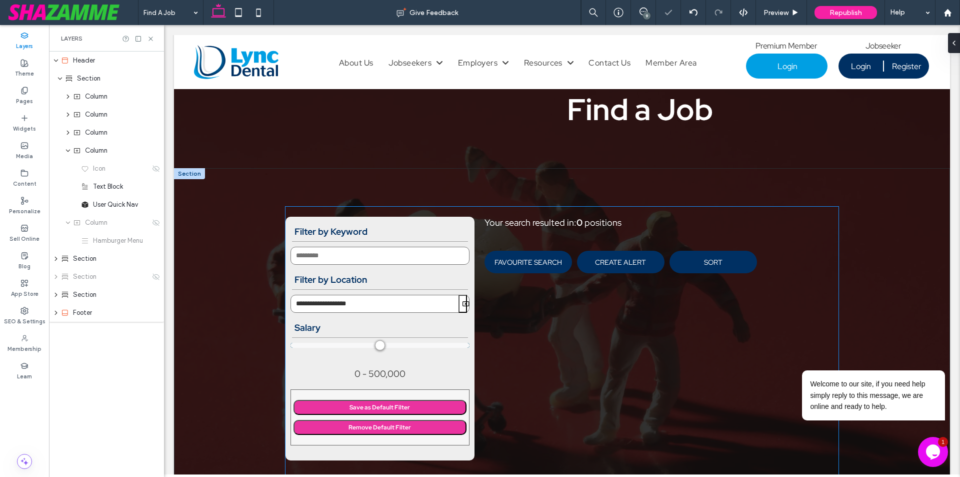
scroll to position [117, 0]
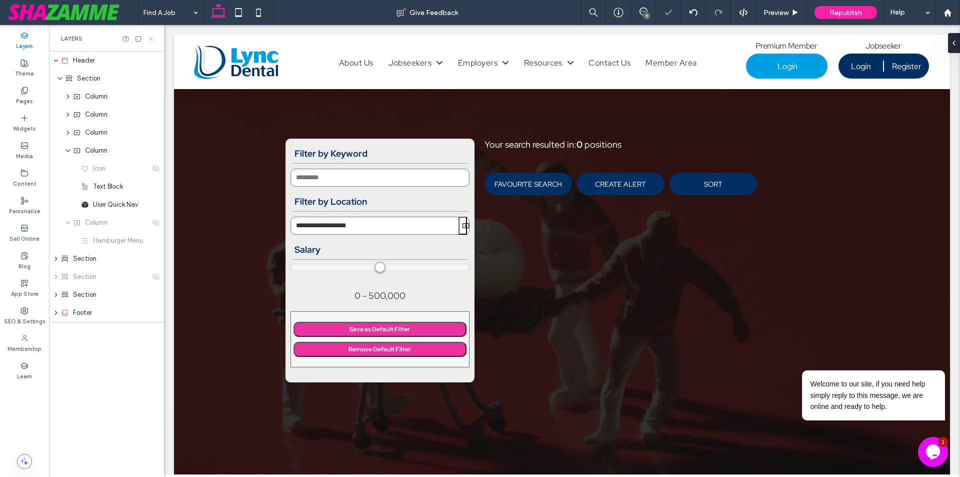
click at [152, 38] on use at bounding box center [151, 39] width 4 height 4
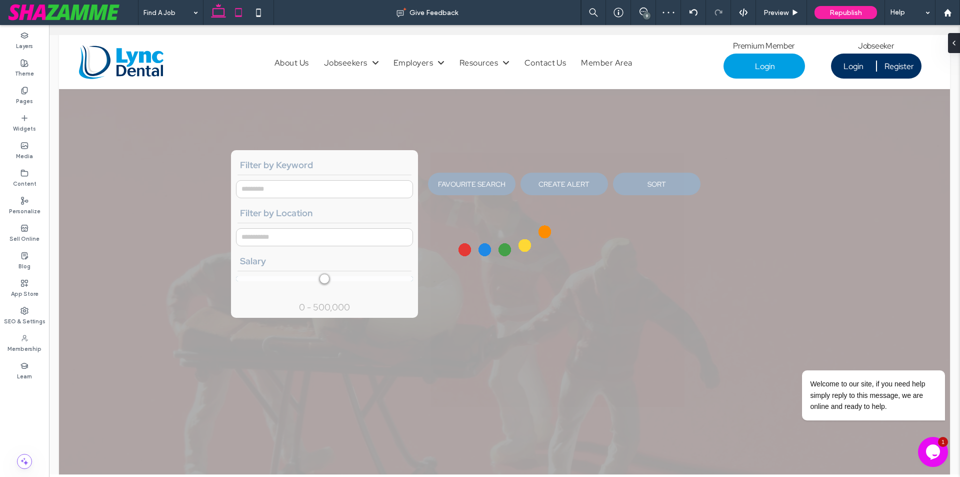
type input "**********"
click at [233, 16] on icon at bounding box center [239, 13] width 20 height 20
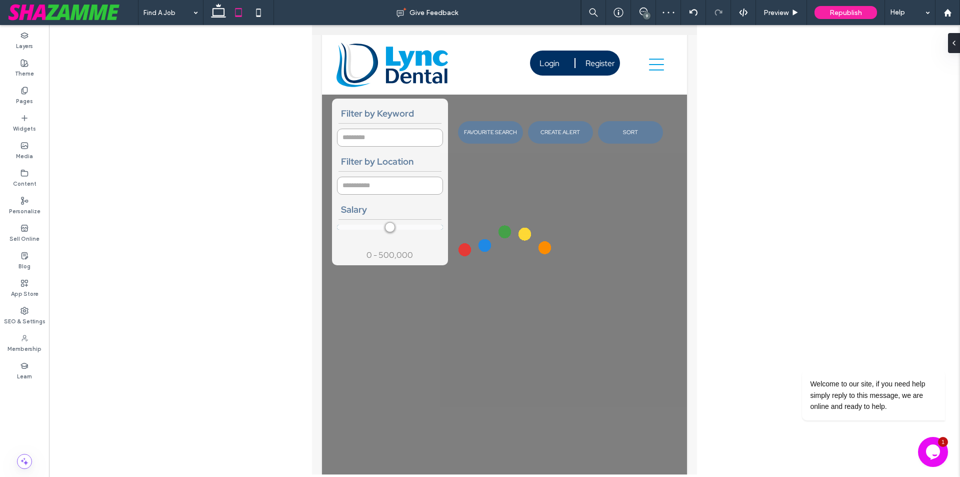
scroll to position [129, 0]
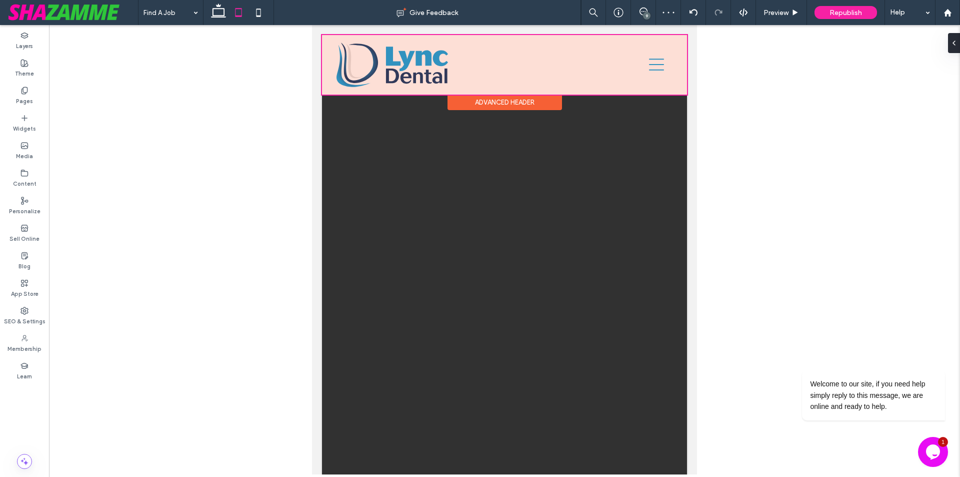
click at [654, 63] on div at bounding box center [504, 65] width 365 height 60
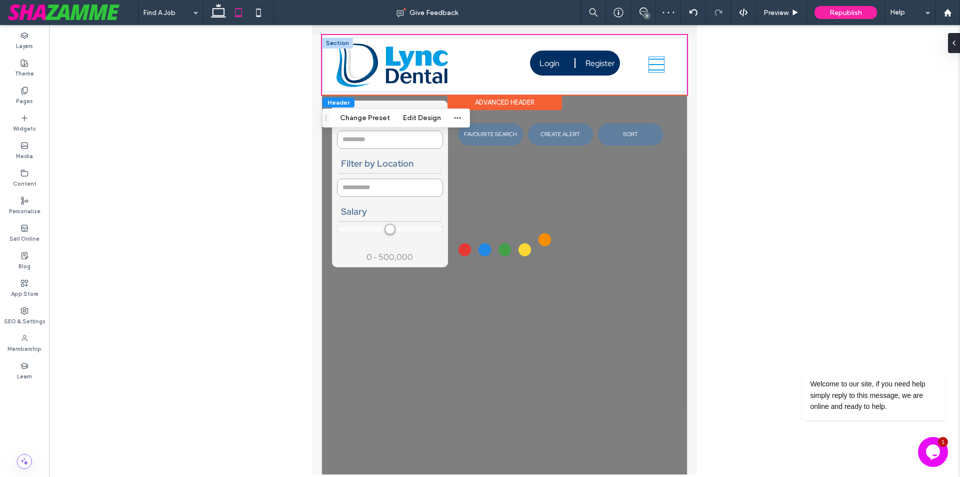
type input "**********"
click at [654, 65] on icon at bounding box center [656, 64] width 15 height 15
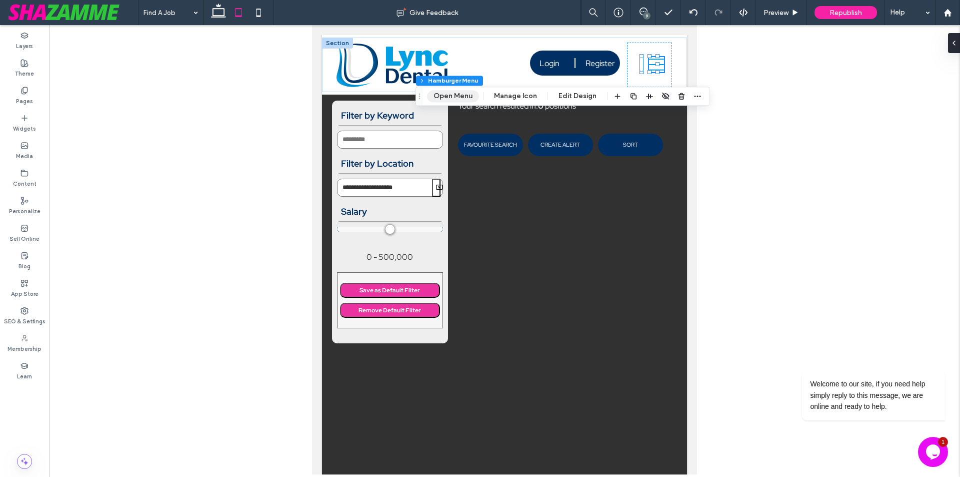
click at [461, 97] on button "Open Menu" at bounding box center [453, 96] width 52 height 12
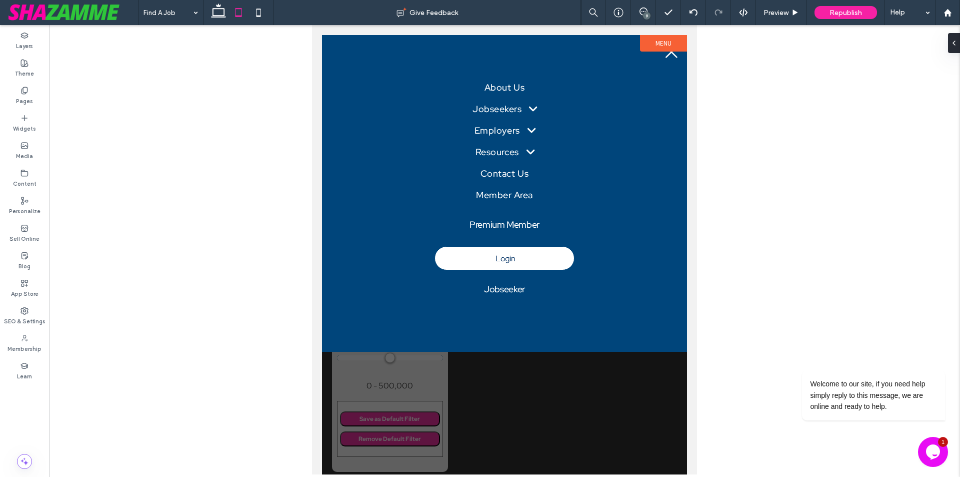
scroll to position [0, 0]
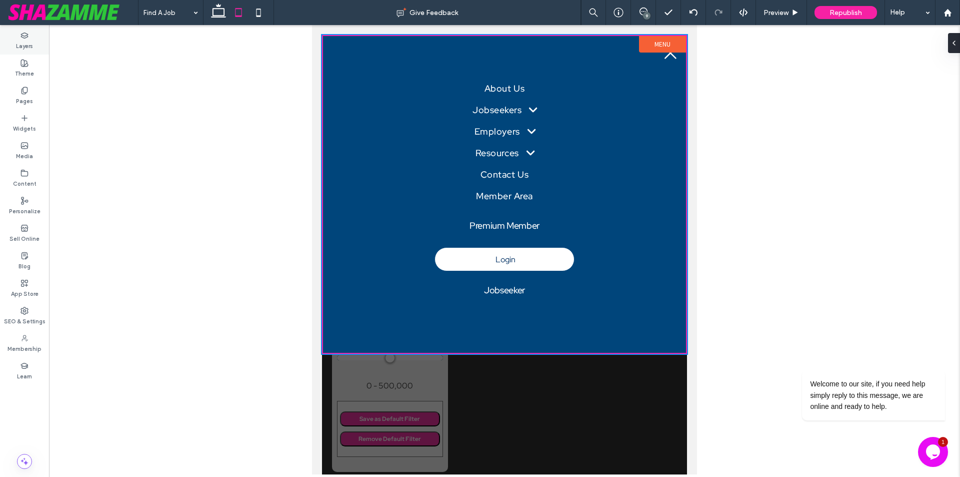
click at [35, 47] on div "Layers" at bounding box center [24, 41] width 49 height 28
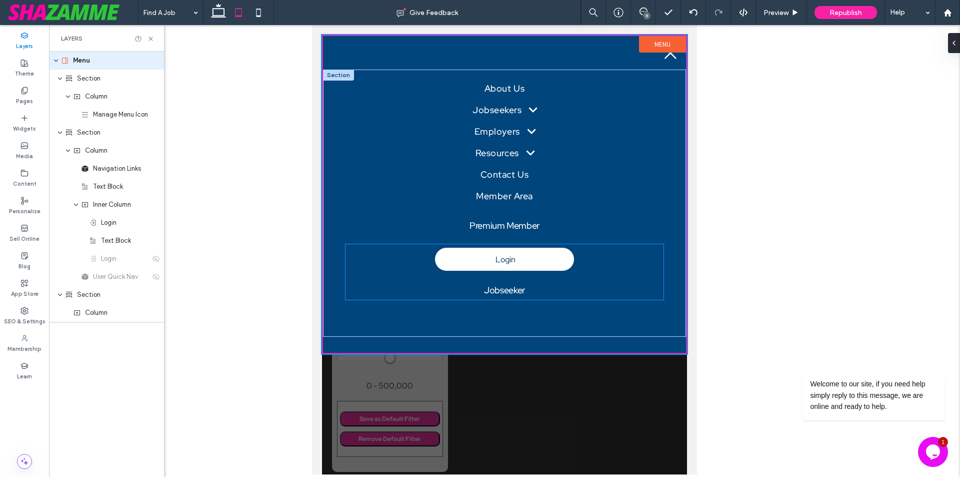
click at [533, 293] on p "Jobseeker" at bounding box center [505, 290] width 317 height 14
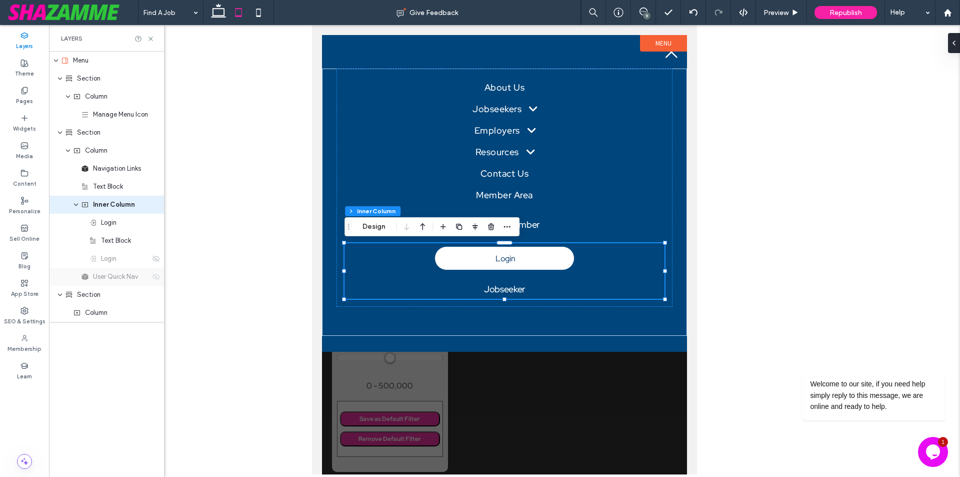
click at [153, 277] on icon at bounding box center [156, 277] width 8 height 8
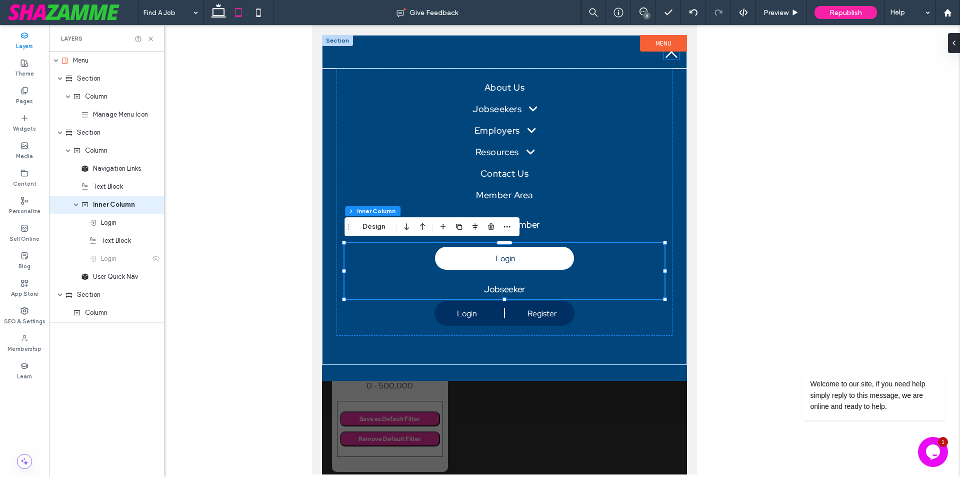
click at [668, 52] on icon at bounding box center [671, 52] width 15 height 15
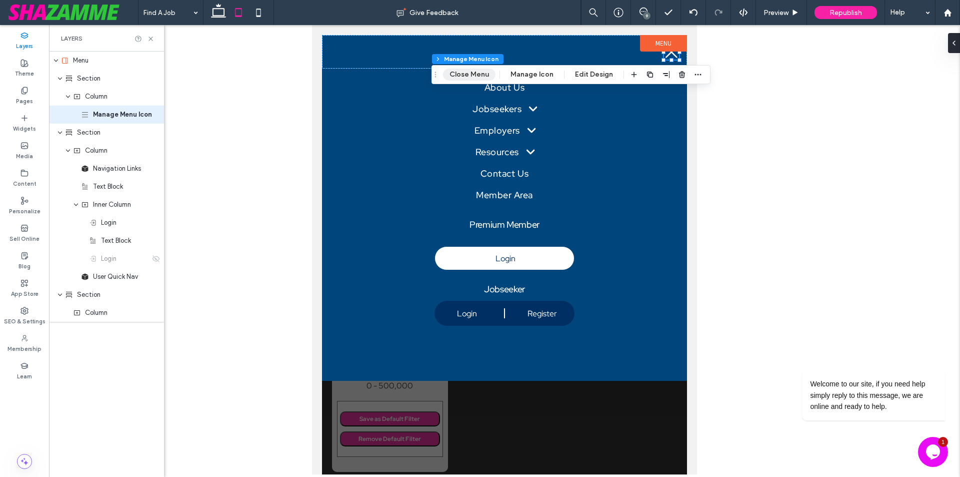
click at [470, 73] on button "Close Menu" at bounding box center [469, 75] width 53 height 12
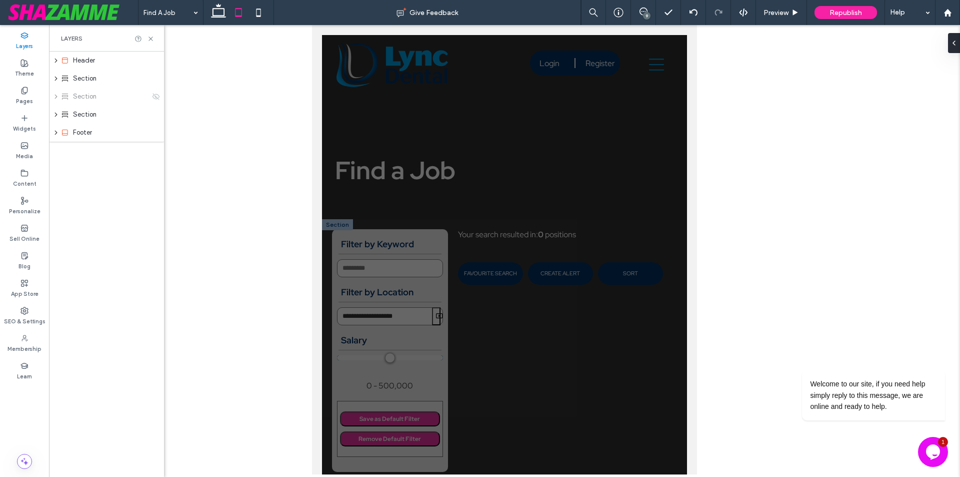
scroll to position [129, 0]
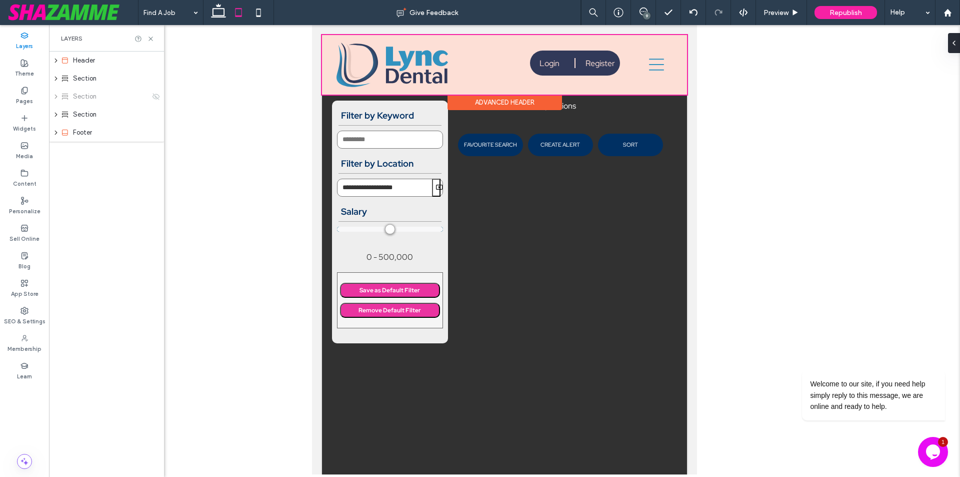
click at [652, 66] on div at bounding box center [504, 65] width 365 height 60
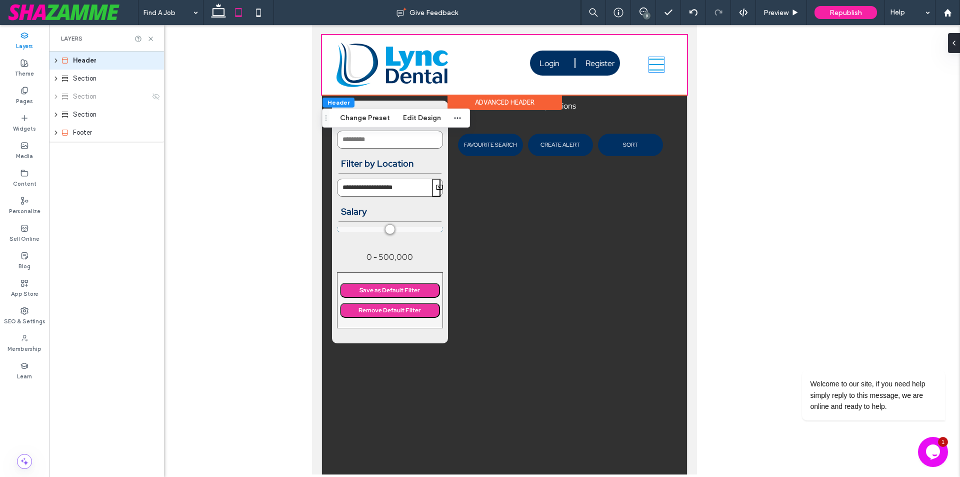
click at [652, 66] on icon at bounding box center [656, 64] width 15 height 15
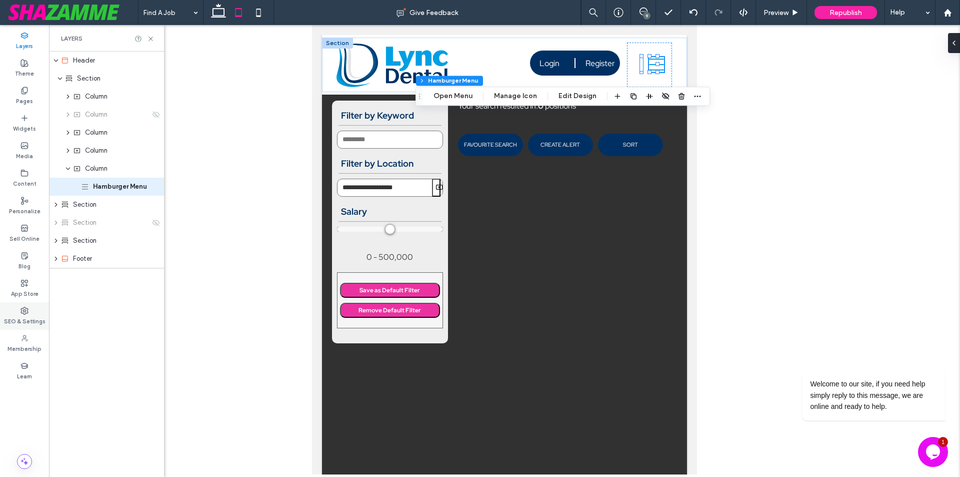
click at [35, 319] on label "SEO & Settings" at bounding box center [25, 320] width 42 height 11
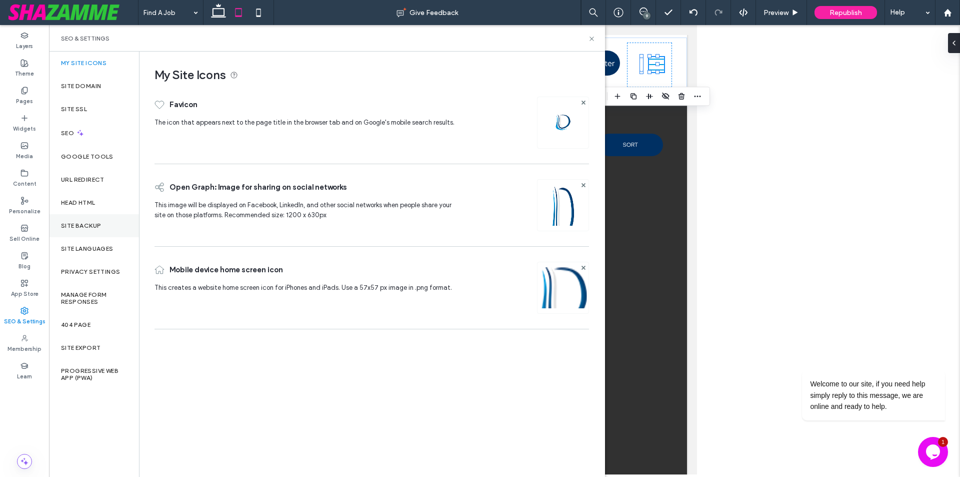
click at [96, 227] on label "Site Backup" at bounding box center [81, 225] width 40 height 7
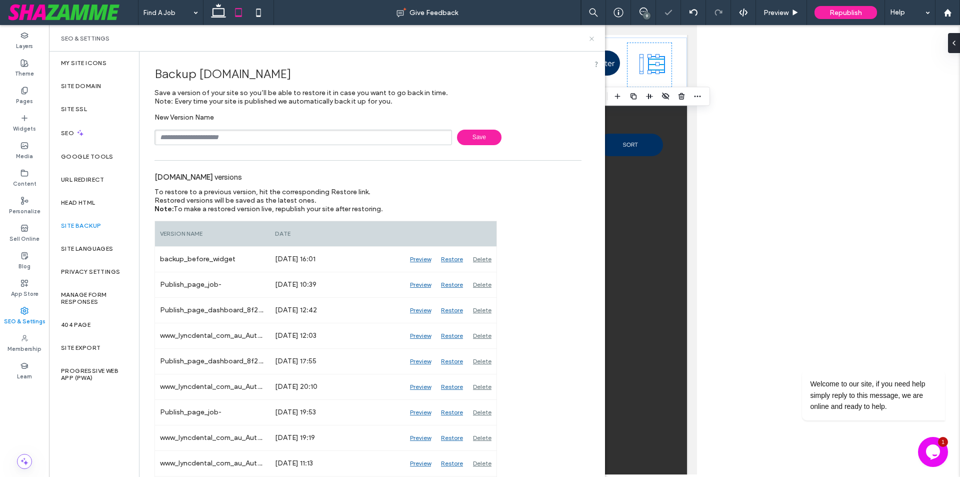
drag, startPoint x: 593, startPoint y: 37, endPoint x: 216, endPoint y: 1, distance: 378.8
click at [593, 37] on icon at bounding box center [592, 39] width 8 height 8
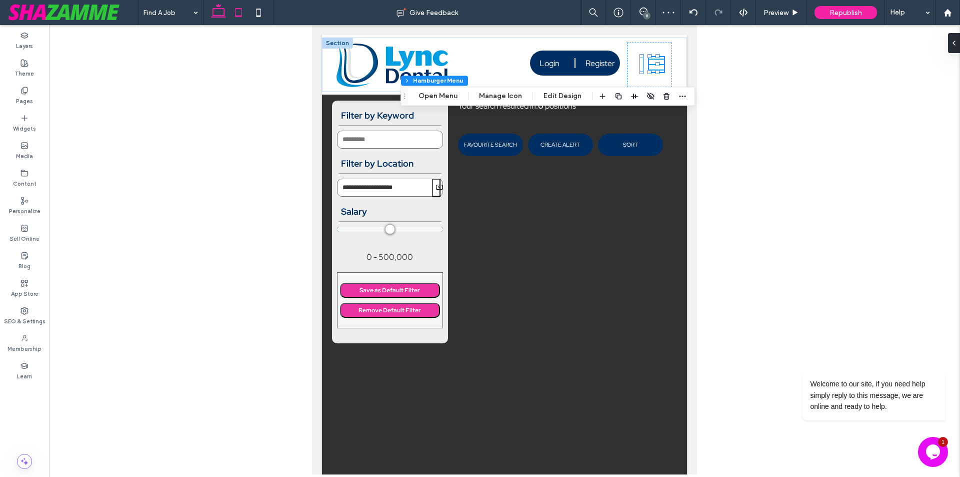
drag, startPoint x: 222, startPoint y: 14, endPoint x: 193, endPoint y: 80, distance: 71.5
click at [222, 14] on icon at bounding box center [219, 13] width 20 height 20
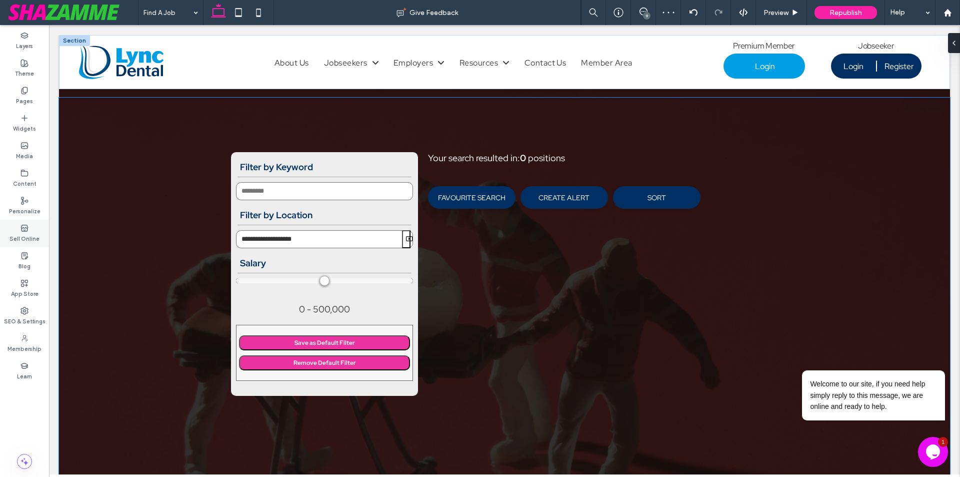
scroll to position [131, 0]
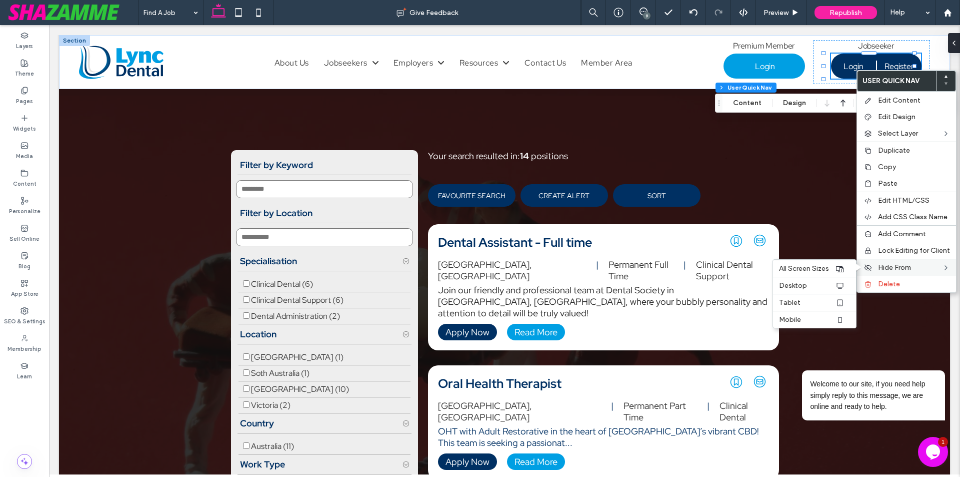
click at [883, 266] on span "Hide From" at bounding box center [894, 267] width 33 height 9
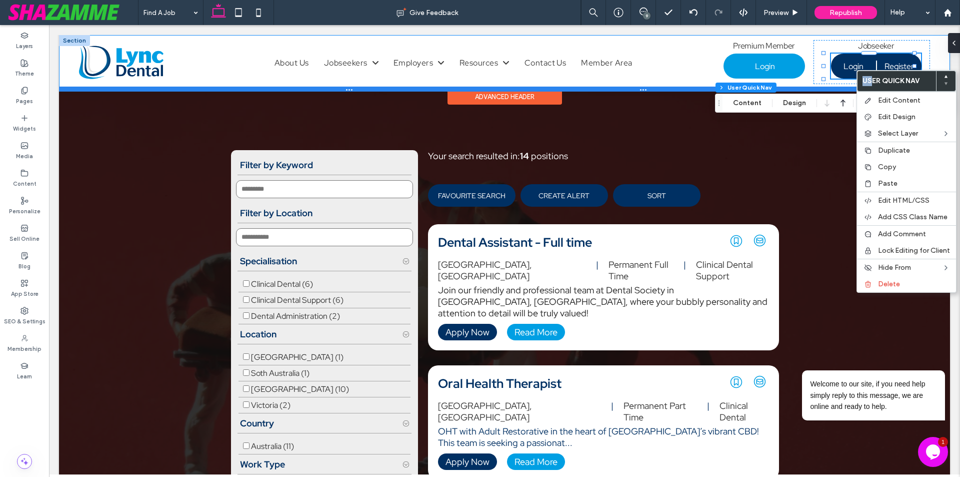
drag, startPoint x: 697, startPoint y: 85, endPoint x: 592, endPoint y: 91, distance: 105.2
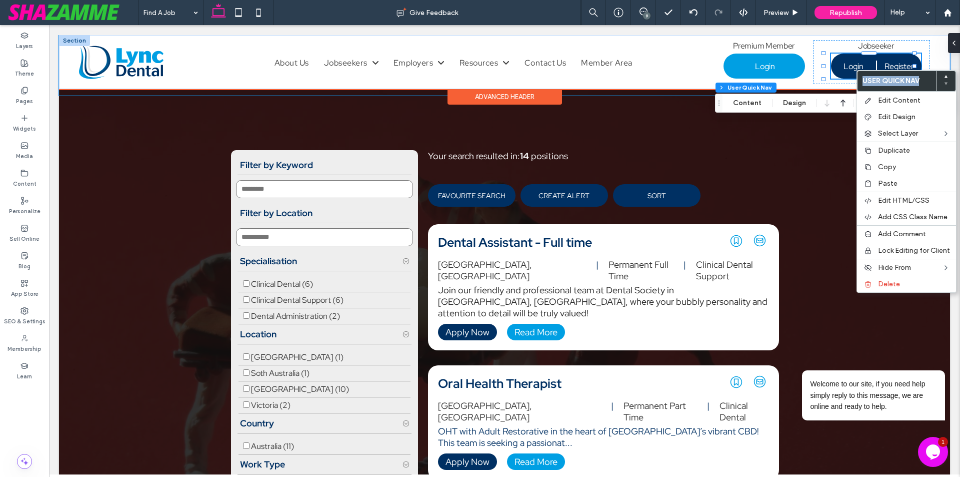
drag, startPoint x: 968, startPoint y: 104, endPoint x: 840, endPoint y: 91, distance: 128.6
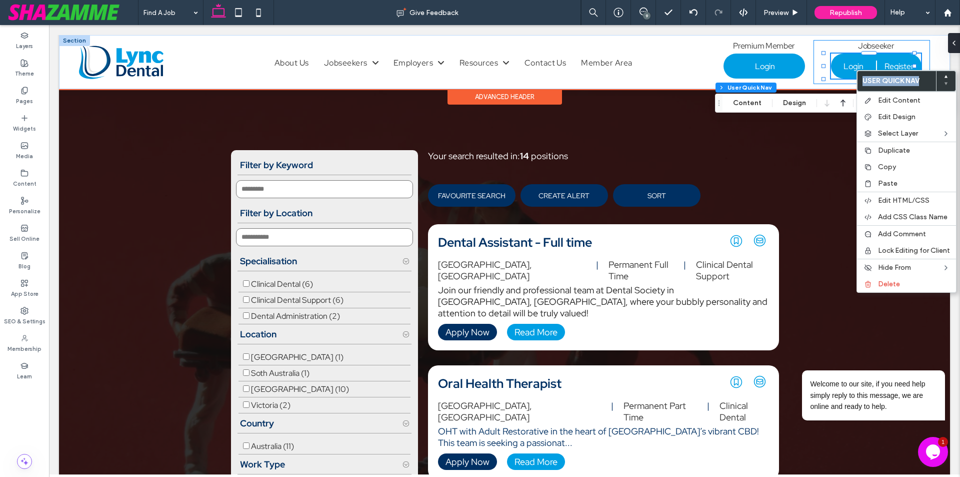
click at [831, 74] on link "Login" at bounding box center [853, 66] width 45 height 25
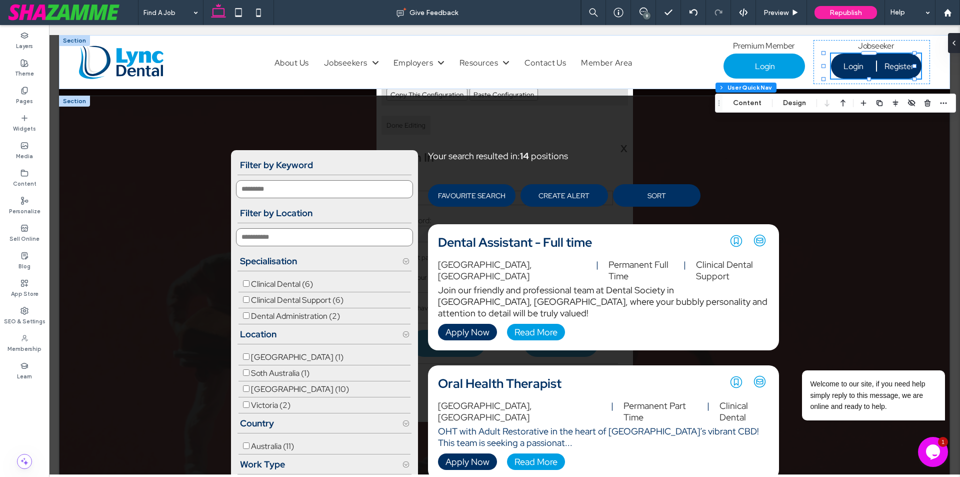
click at [621, 153] on span "X" at bounding box center [624, 148] width 7 height 13
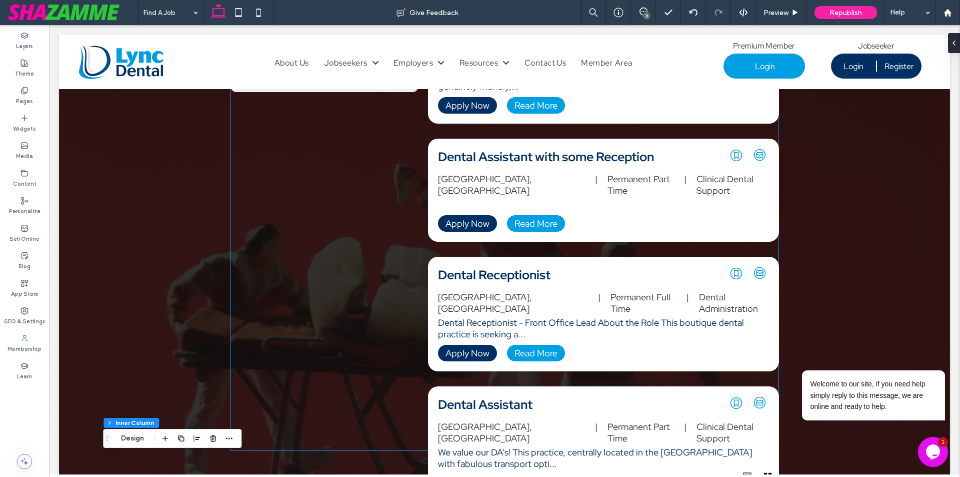
click at [620, 150] on div "Your search resulted in: 14 positions FAVOURITE SEARCH CREATE ALERT SORT SORT B…" at bounding box center [599, 234] width 347 height 1140
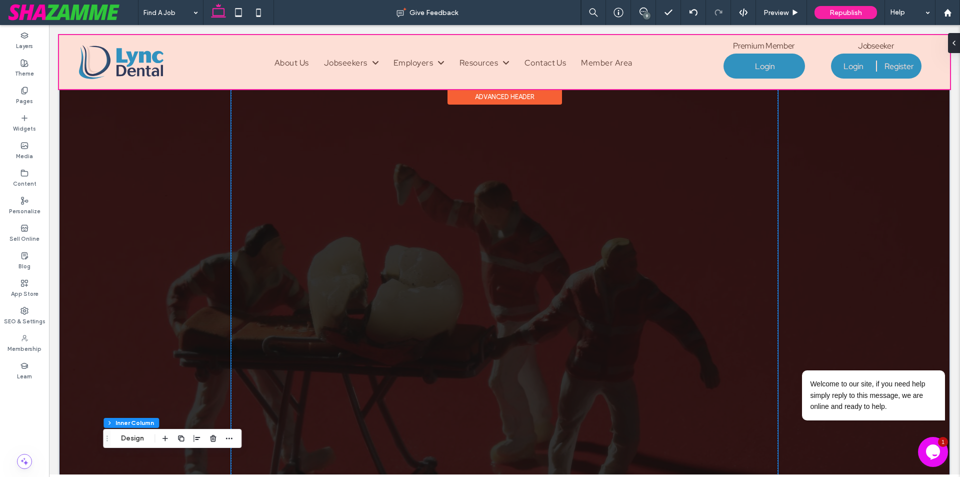
click at [855, 67] on div at bounding box center [504, 62] width 891 height 54
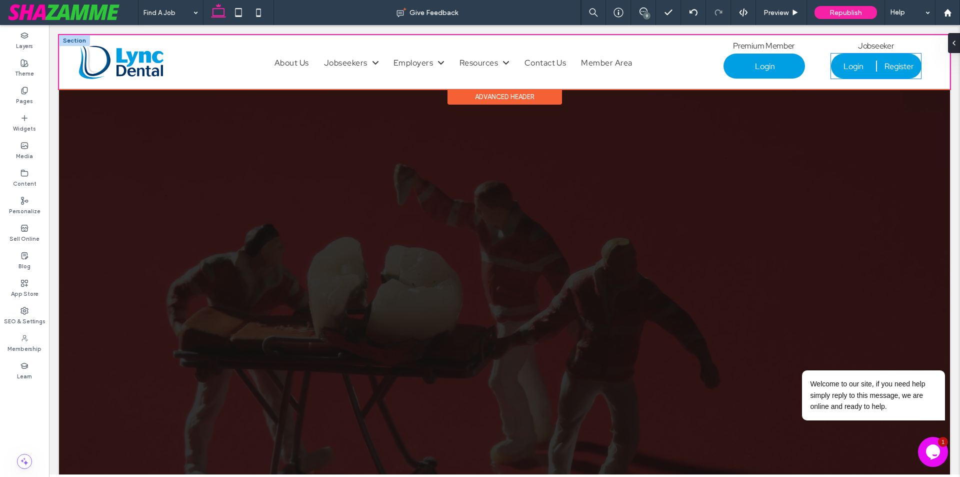
click at [855, 67] on span "Login" at bounding box center [854, 66] width 20 height 11
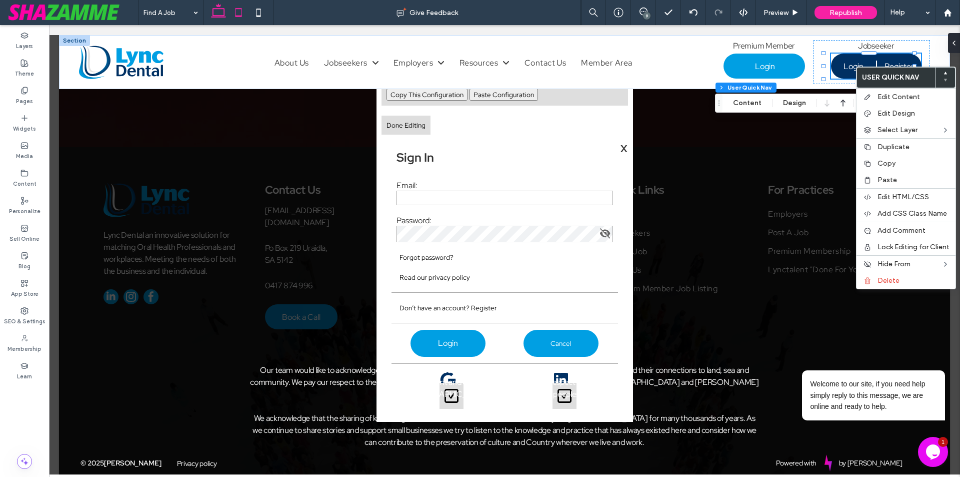
click at [233, 13] on icon at bounding box center [239, 13] width 20 height 20
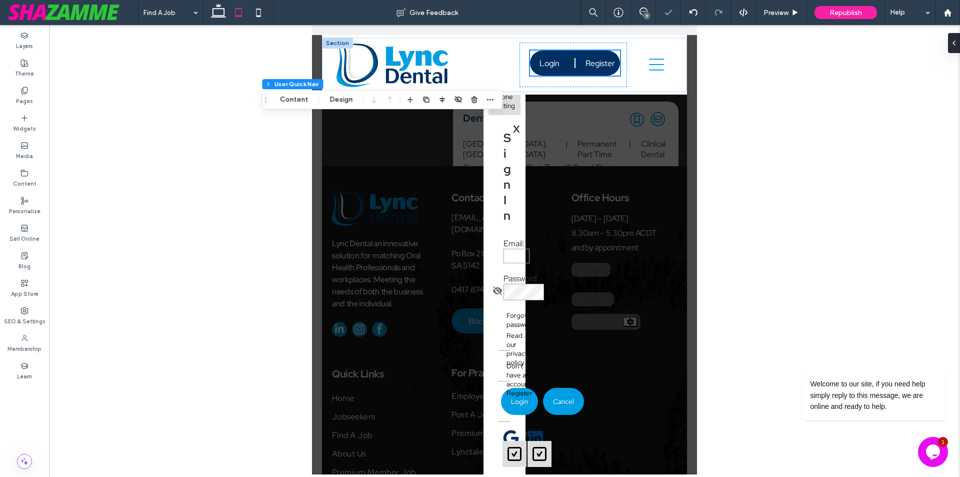
scroll to position [1154, 0]
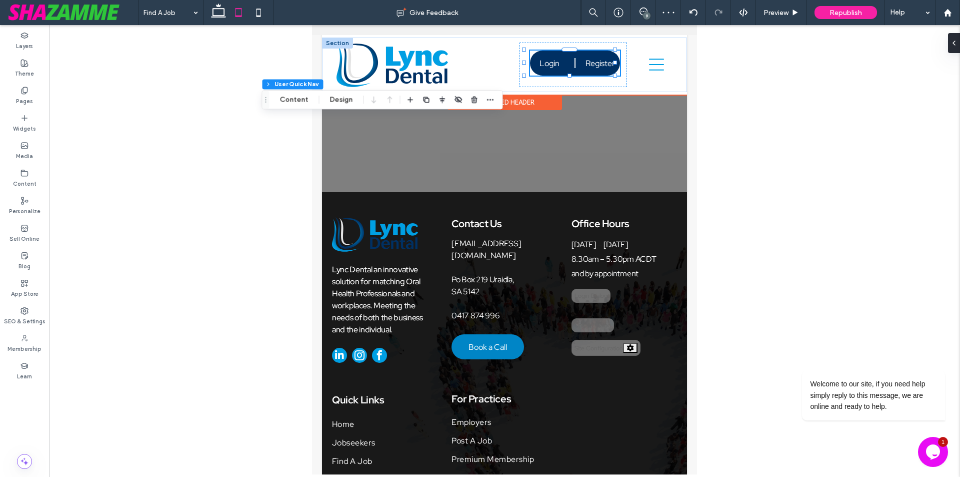
type input "**********"
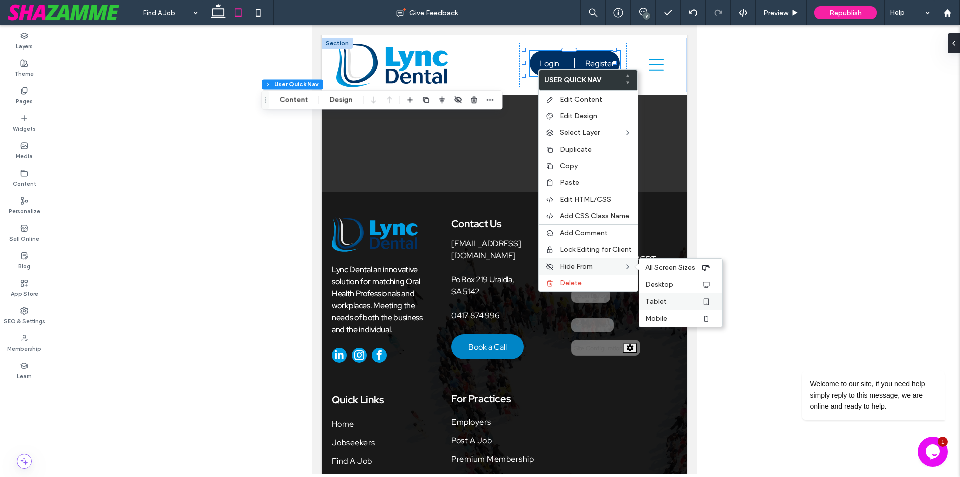
click at [658, 301] on span "Tablet" at bounding box center [657, 301] width 22 height 9
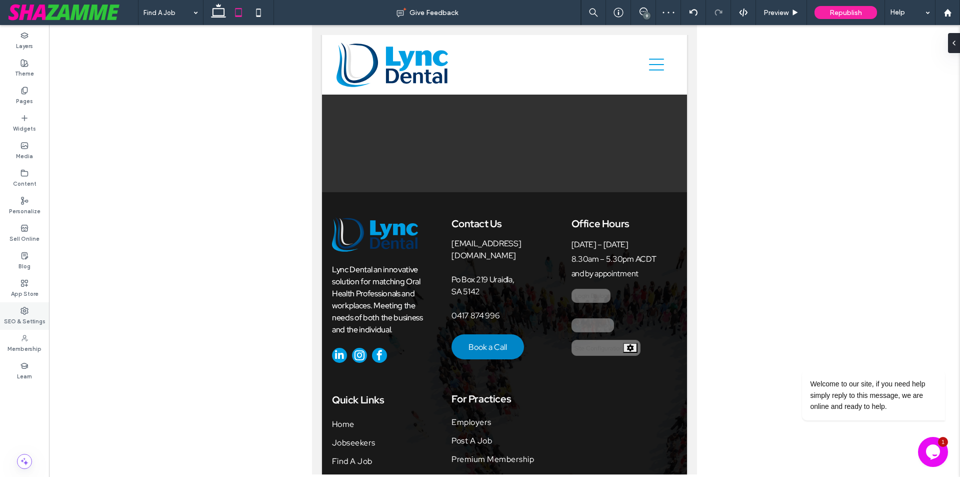
click at [26, 317] on label "SEO & Settings" at bounding box center [25, 320] width 42 height 11
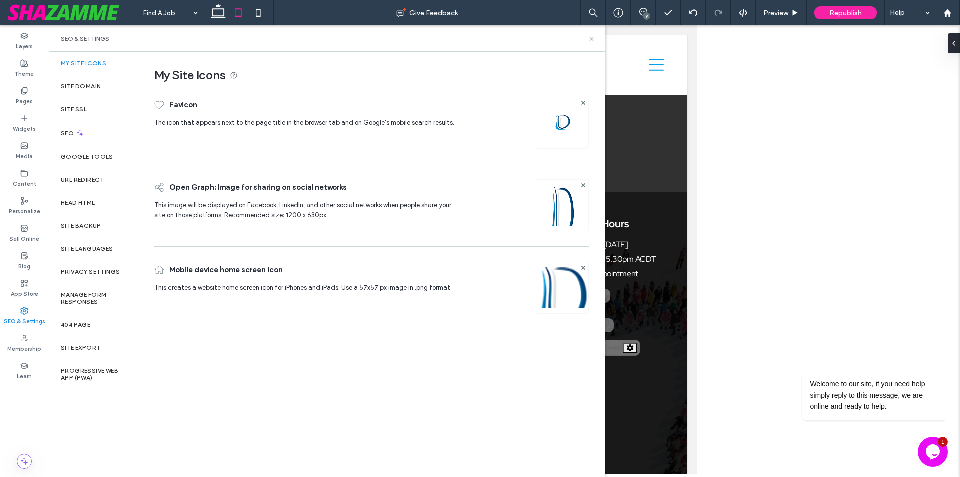
click at [26, 317] on label "SEO & Settings" at bounding box center [25, 320] width 42 height 11
click at [88, 231] on div "Site Backup" at bounding box center [94, 225] width 90 height 23
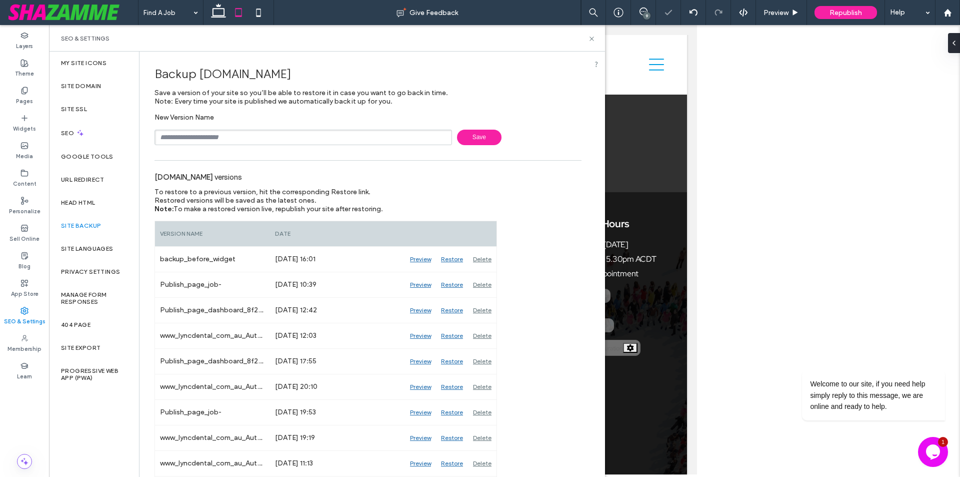
click at [284, 138] on input "text" at bounding box center [304, 138] width 298 height 16
drag, startPoint x: 210, startPoint y: 140, endPoint x: 268, endPoint y: 142, distance: 58.6
click at [268, 142] on input "**********" at bounding box center [304, 138] width 298 height 16
type input "**********"
click at [592, 38] on use at bounding box center [592, 39] width 4 height 4
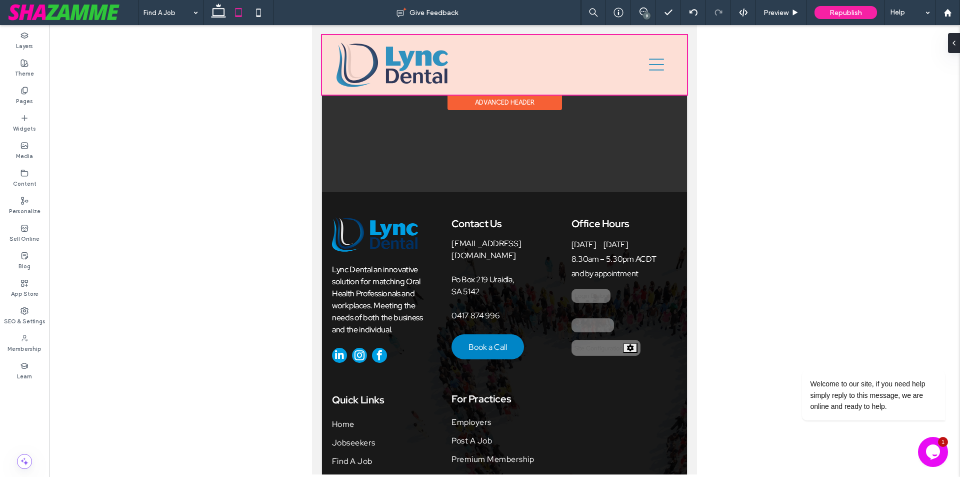
click at [648, 67] on div at bounding box center [504, 65] width 365 height 60
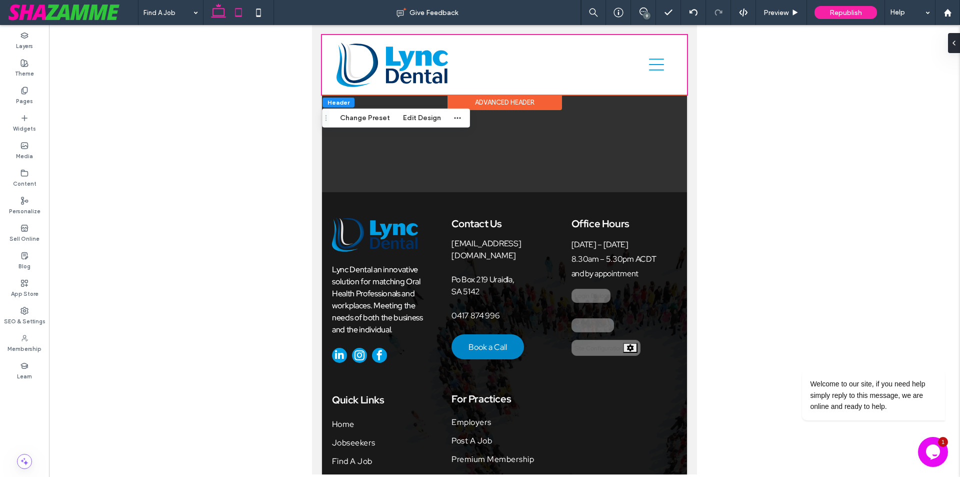
click at [222, 17] on icon at bounding box center [219, 13] width 20 height 20
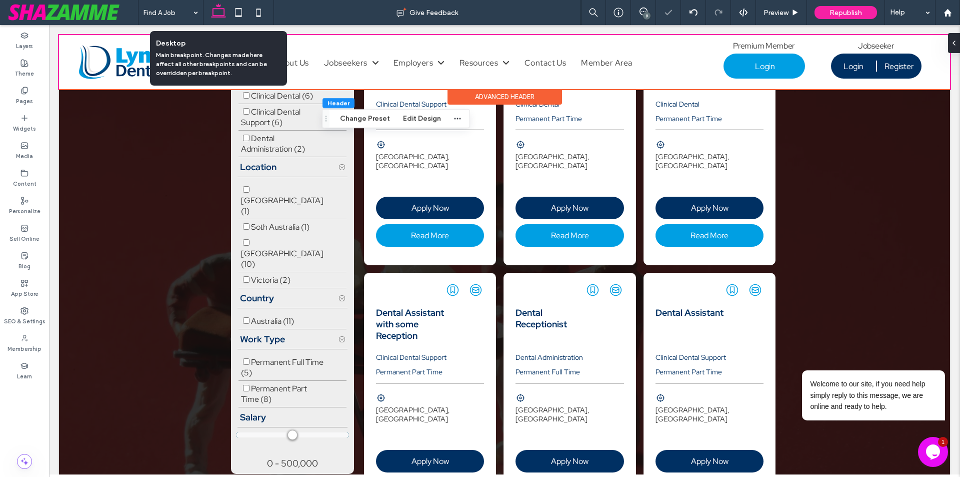
type input "**"
type input "*"
type input "**"
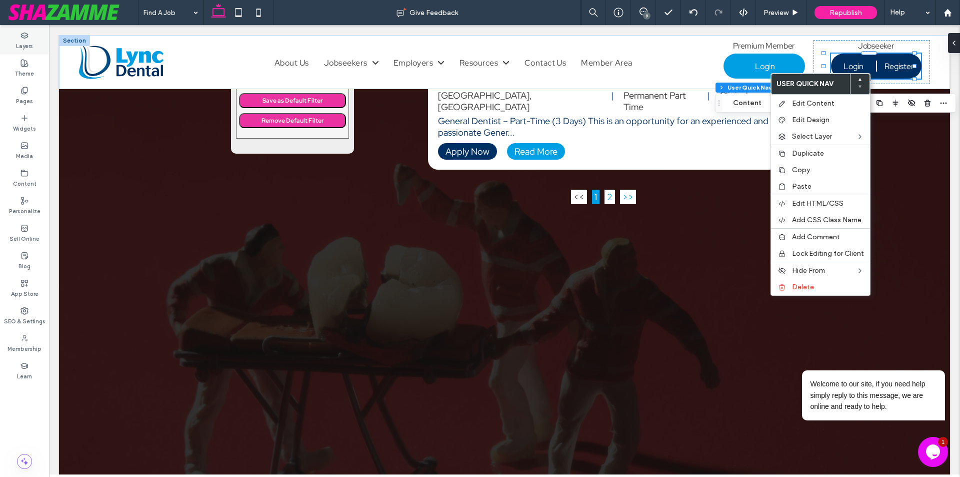
click at [27, 48] on label "Layers" at bounding box center [24, 45] width 17 height 11
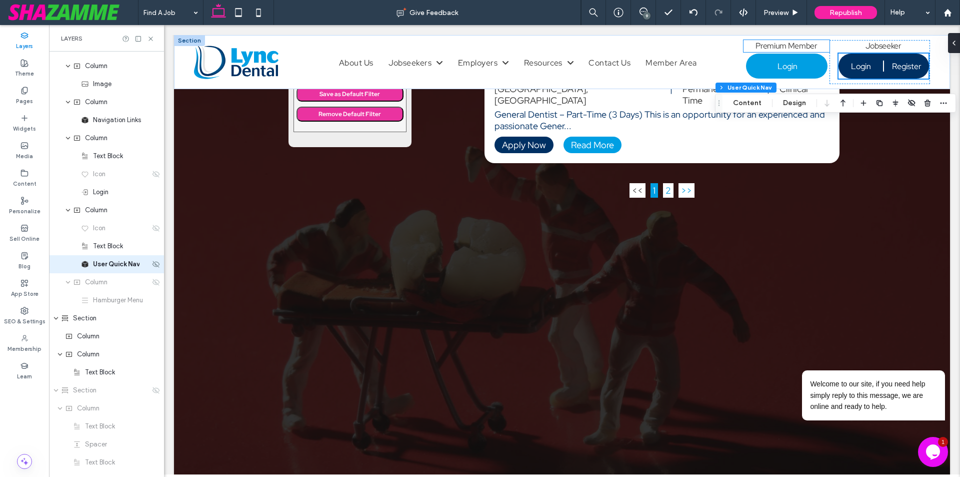
scroll to position [1181, 0]
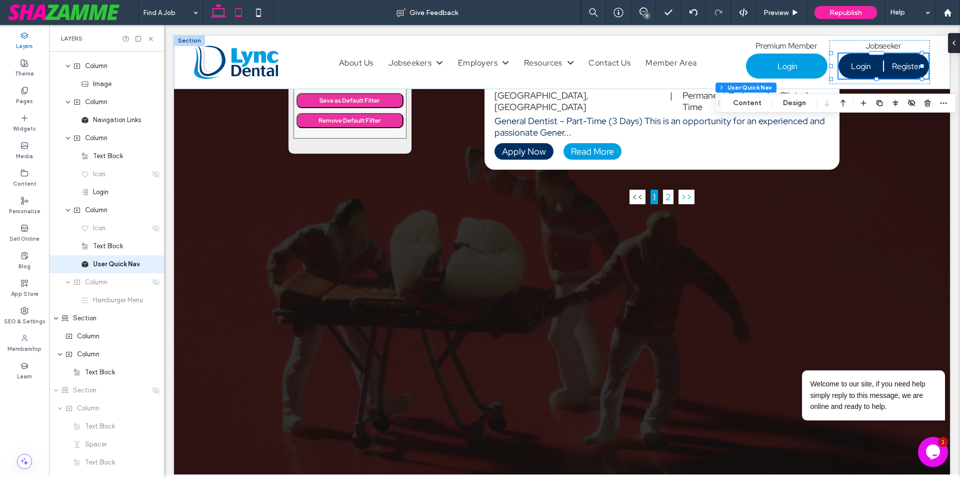
drag, startPoint x: 239, startPoint y: 13, endPoint x: 307, endPoint y: 142, distance: 146.5
click at [239, 13] on icon at bounding box center [239, 13] width 20 height 20
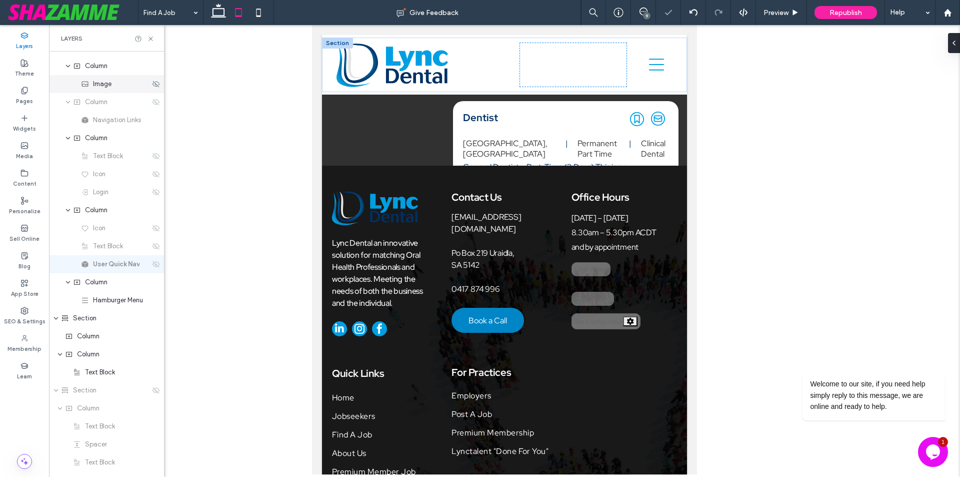
scroll to position [1154, 0]
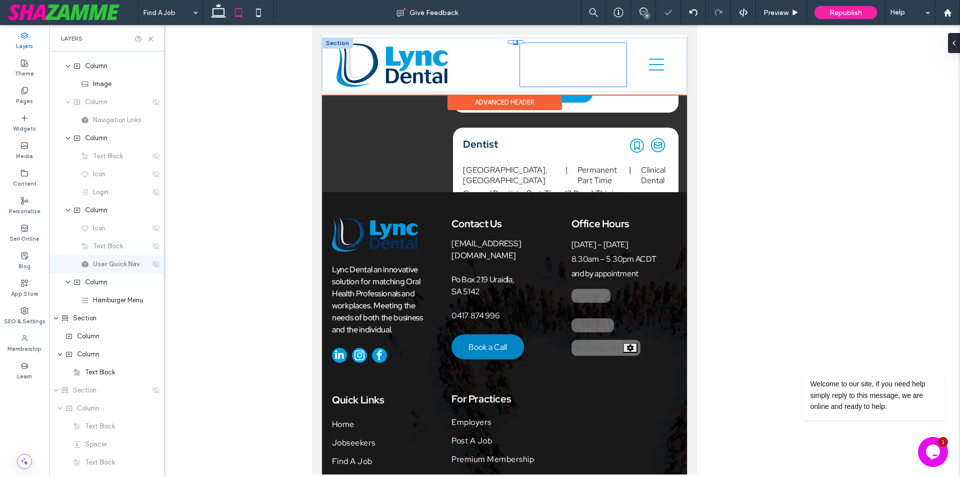
click at [552, 65] on div "A white background with a few lines on it Jobseeker Login Register User Dashboa…" at bounding box center [573, 65] width 107 height 45
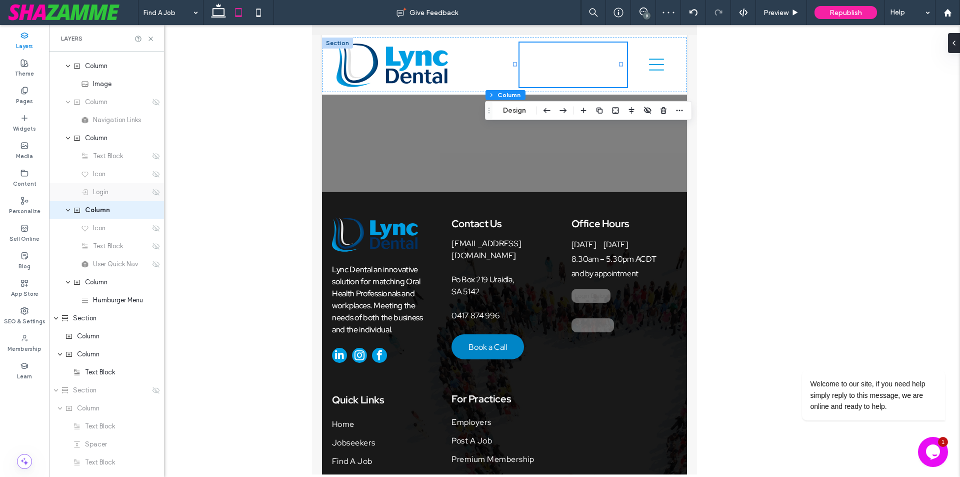
type input "**********"
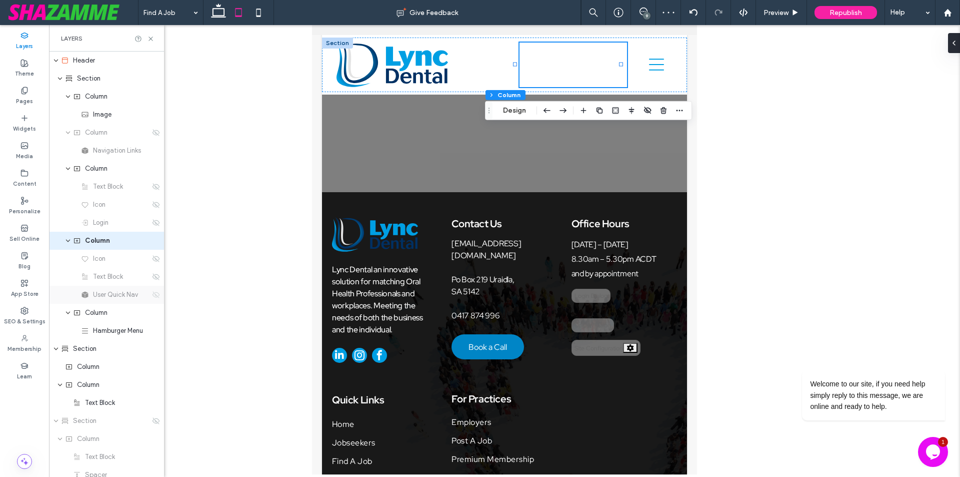
click at [153, 296] on icon at bounding box center [156, 295] width 8 height 8
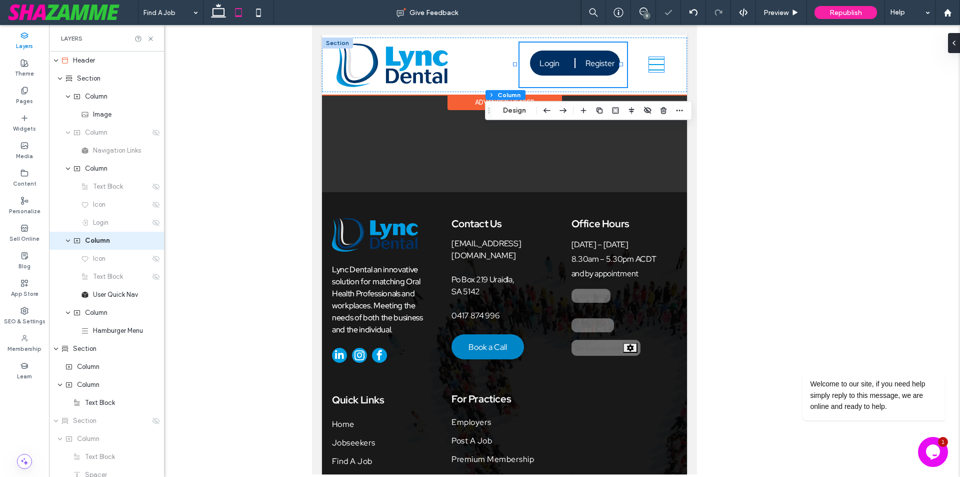
click at [649, 68] on icon at bounding box center [656, 64] width 15 height 15
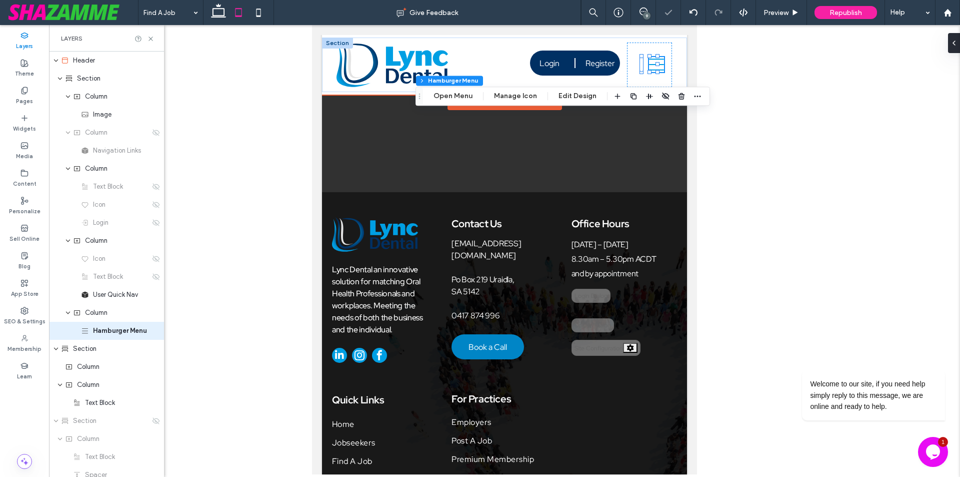
scroll to position [67, 0]
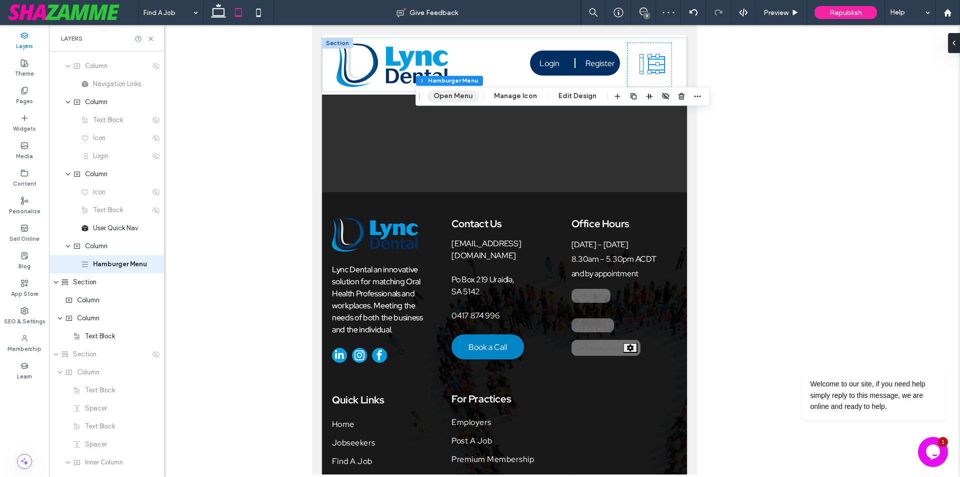
click at [469, 95] on button "Open Menu" at bounding box center [453, 96] width 52 height 12
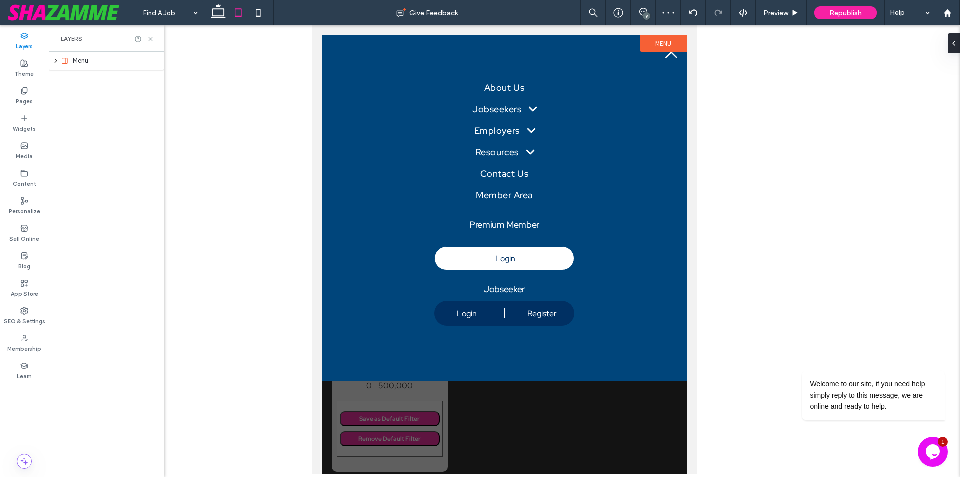
scroll to position [0, 0]
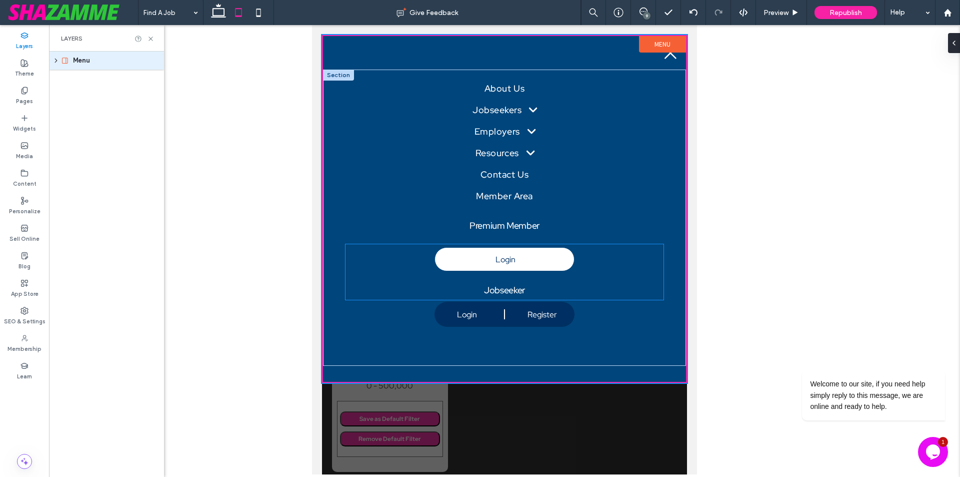
click at [513, 290] on span "Jobseeker" at bounding box center [504, 290] width 41 height 12
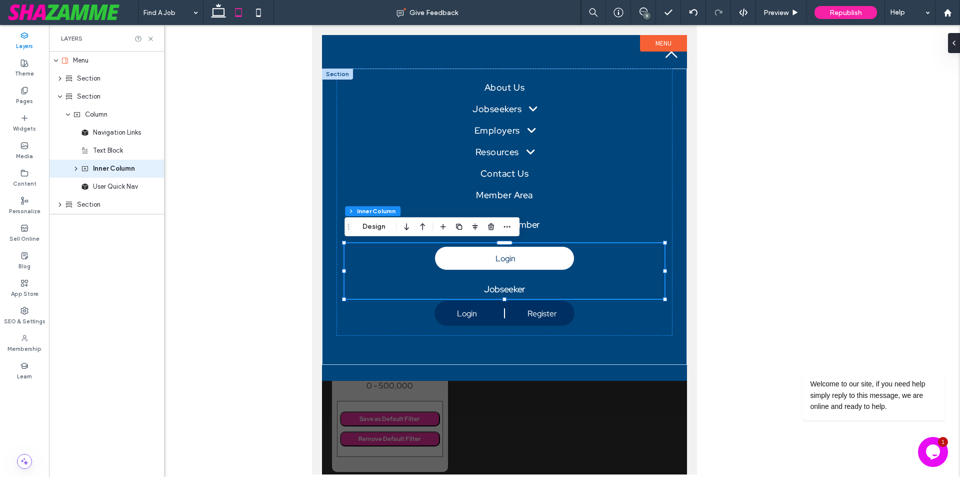
click at [513, 290] on span "Jobseeker" at bounding box center [504, 289] width 41 height 12
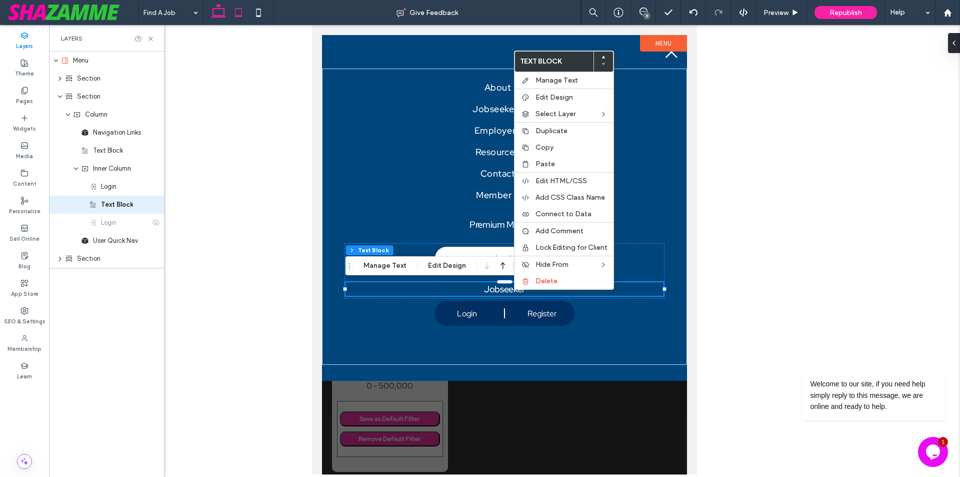
drag, startPoint x: 220, startPoint y: 6, endPoint x: 283, endPoint y: 151, distance: 158.3
click at [220, 6] on use at bounding box center [218, 11] width 15 height 14
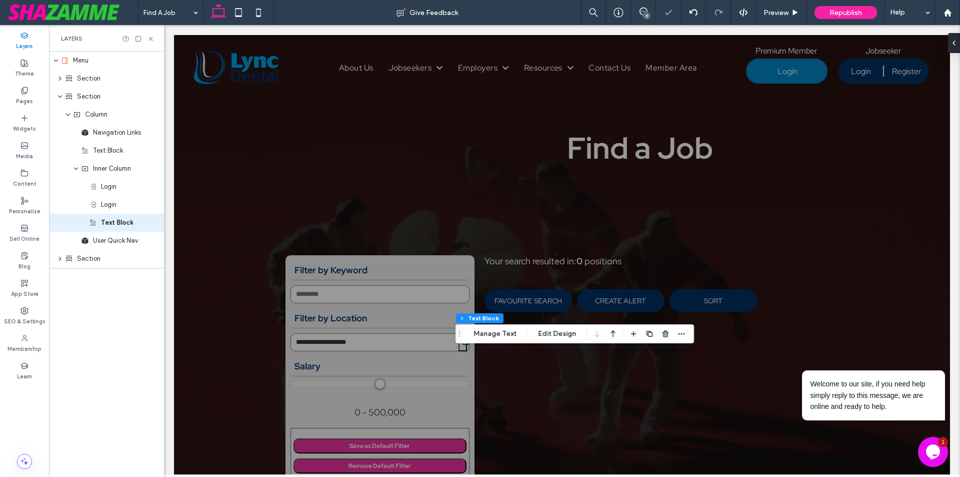
type input "***"
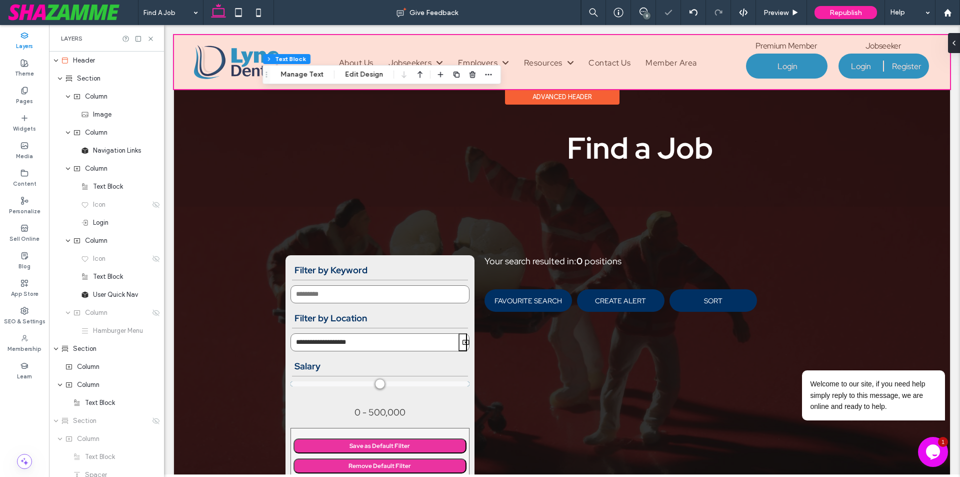
scroll to position [1129, 0]
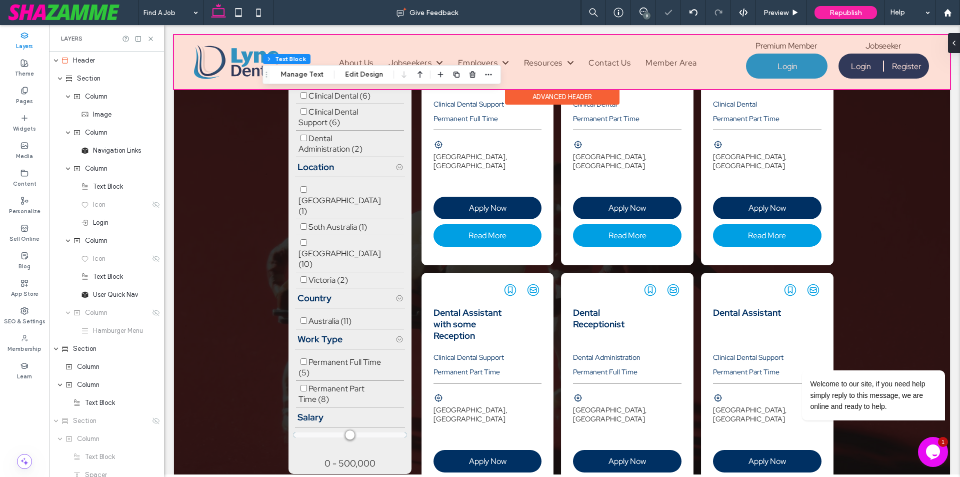
click at [866, 46] on div at bounding box center [562, 62] width 776 height 54
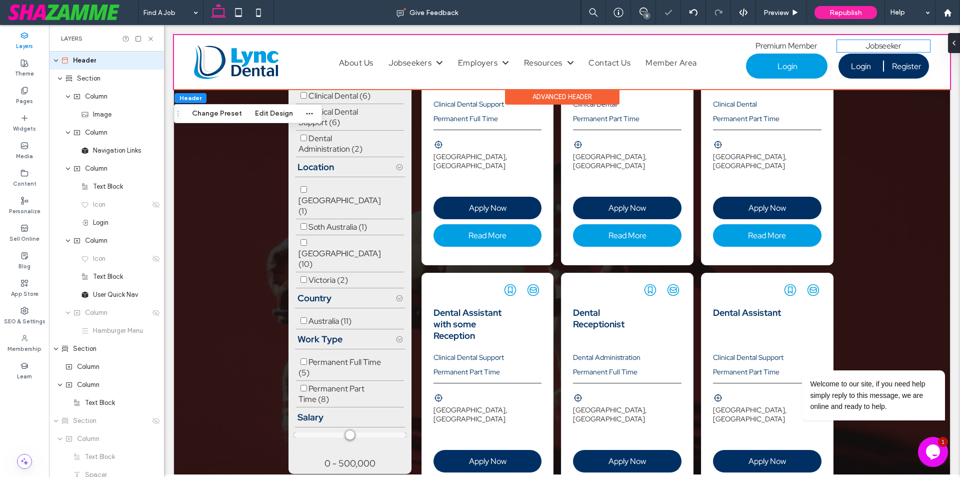
click at [866, 46] on span "Jobseeker" at bounding box center [884, 46] width 36 height 11
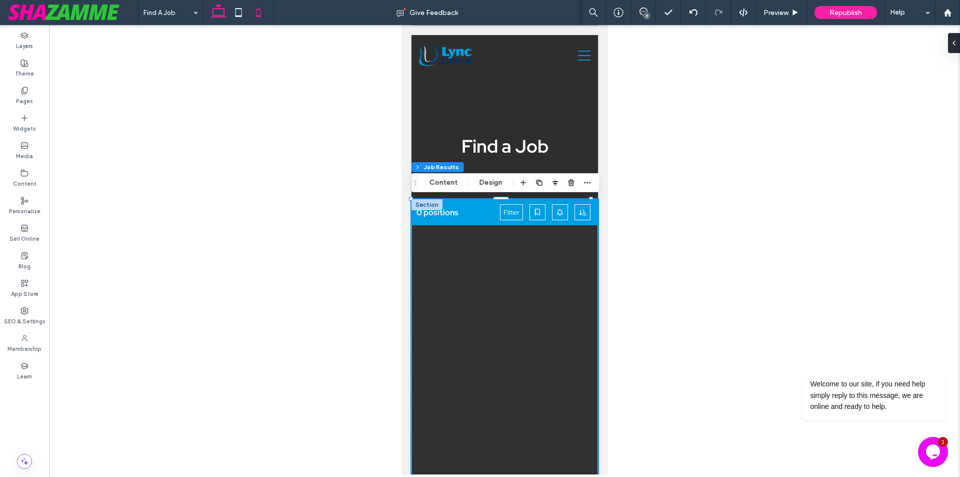
drag, startPoint x: 218, startPoint y: 14, endPoint x: 709, endPoint y: 392, distance: 619.8
click at [218, 14] on icon at bounding box center [219, 13] width 20 height 20
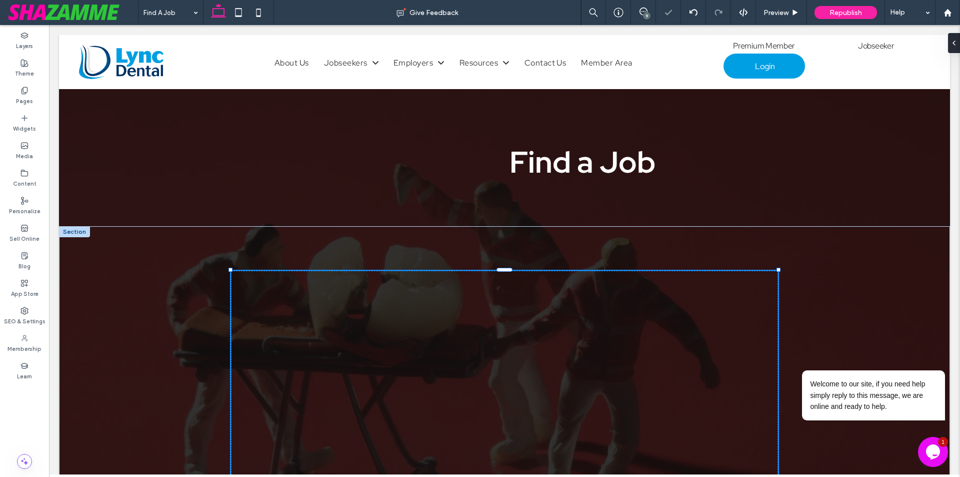
type input "****"
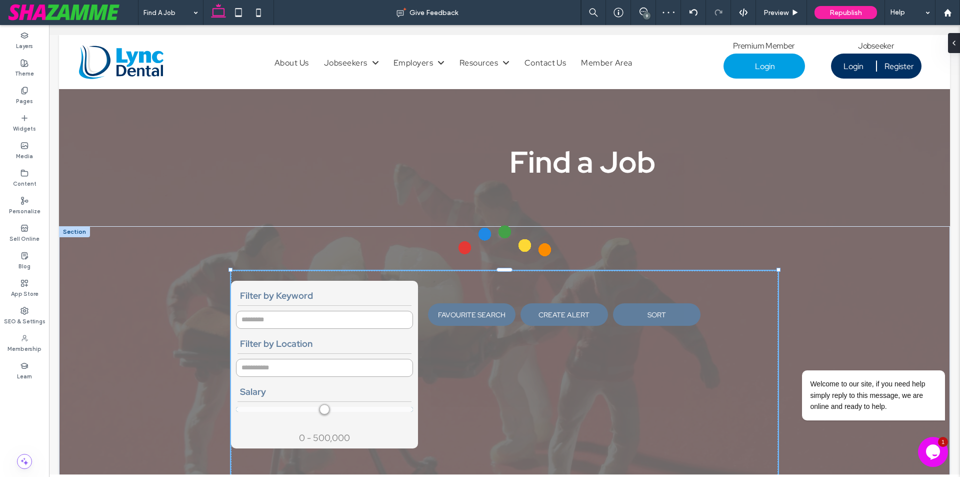
type input "*"
type input "**********"
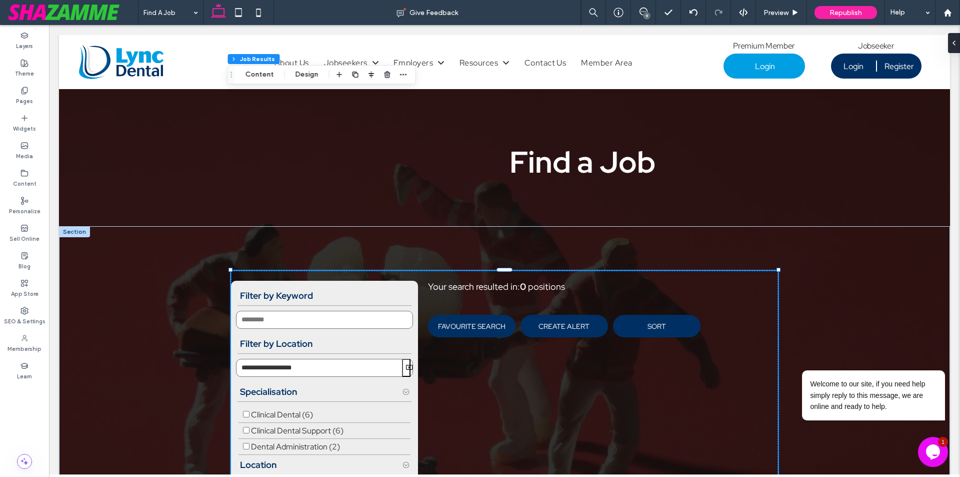
scroll to position [564, 0]
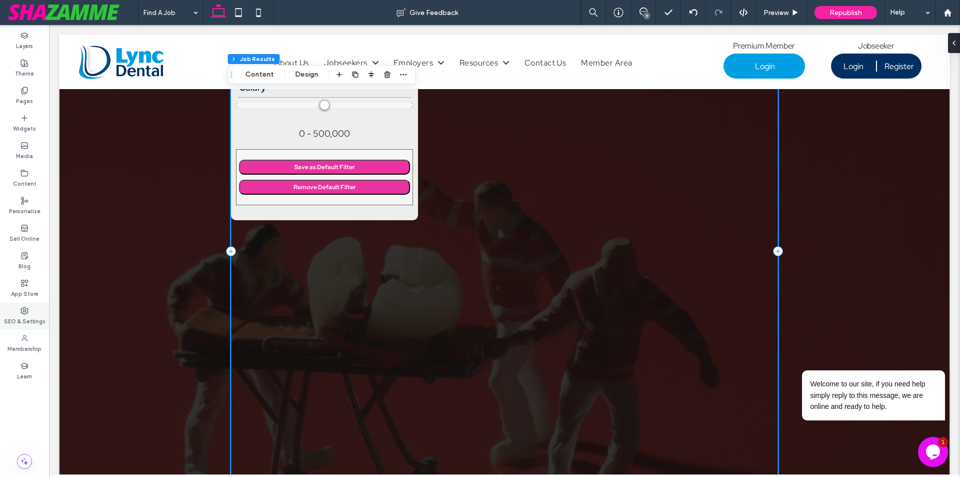
click at [37, 312] on div "SEO & Settings" at bounding box center [24, 316] width 49 height 28
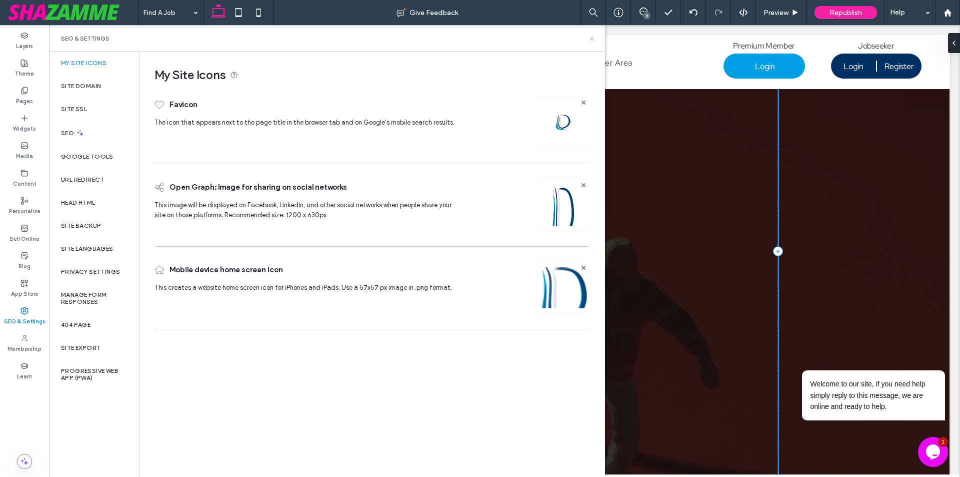
drag, startPoint x: 533, startPoint y: 19, endPoint x: 589, endPoint y: 38, distance: 58.5
click at [589, 38] on icon at bounding box center [592, 39] width 8 height 8
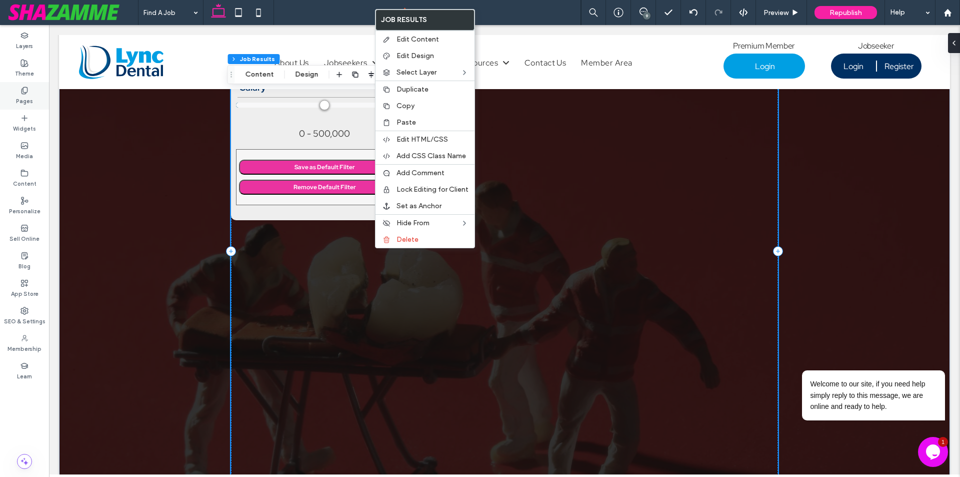
click at [30, 94] on div "Pages" at bounding box center [24, 96] width 49 height 28
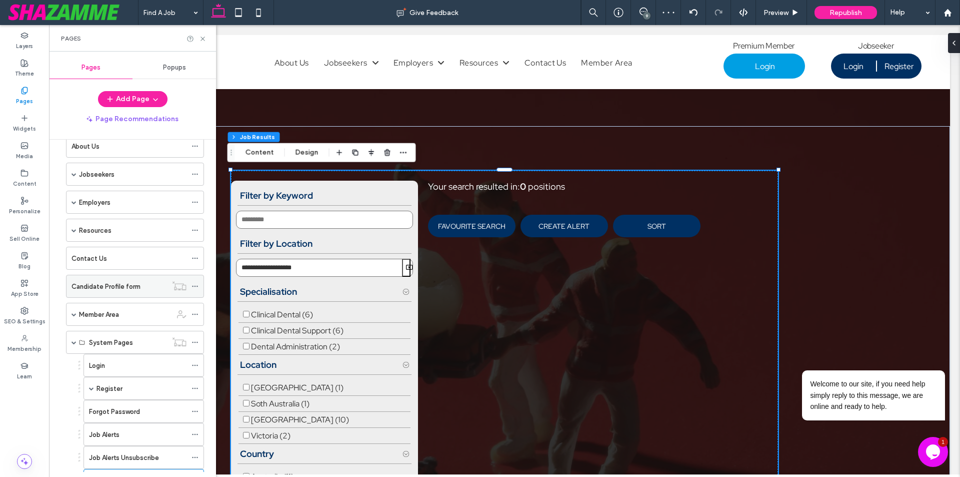
scroll to position [0, 0]
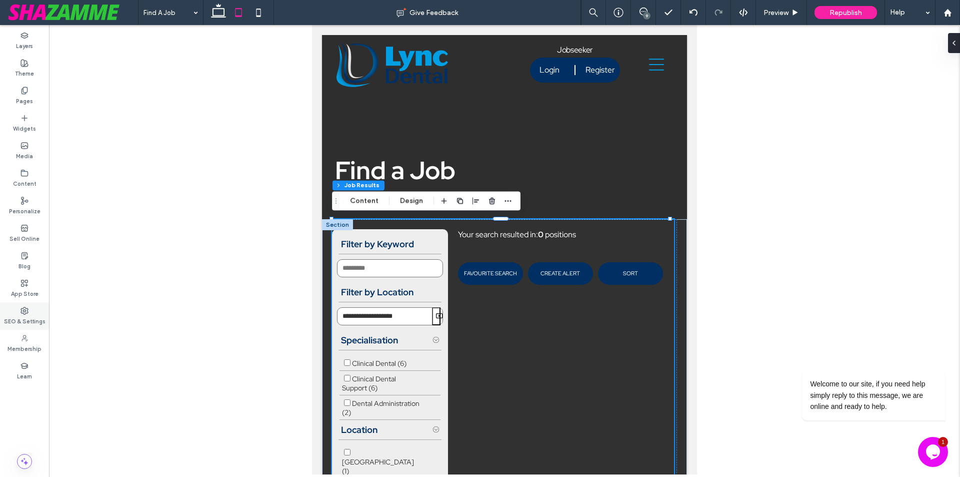
click at [20, 311] on div "SEO & Settings" at bounding box center [24, 316] width 49 height 28
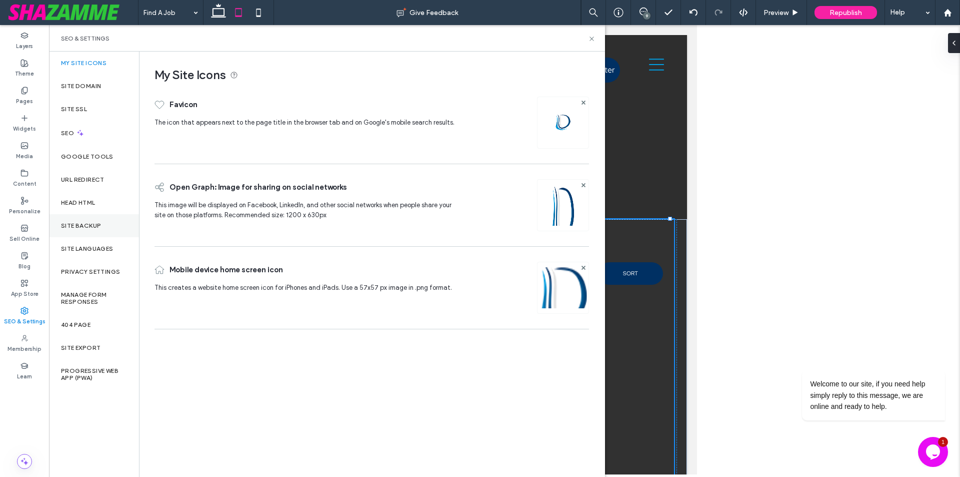
click at [103, 228] on div "Site Backup" at bounding box center [94, 225] width 90 height 23
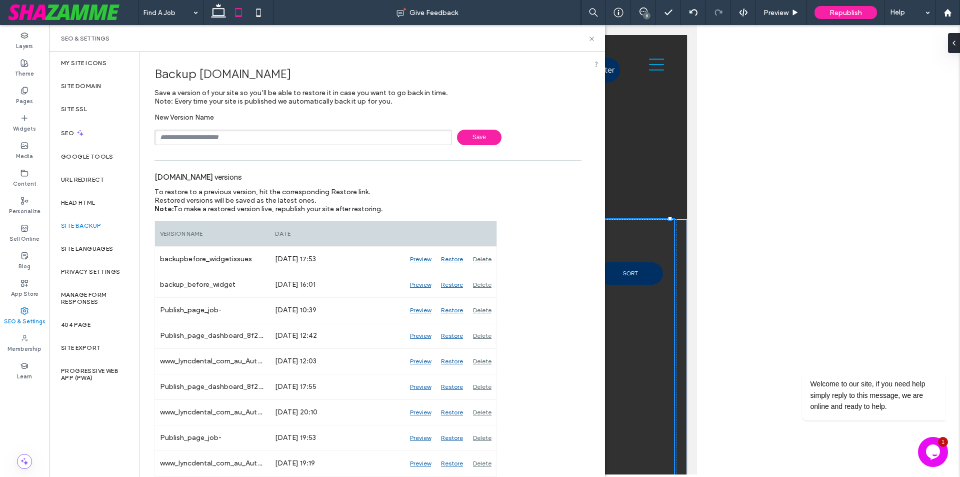
drag, startPoint x: 594, startPoint y: 39, endPoint x: 851, endPoint y: 26, distance: 257.9
click at [594, 39] on icon at bounding box center [592, 39] width 8 height 8
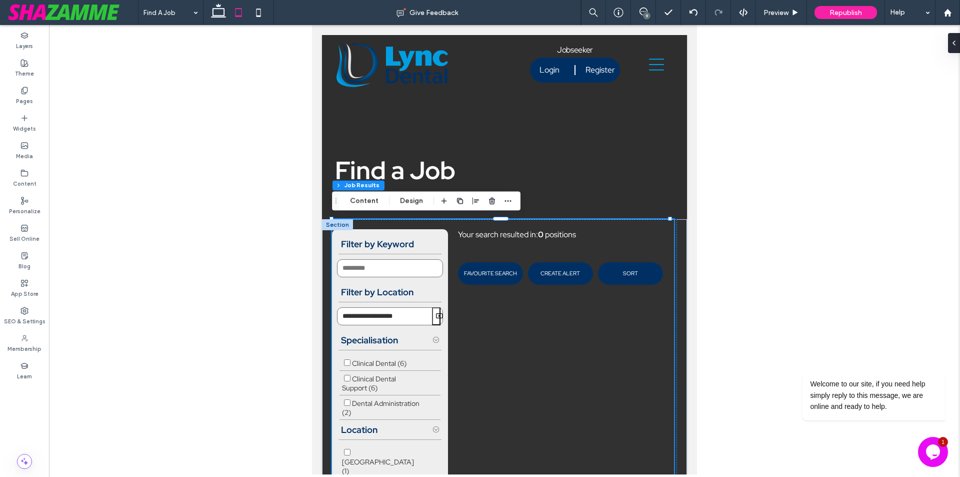
click at [847, 14] on span "Republish" at bounding box center [846, 13] width 33 height 9
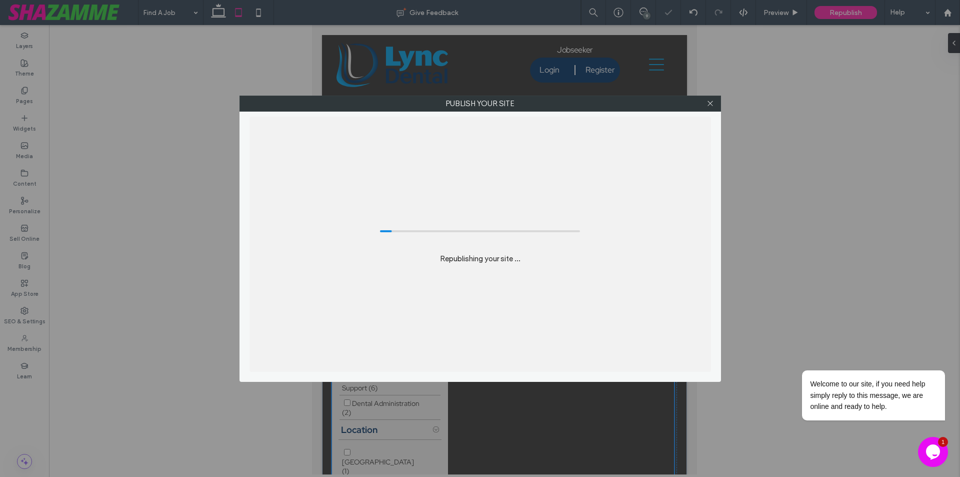
drag, startPoint x: 451, startPoint y: 259, endPoint x: 569, endPoint y: 259, distance: 117.5
click at [569, 259] on div "Republishing your site ..." at bounding box center [481, 244] width 462 height 255
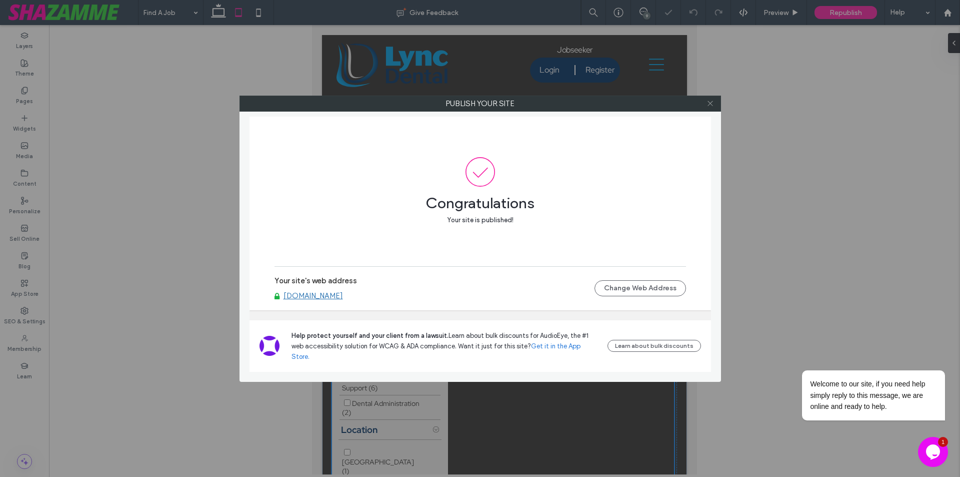
click at [713, 106] on use at bounding box center [710, 103] width 5 height 5
